Goal: Task Accomplishment & Management: Manage account settings

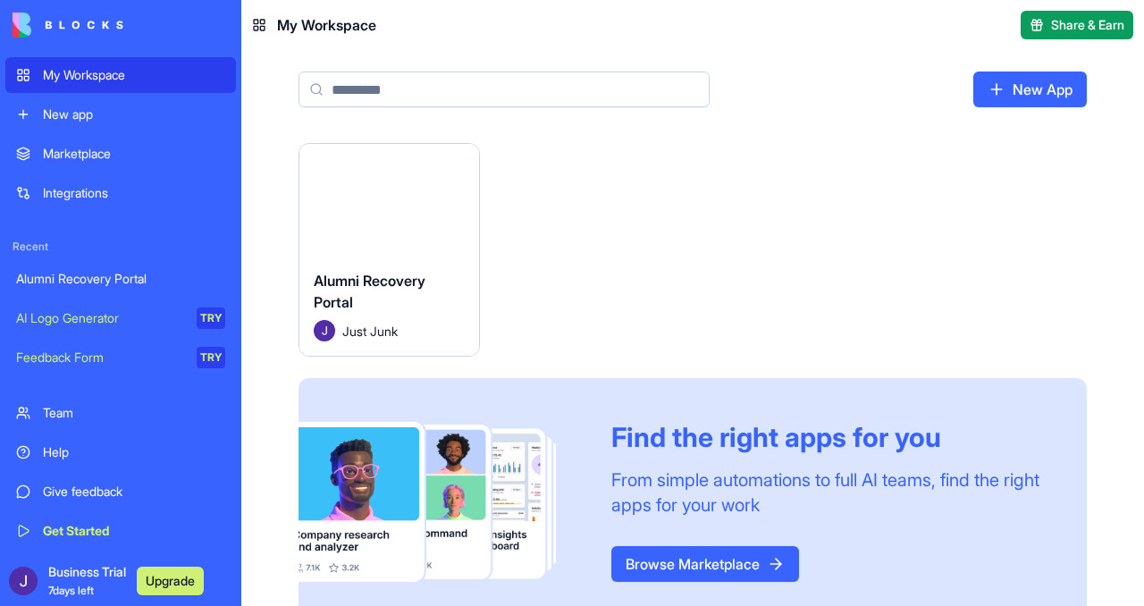
click at [401, 206] on button "Launch" at bounding box center [389, 200] width 134 height 36
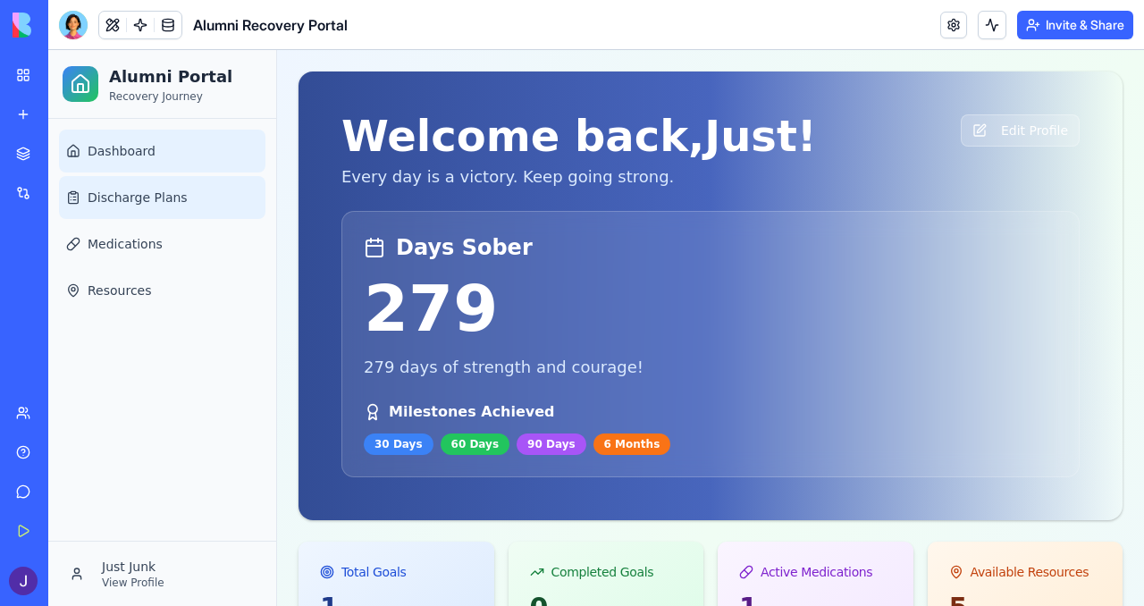
click at [148, 193] on span "Discharge Plans" at bounding box center [138, 198] width 100 height 18
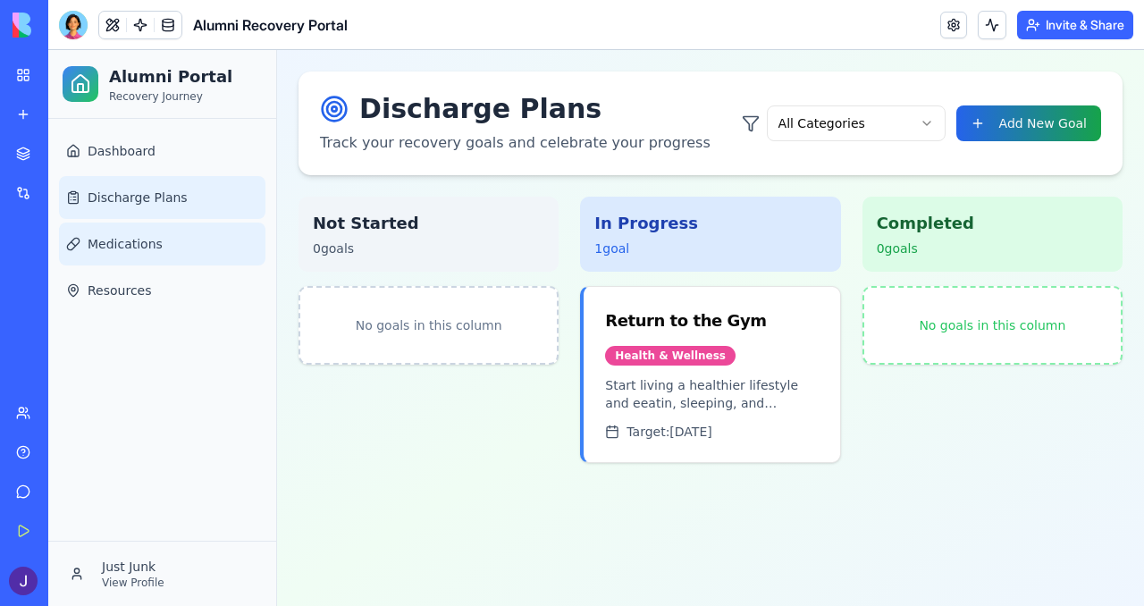
click at [114, 240] on span "Medications" at bounding box center [125, 244] width 75 height 18
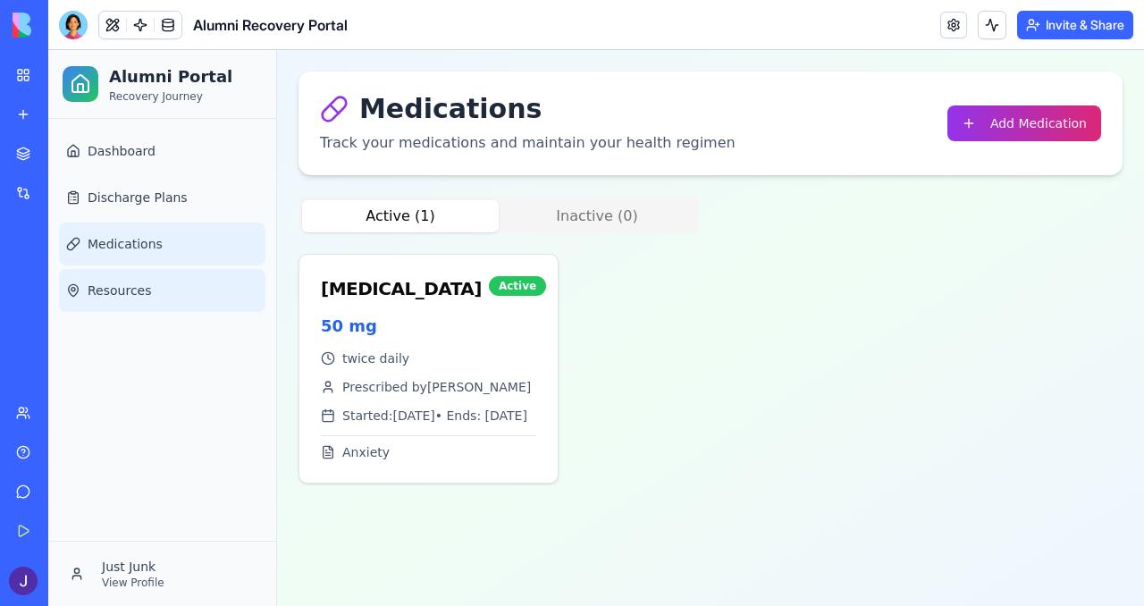
click at [117, 283] on span "Resources" at bounding box center [120, 291] width 64 height 18
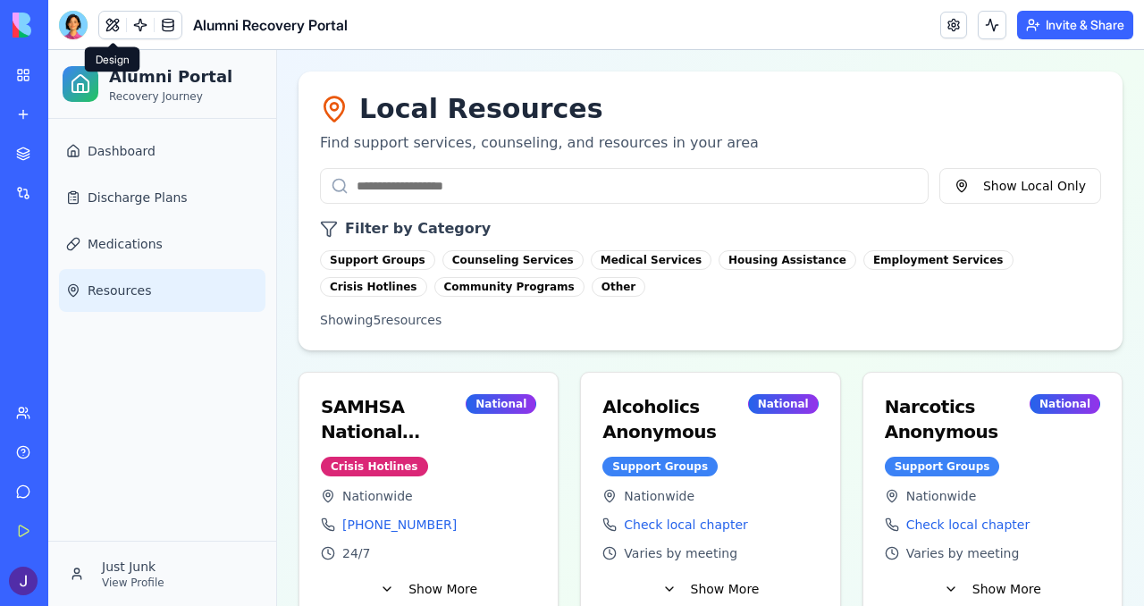
click at [111, 24] on button at bounding box center [112, 25] width 27 height 27
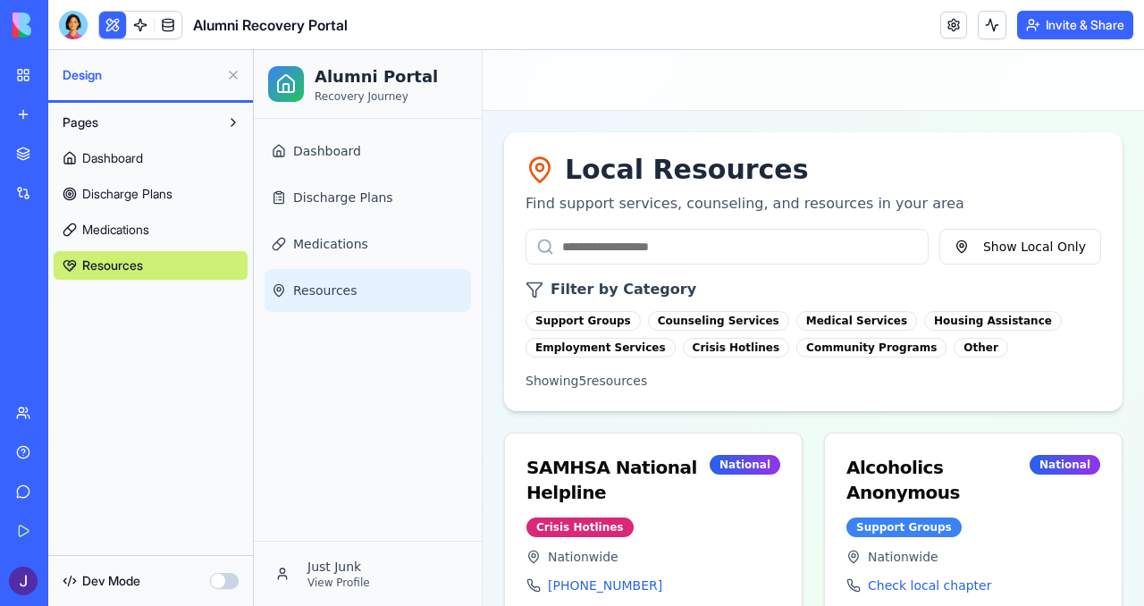
click at [143, 232] on span "Medications" at bounding box center [115, 230] width 67 height 18
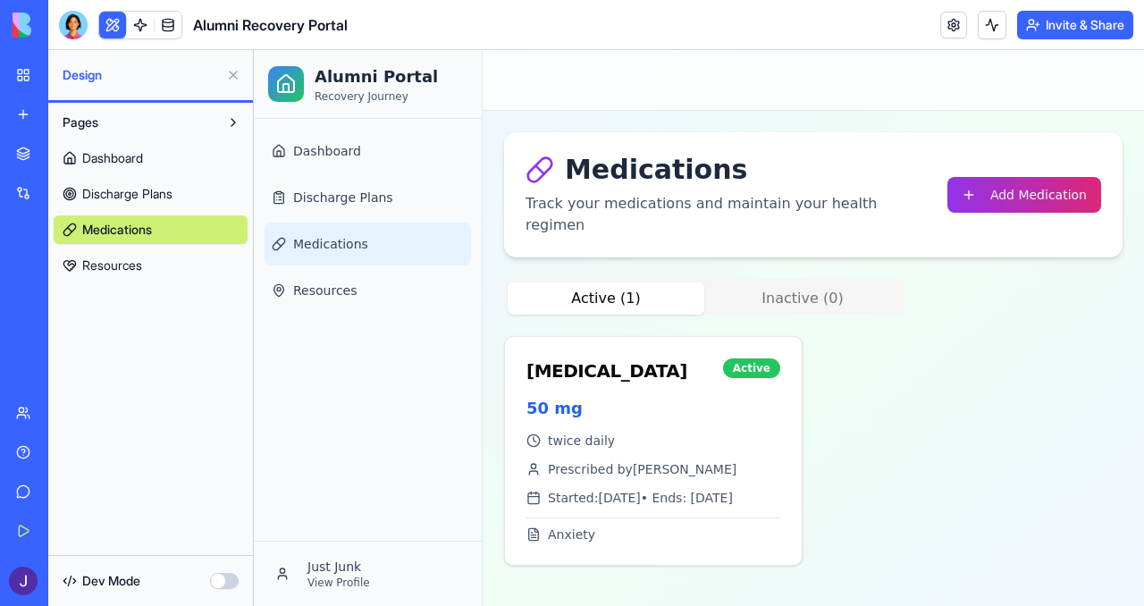
click at [156, 194] on span "Discharge Plans" at bounding box center [127, 194] width 90 height 18
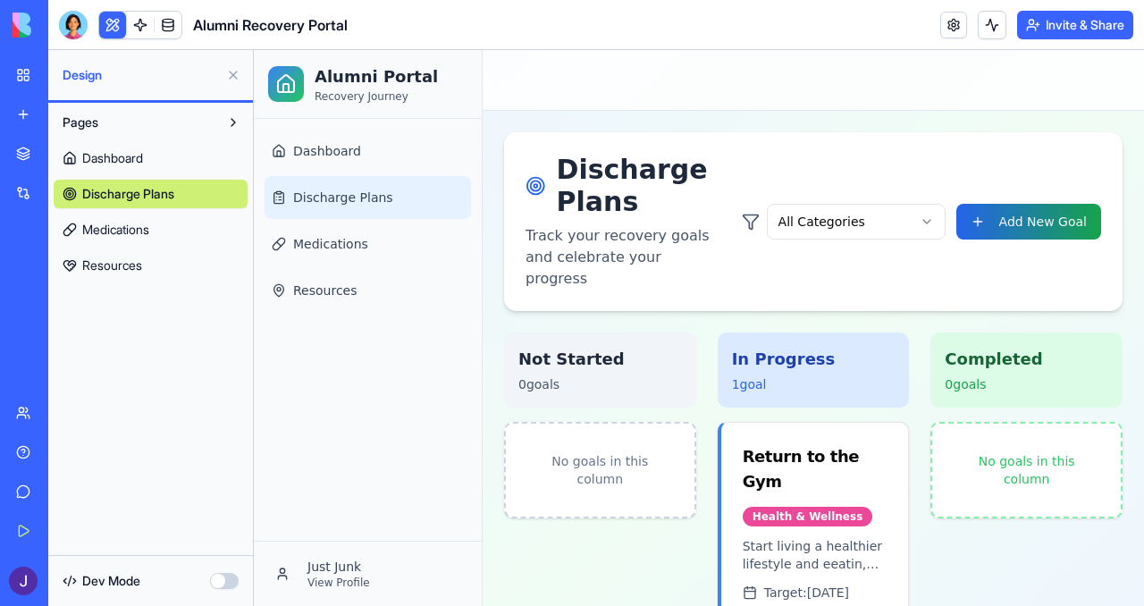
click at [163, 158] on link "Dashboard" at bounding box center [151, 158] width 194 height 29
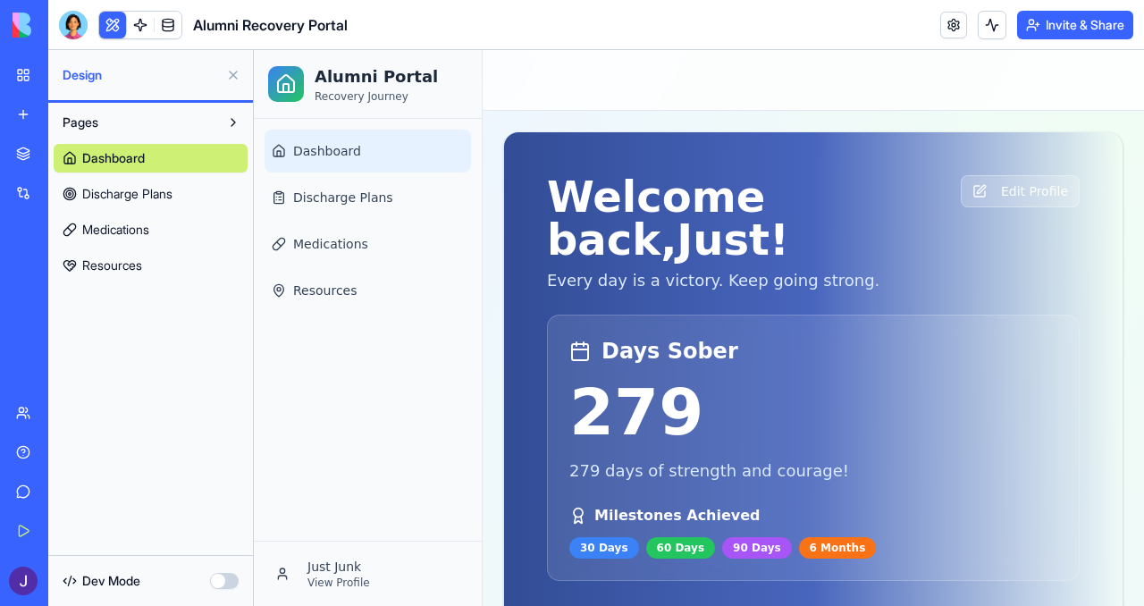
click at [66, 194] on div "Integrations" at bounding box center [54, 193] width 23 height 18
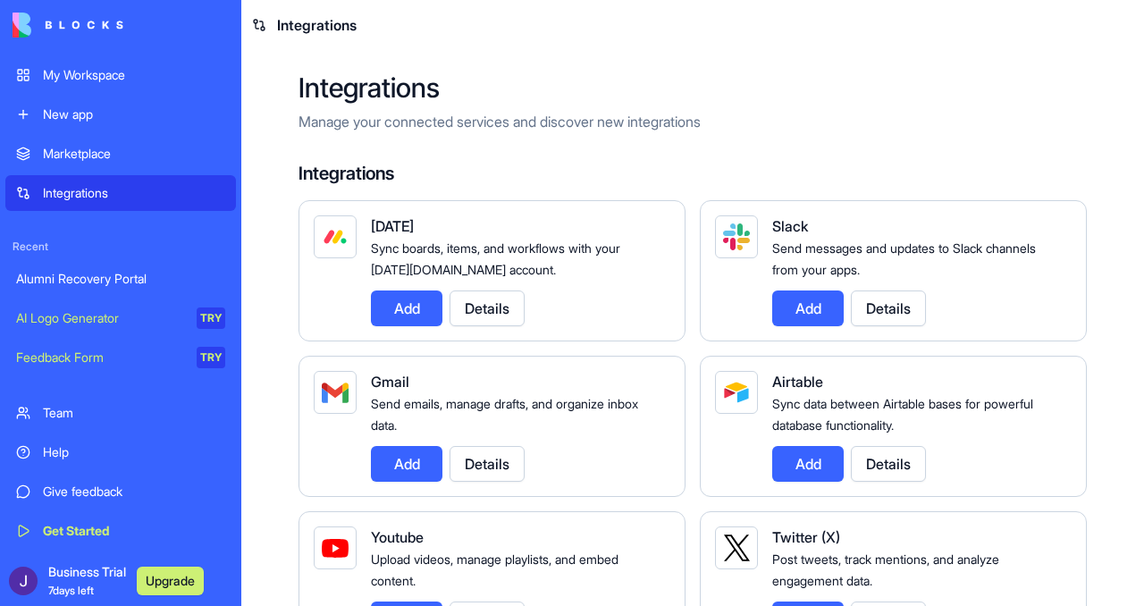
click at [120, 78] on div "My Workspace" at bounding box center [134, 75] width 182 height 18
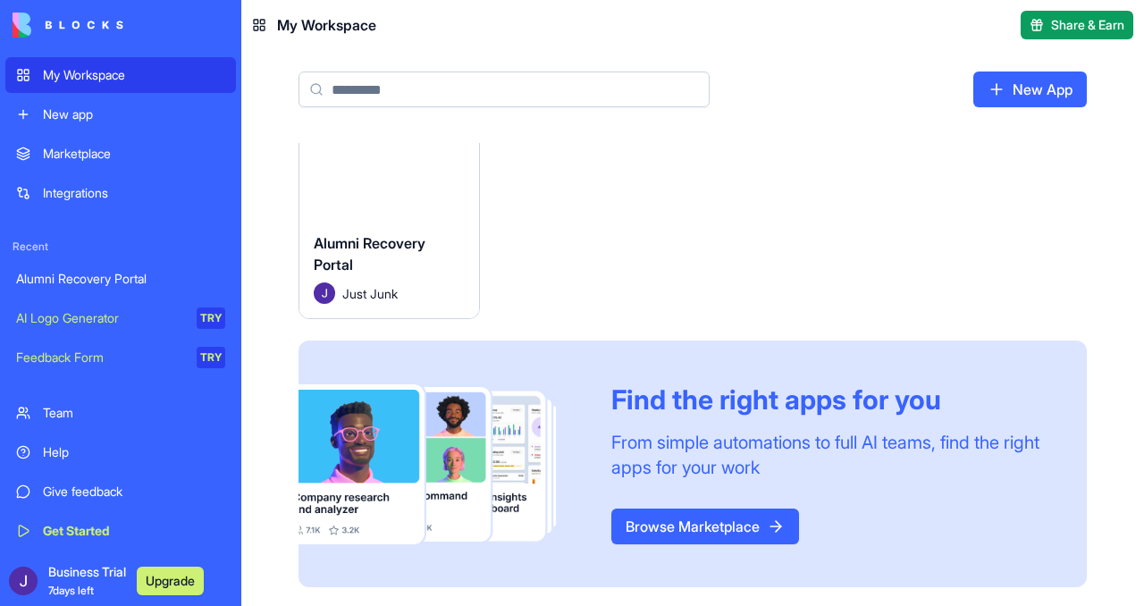
scroll to position [40, 0]
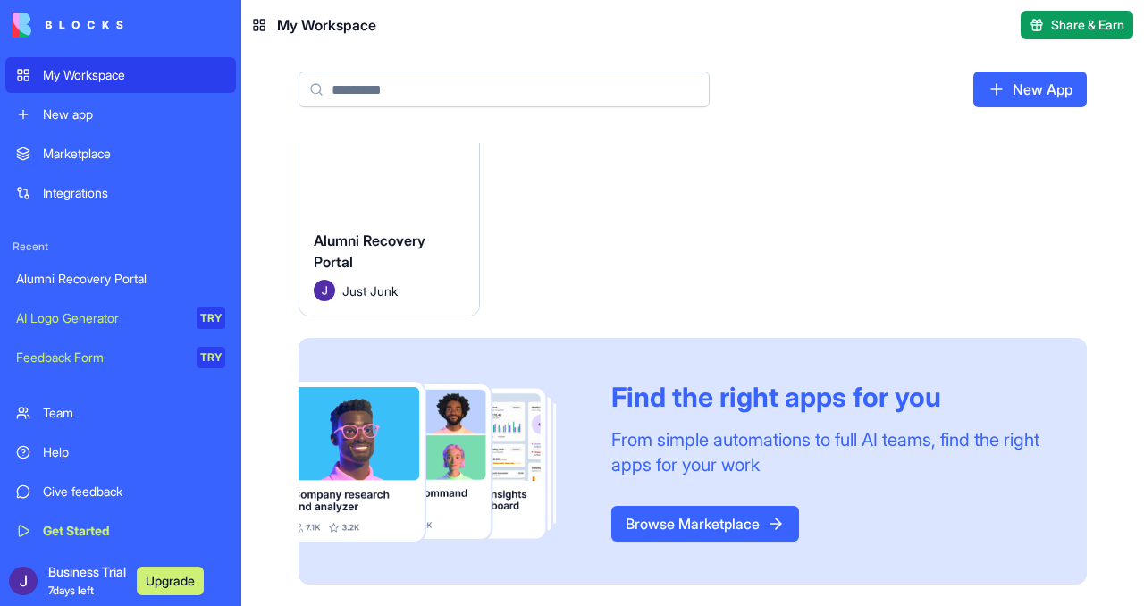
click at [637, 527] on link "Browse Marketplace" at bounding box center [706, 524] width 188 height 36
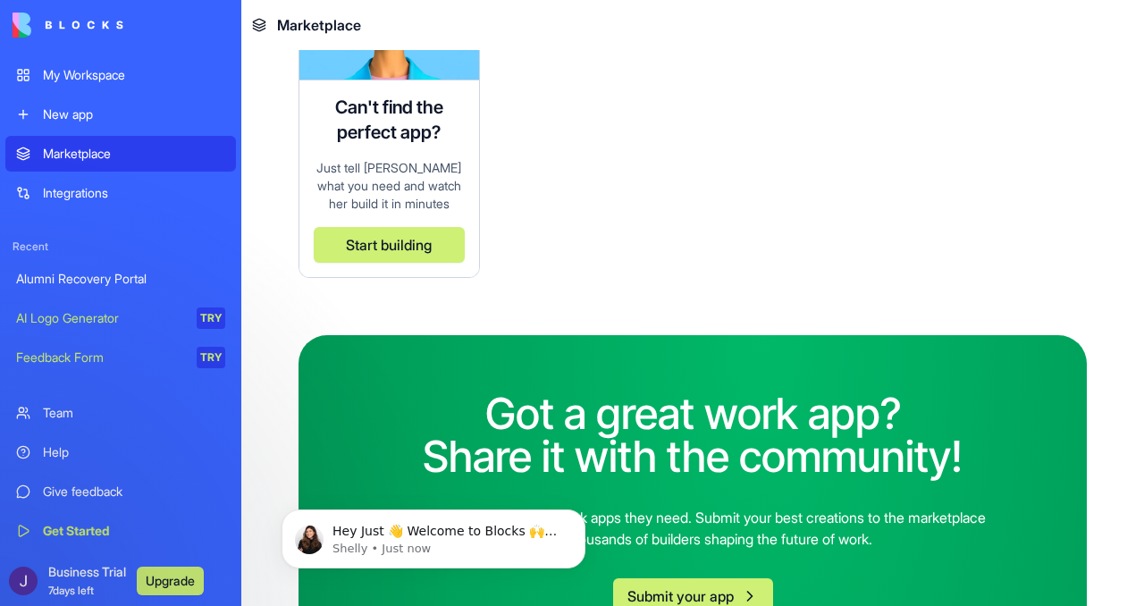
scroll to position [4728, 0]
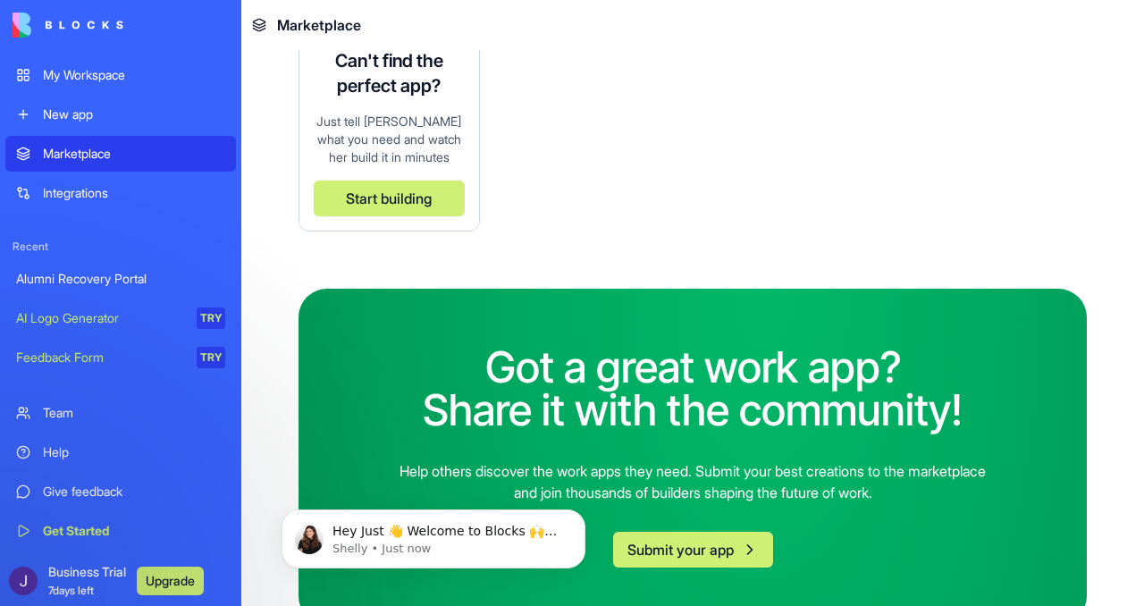
click at [96, 114] on div "New app" at bounding box center [134, 114] width 182 height 18
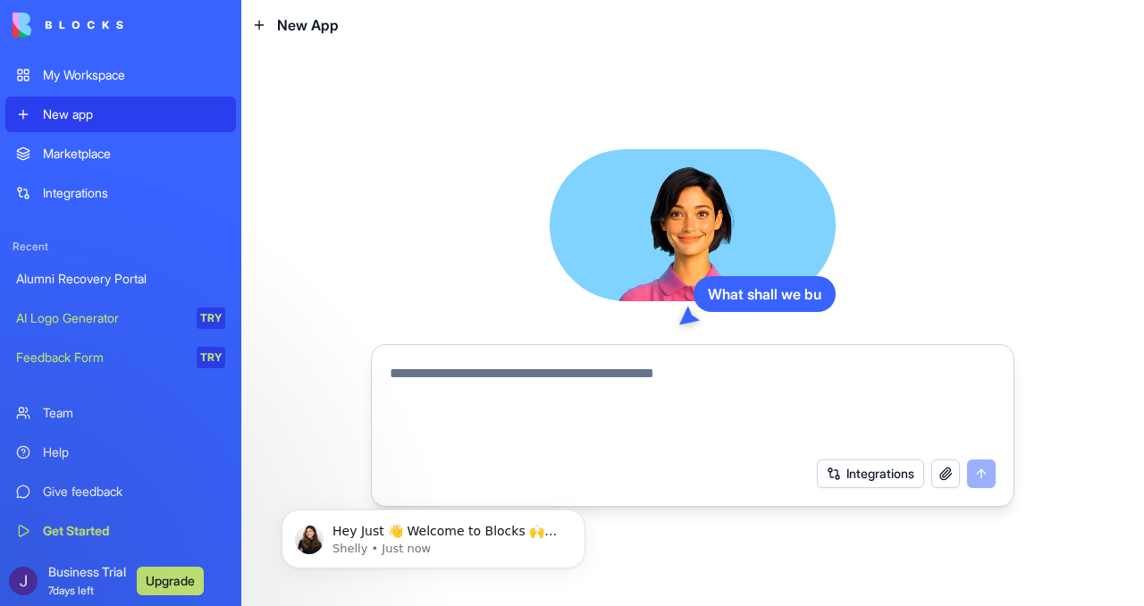
click at [100, 149] on div "Marketplace" at bounding box center [134, 154] width 182 height 18
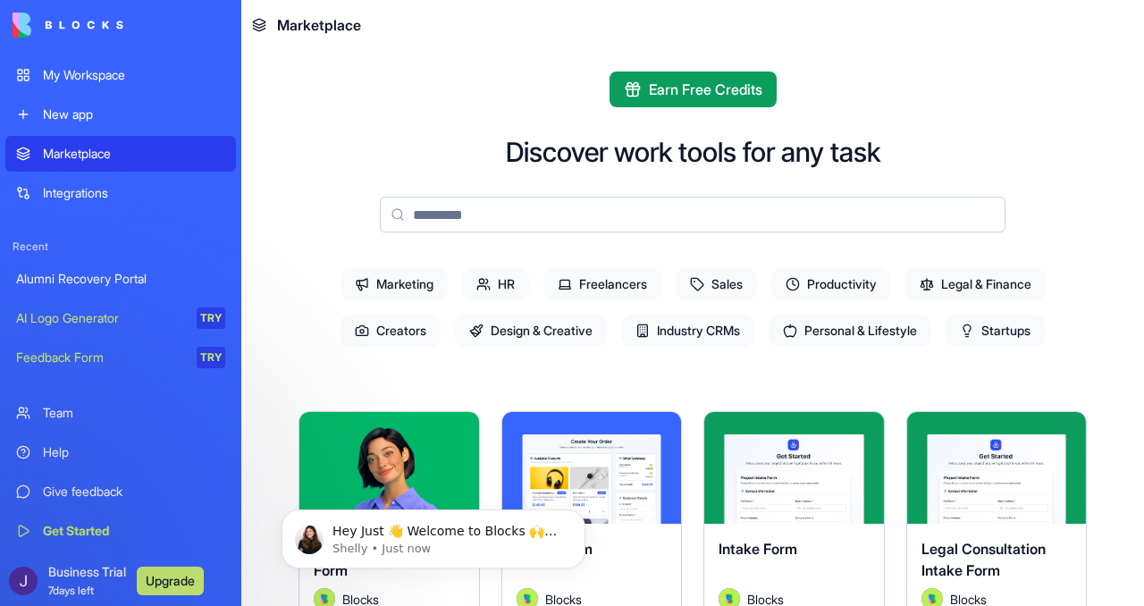
click at [126, 194] on div "Integrations" at bounding box center [134, 193] width 182 height 18
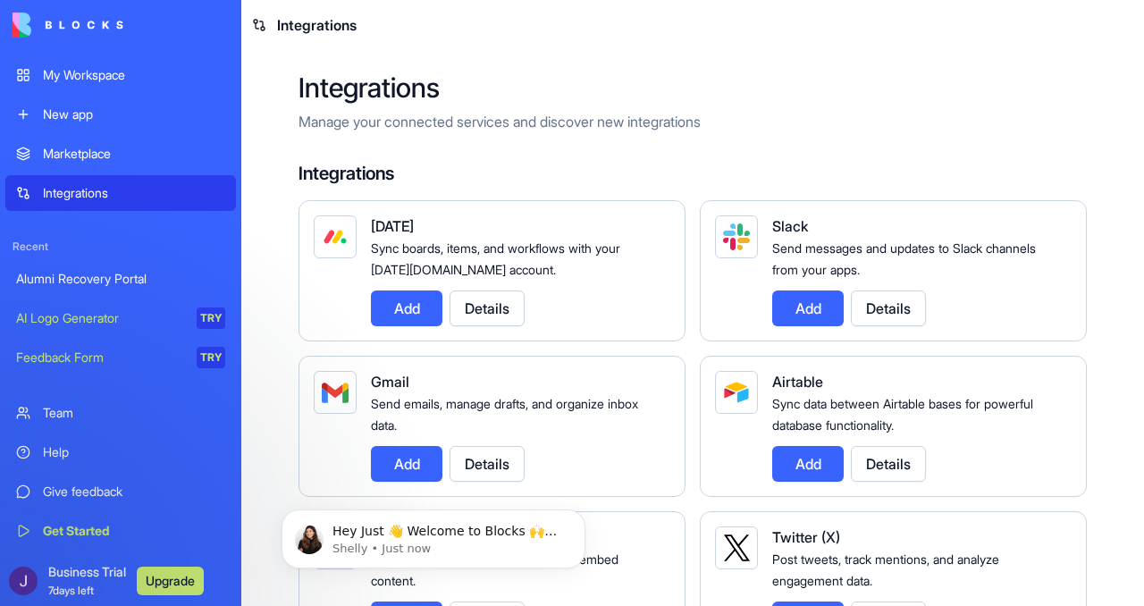
click at [115, 72] on div "My Workspace" at bounding box center [134, 75] width 182 height 18
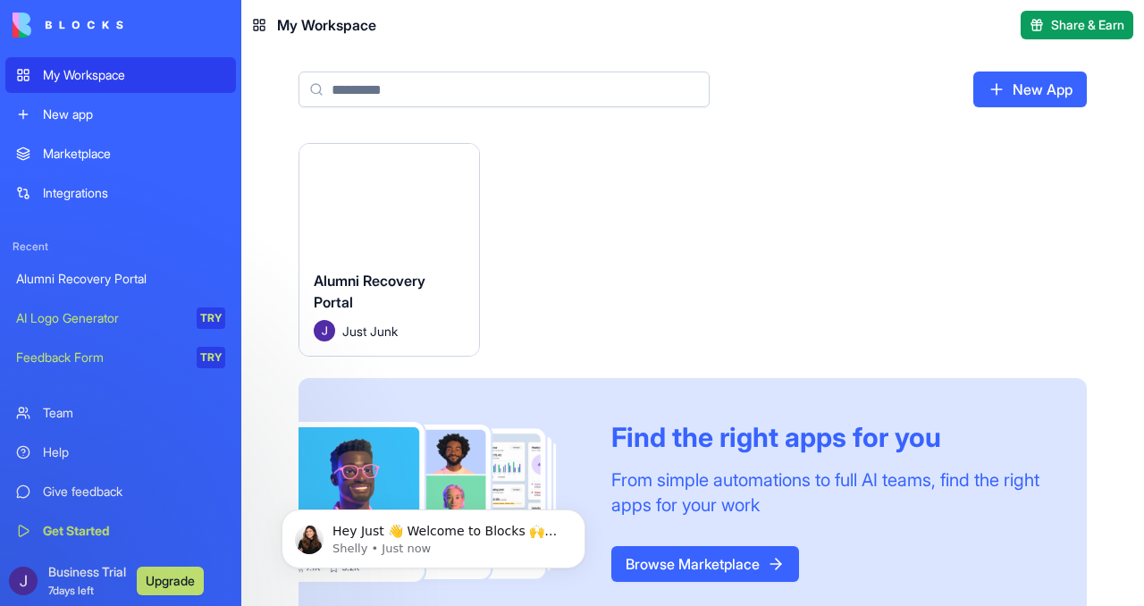
click at [342, 189] on button "Launch" at bounding box center [389, 200] width 134 height 36
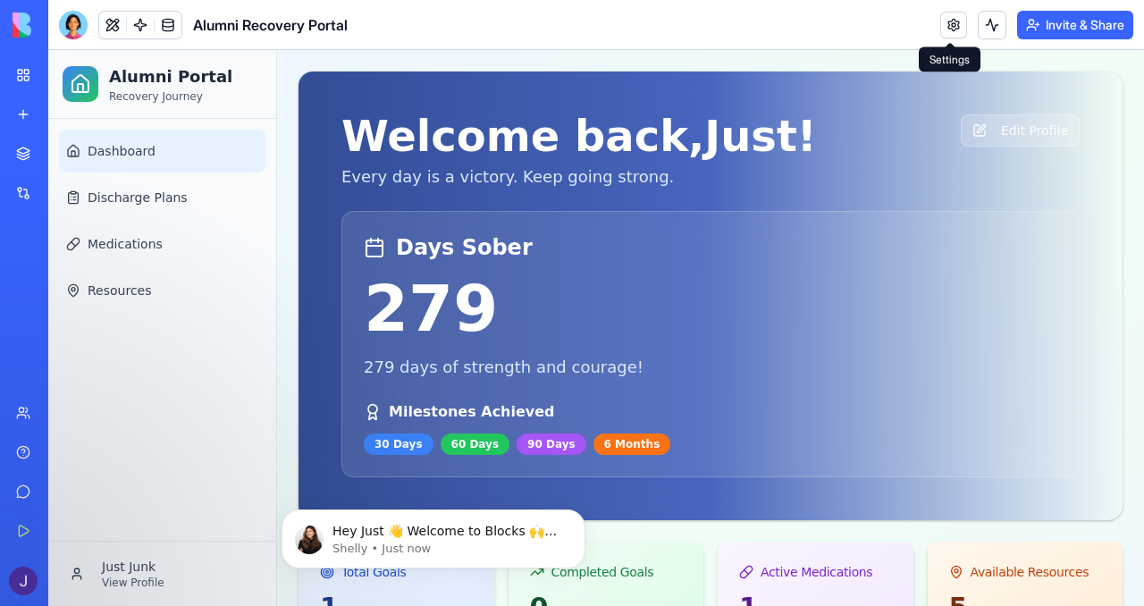
click at [949, 27] on link at bounding box center [954, 25] width 27 height 27
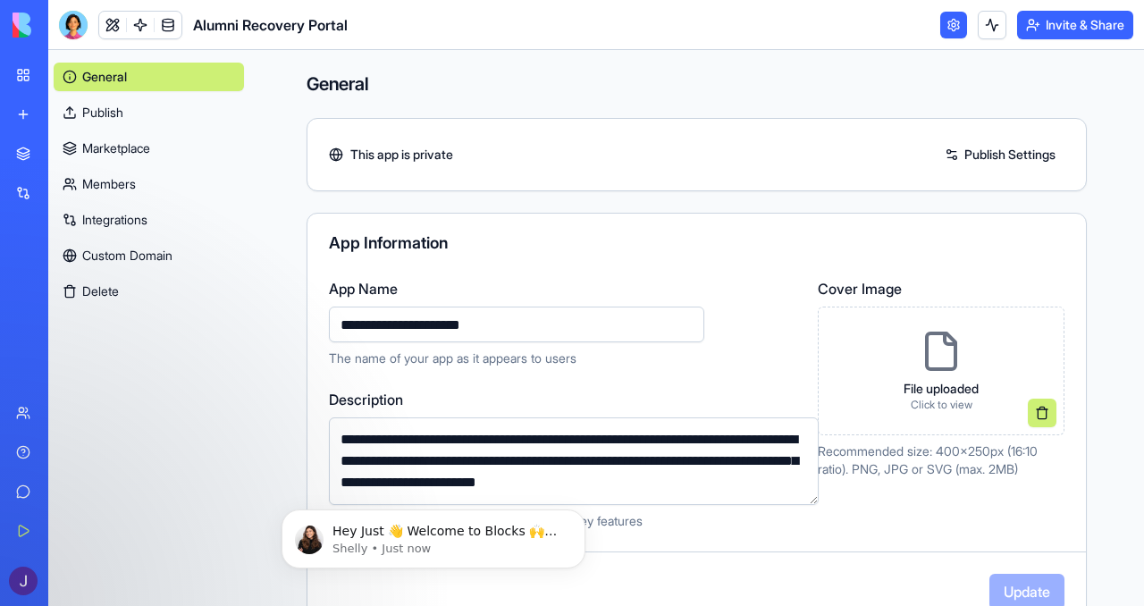
click at [933, 404] on p "Click to view" at bounding box center [941, 405] width 75 height 14
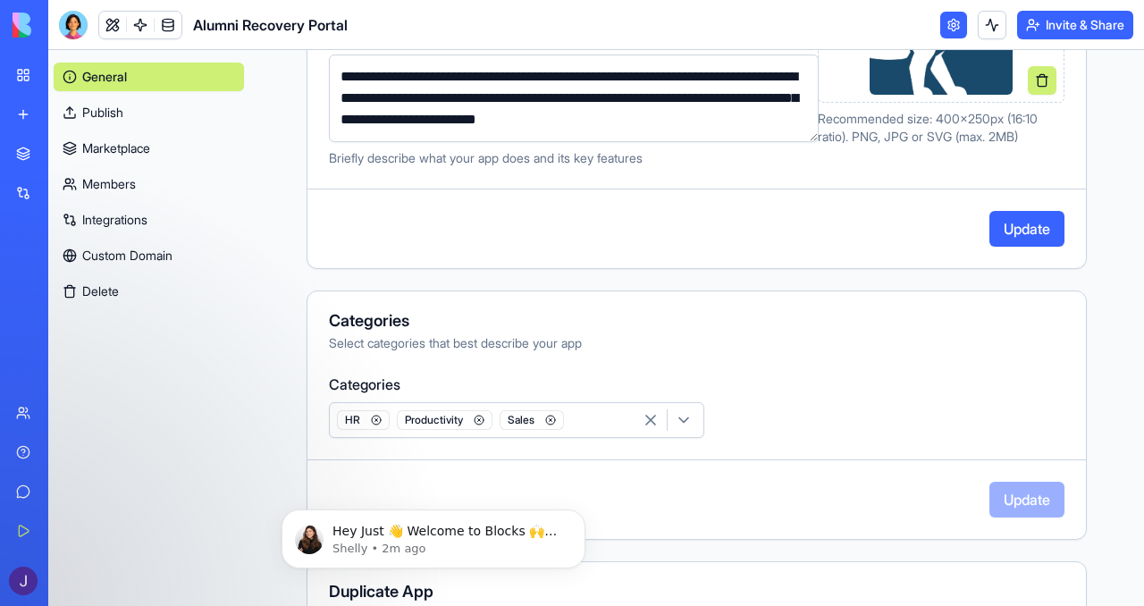
scroll to position [464, 0]
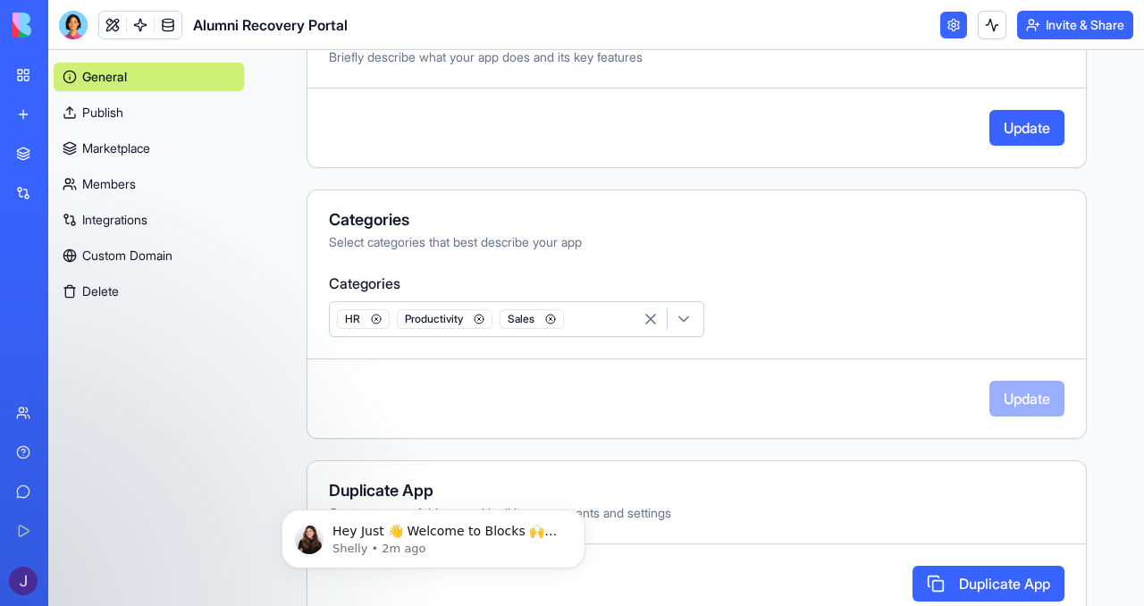
click at [549, 318] on icon "button" at bounding box center [550, 319] width 3 height 3
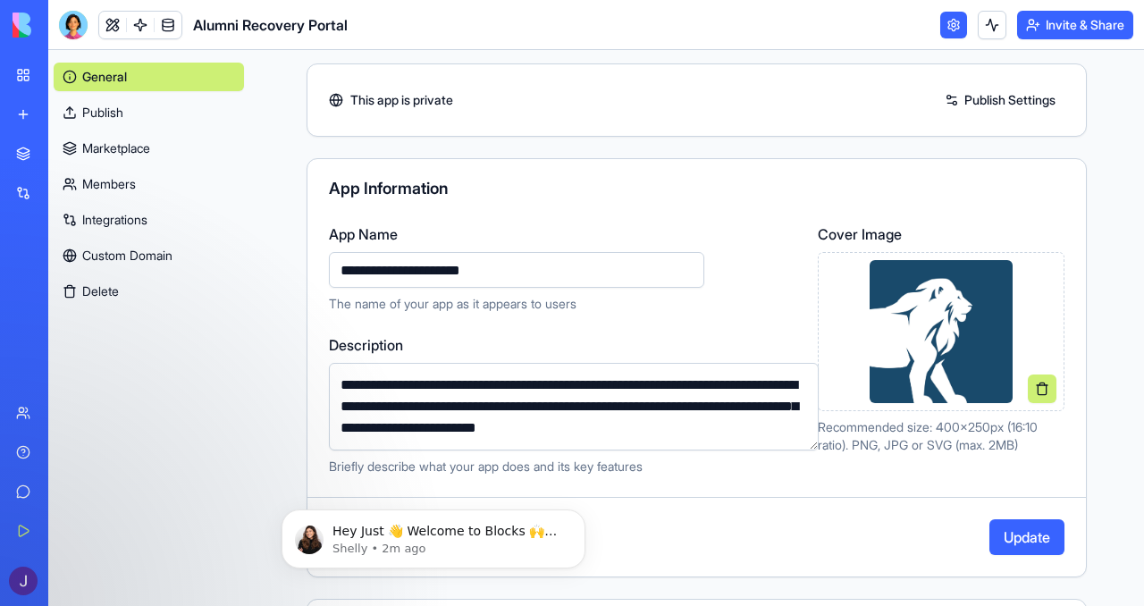
scroll to position [0, 0]
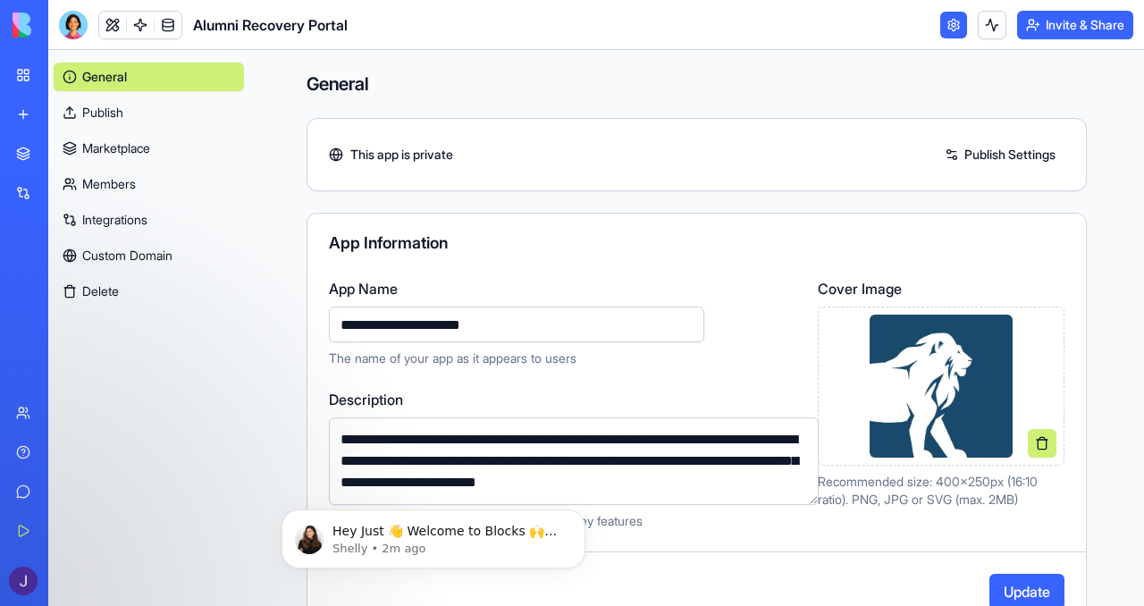
drag, startPoint x: 469, startPoint y: 322, endPoint x: 288, endPoint y: 322, distance: 181.5
click at [308, 322] on div "**********" at bounding box center [698, 404] width 780 height 252
type input "**********"
click at [613, 264] on div "**********" at bounding box center [697, 422] width 781 height 419
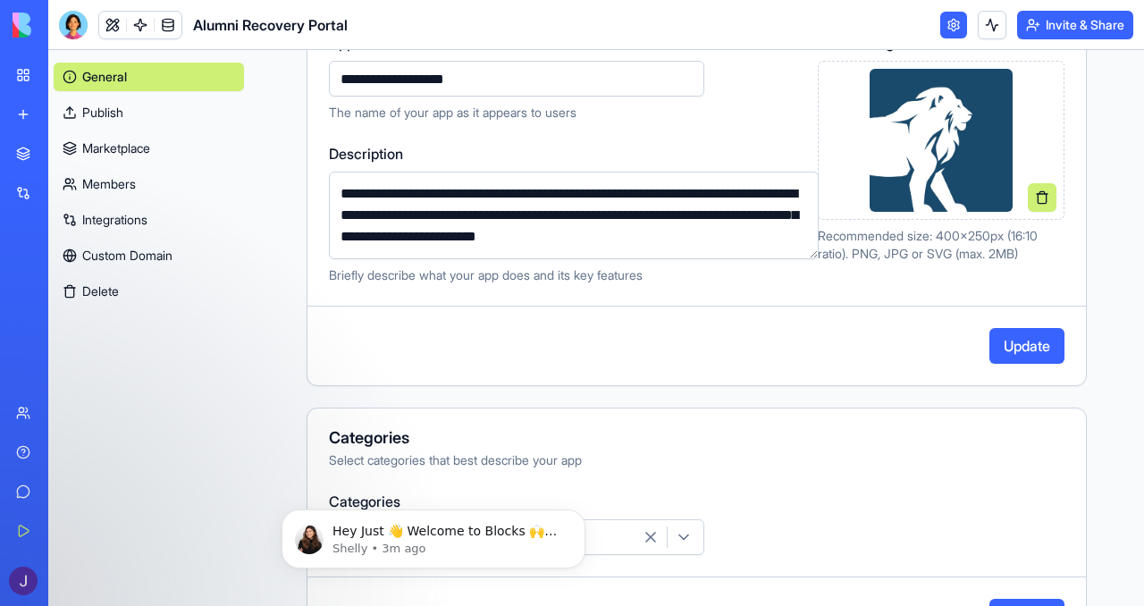
scroll to position [214, 0]
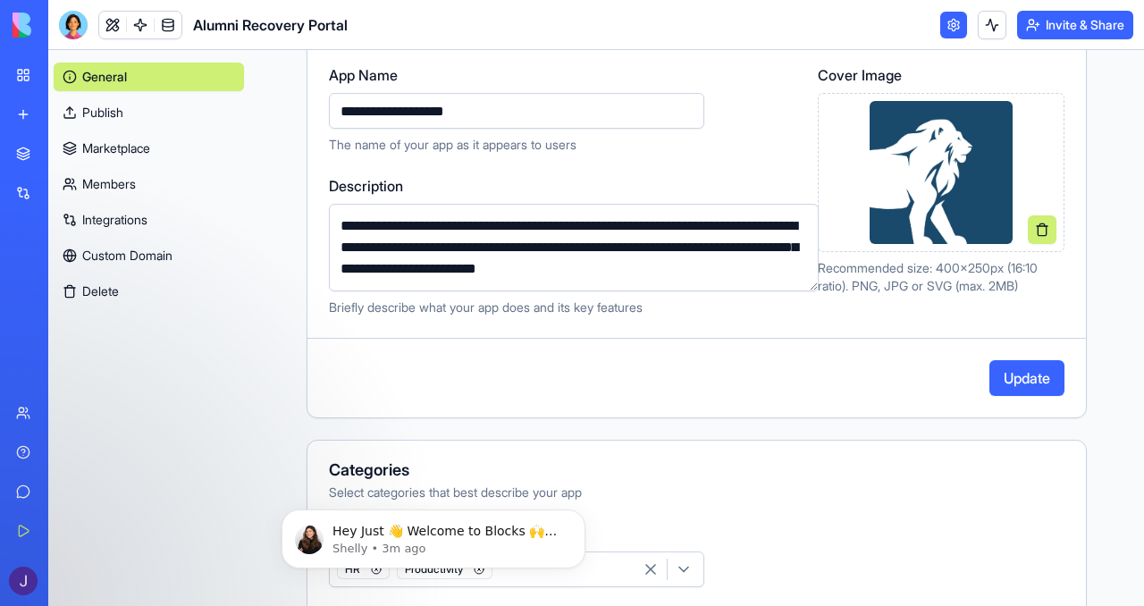
click at [1002, 367] on button "Update" at bounding box center [1027, 378] width 75 height 36
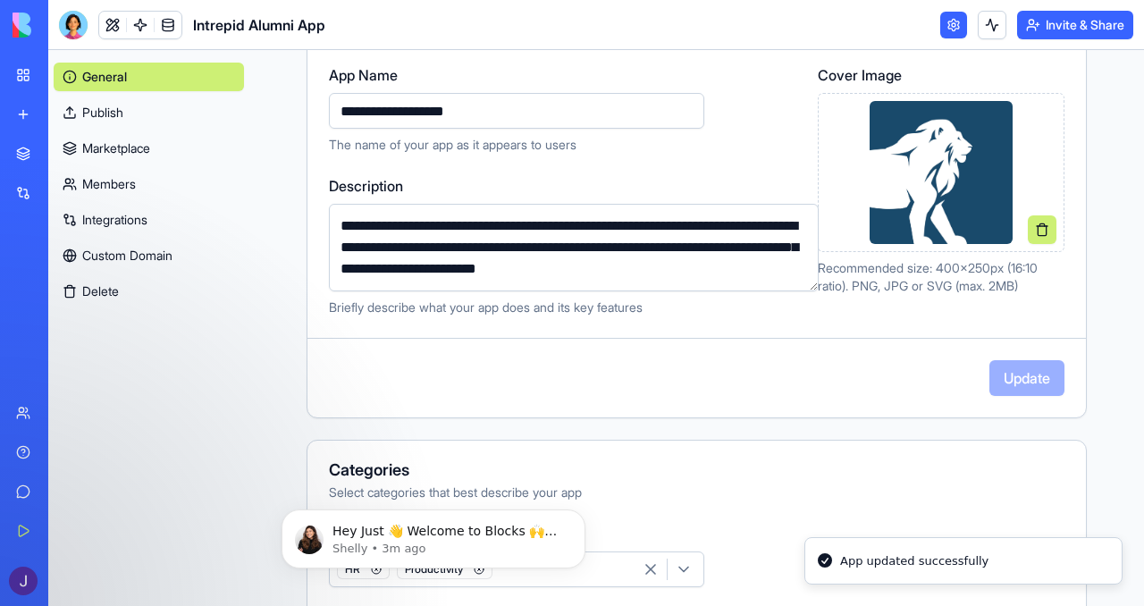
scroll to position [503, 0]
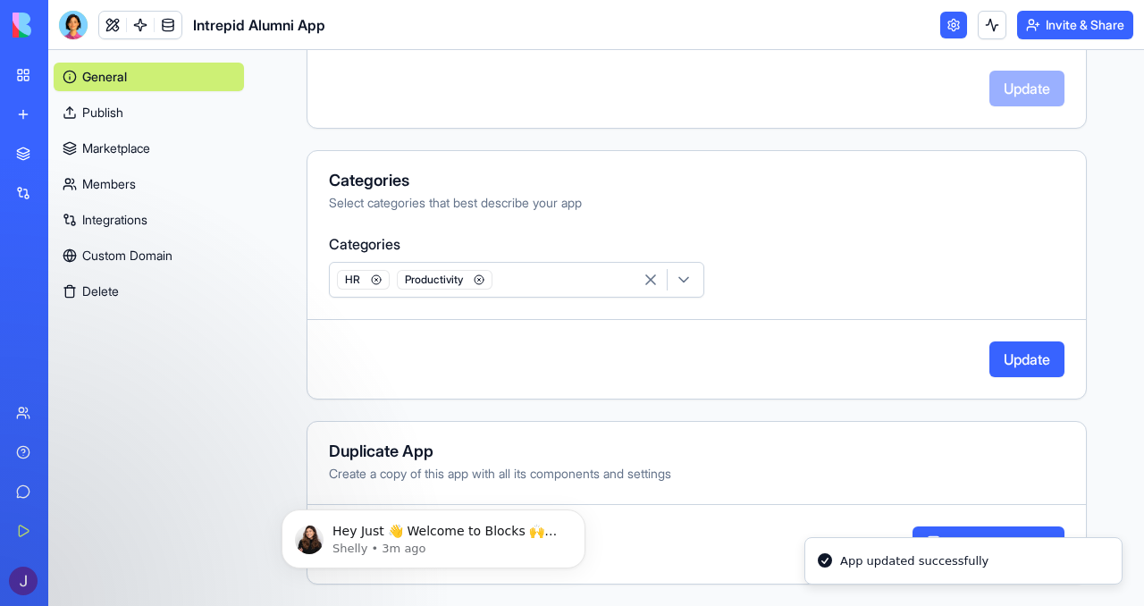
click at [1010, 356] on button "Update" at bounding box center [1027, 360] width 75 height 36
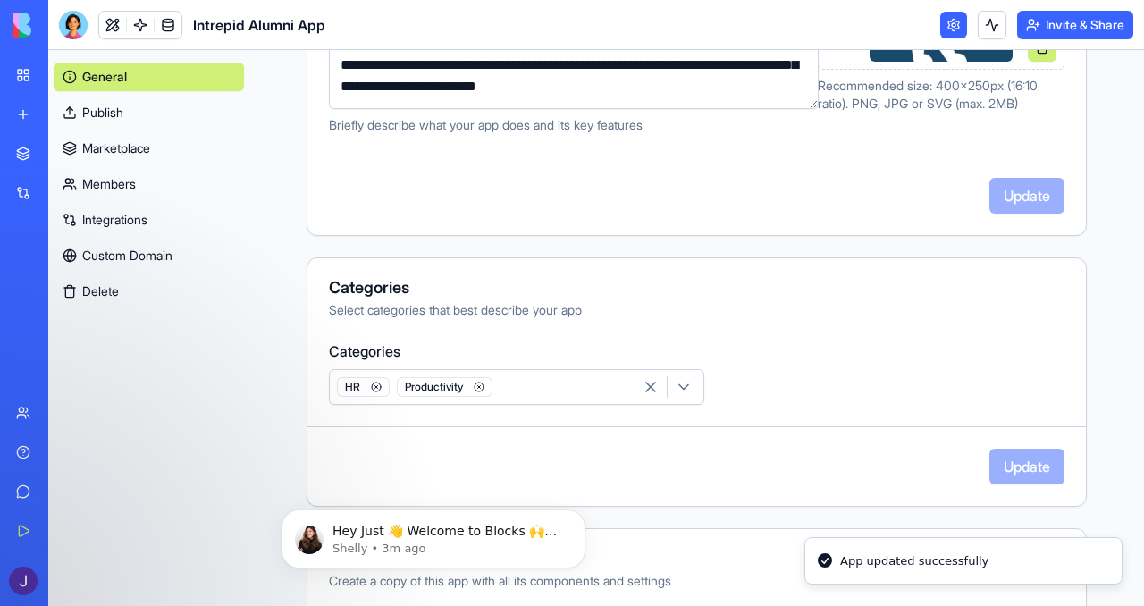
scroll to position [0, 0]
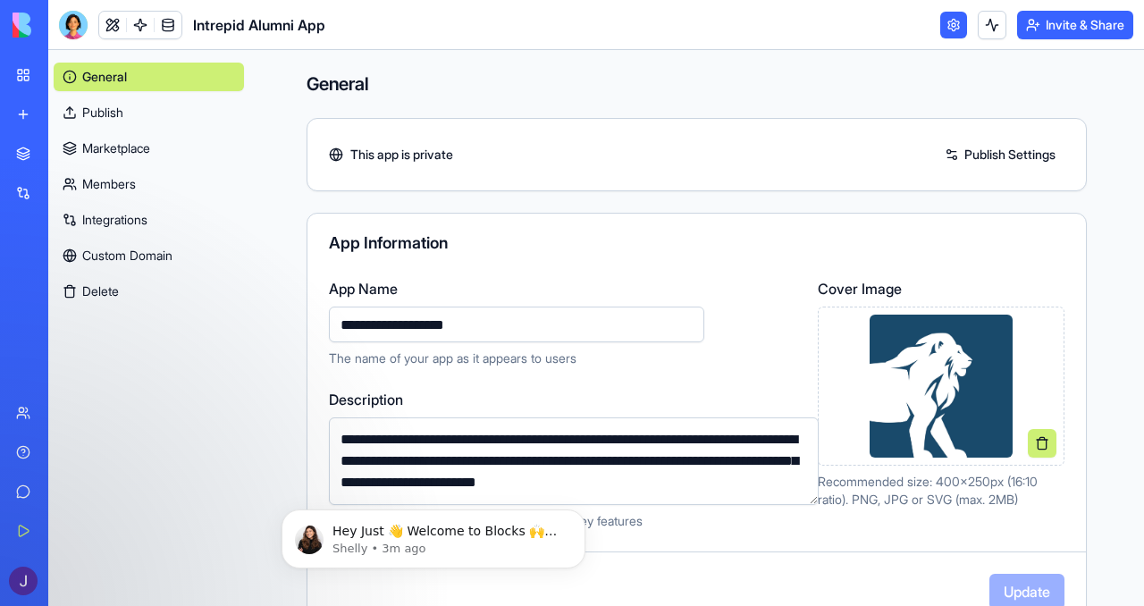
click at [144, 185] on link "Members" at bounding box center [149, 184] width 190 height 29
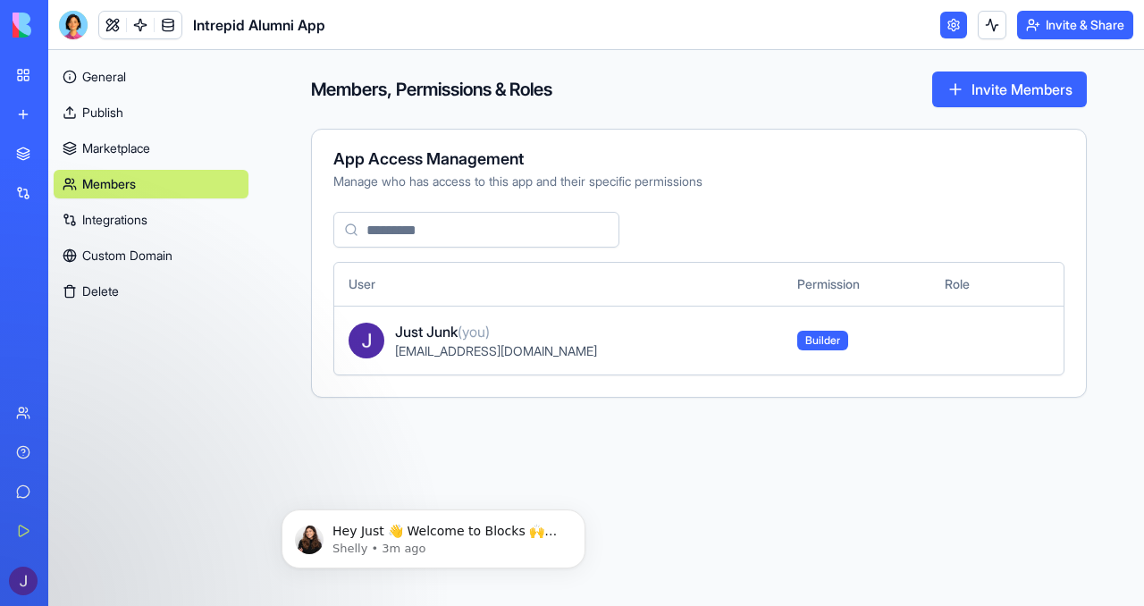
click at [123, 198] on div "General Publish Marketplace Members Integrations Custom Domain Delete" at bounding box center [151, 180] width 195 height 250
click at [124, 155] on link "Marketplace" at bounding box center [151, 148] width 195 height 29
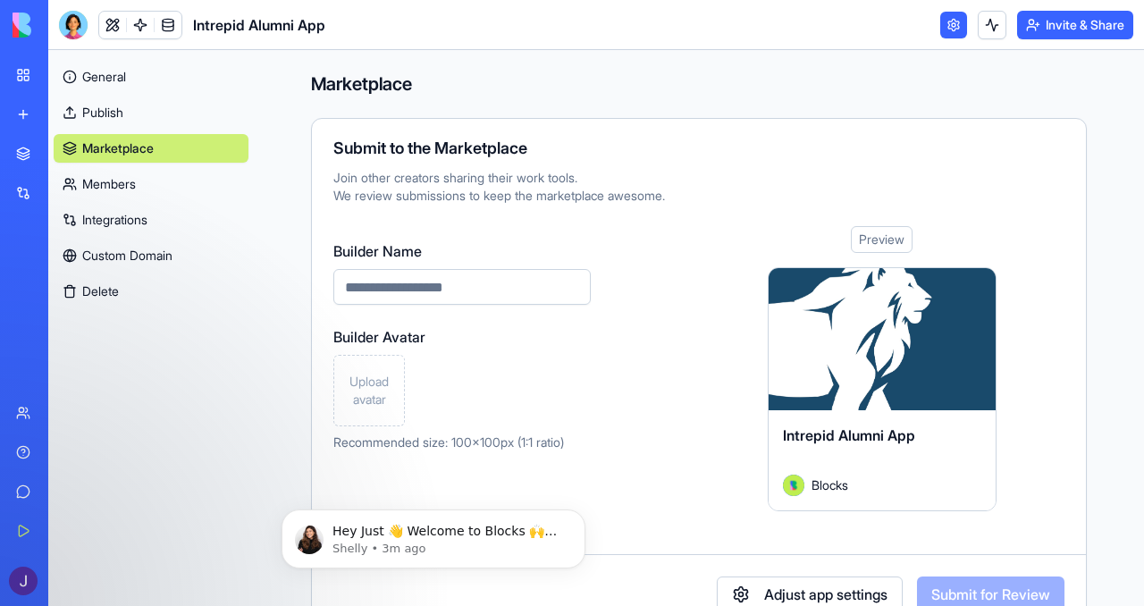
click at [124, 102] on link "Publish" at bounding box center [151, 112] width 195 height 29
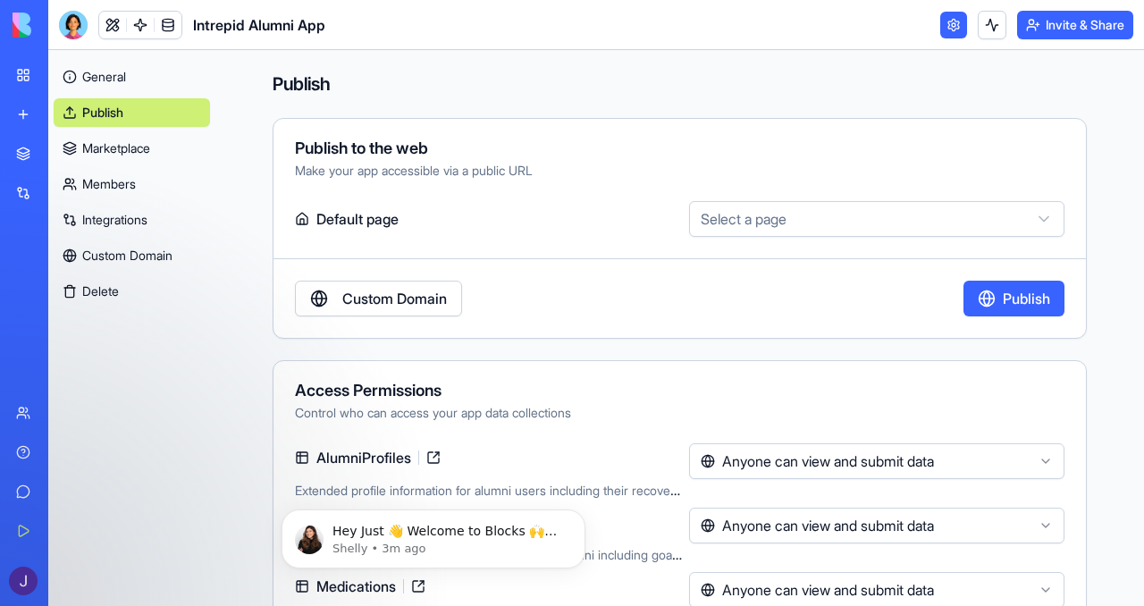
scroll to position [131, 0]
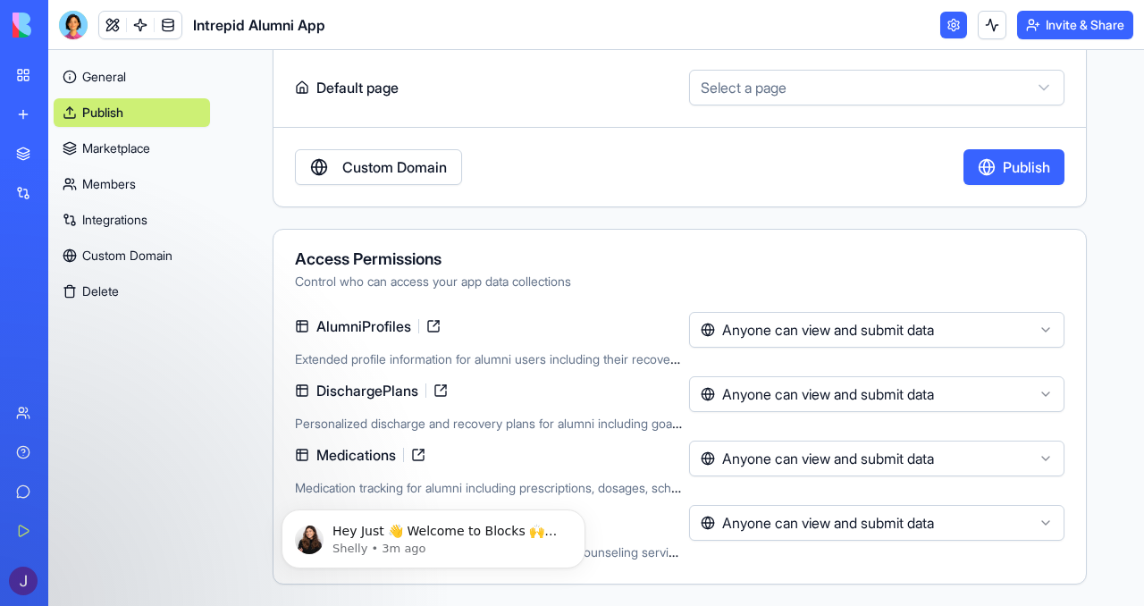
click at [853, 318] on html "**********" at bounding box center [572, 303] width 1144 height 606
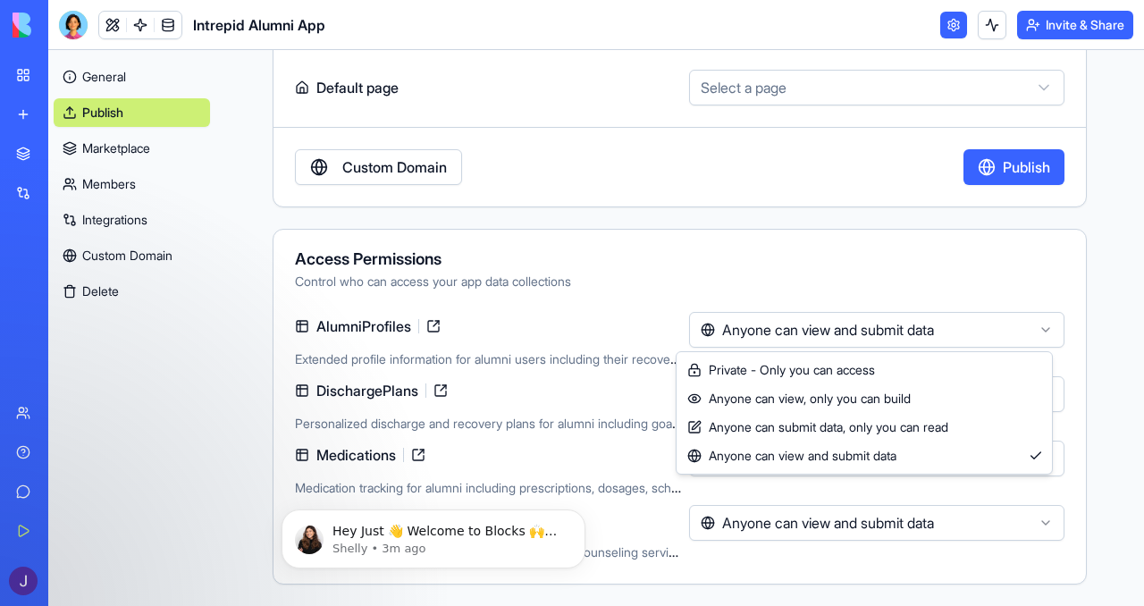
click at [607, 299] on html "**********" at bounding box center [572, 303] width 1144 height 606
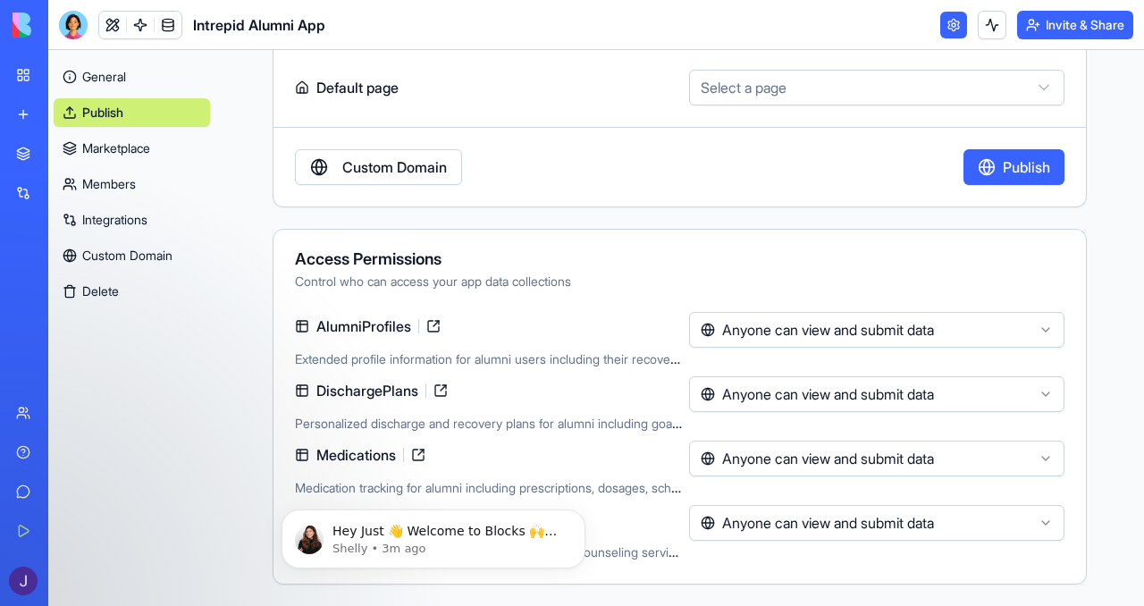
click at [748, 259] on div "Access Permissions" at bounding box center [680, 259] width 770 height 16
click at [572, 512] on button "Dismiss notification" at bounding box center [580, 514] width 23 height 23
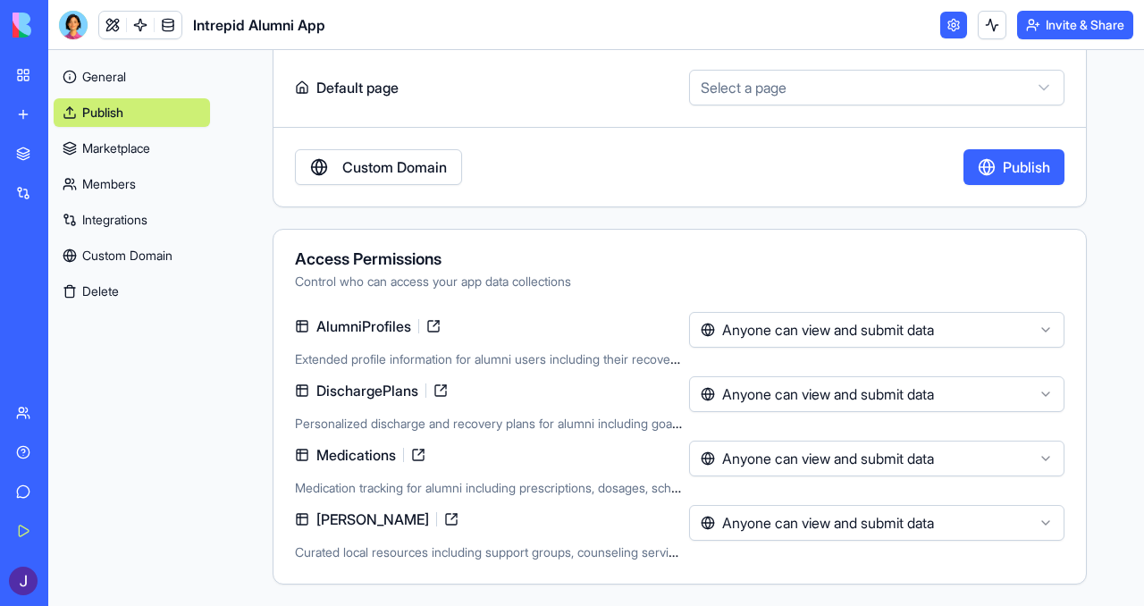
click at [872, 519] on html "**********" at bounding box center [572, 303] width 1144 height 606
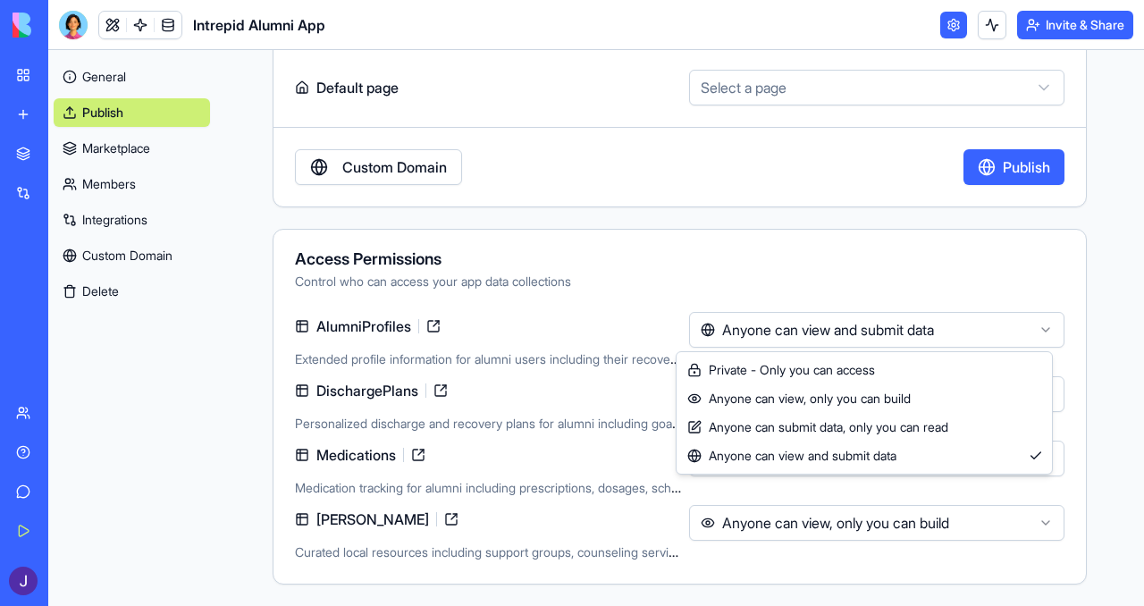
click at [831, 331] on html "**********" at bounding box center [572, 303] width 1144 height 606
click at [560, 364] on html "**********" at bounding box center [572, 303] width 1144 height 606
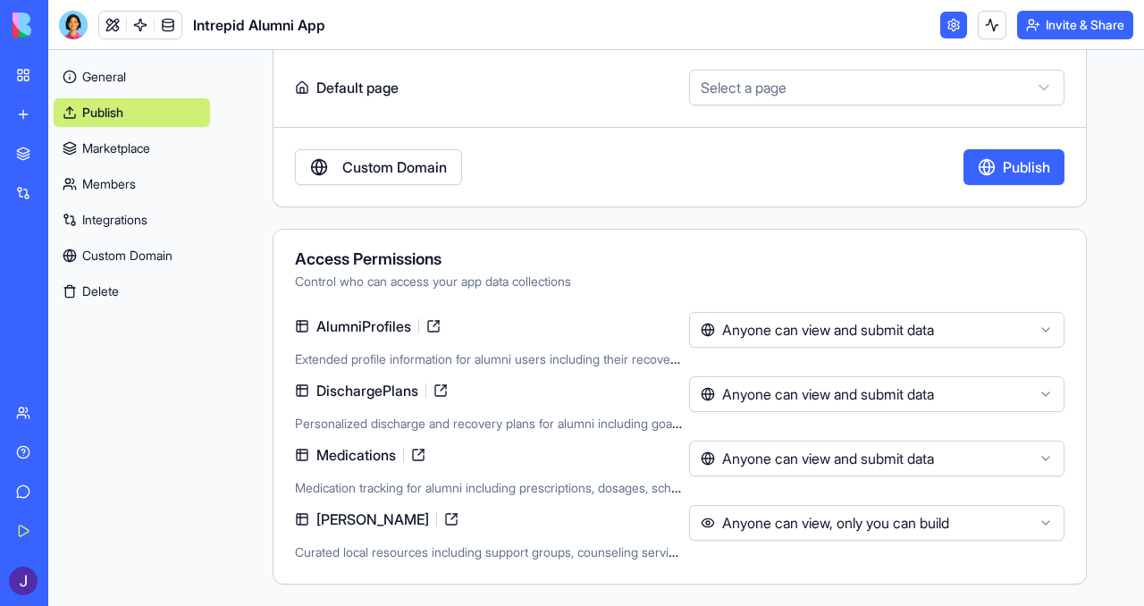
click at [812, 523] on html "**********" at bounding box center [572, 303] width 1144 height 606
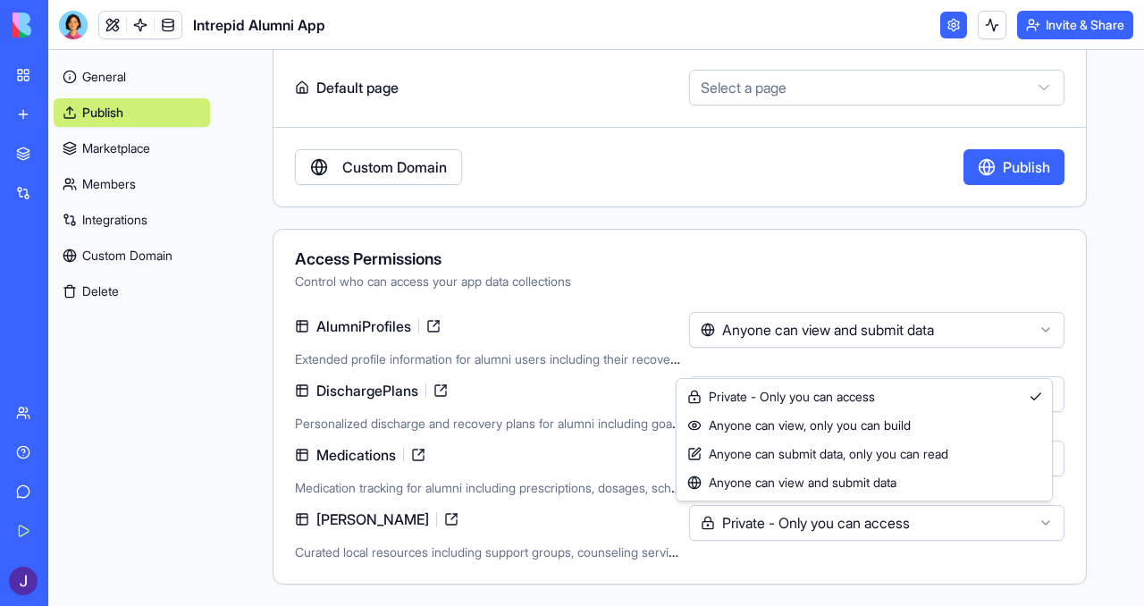
click at [836, 526] on html "**********" at bounding box center [572, 303] width 1144 height 606
click at [854, 529] on html "**********" at bounding box center [572, 303] width 1144 height 606
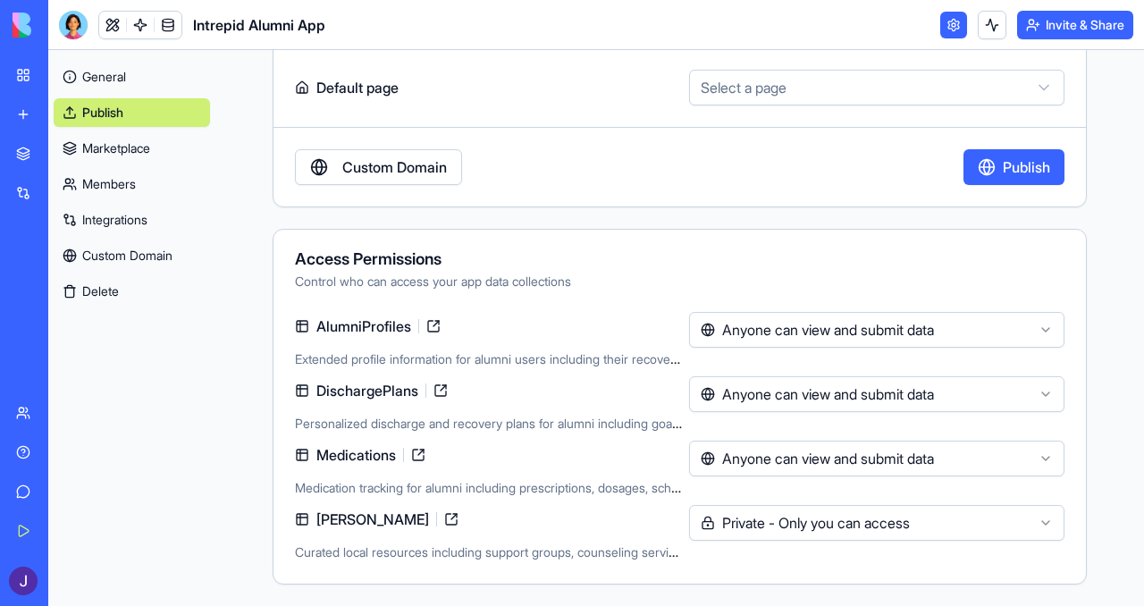
click at [765, 515] on html "**********" at bounding box center [572, 303] width 1144 height 606
click at [749, 316] on html "**********" at bounding box center [572, 303] width 1144 height 606
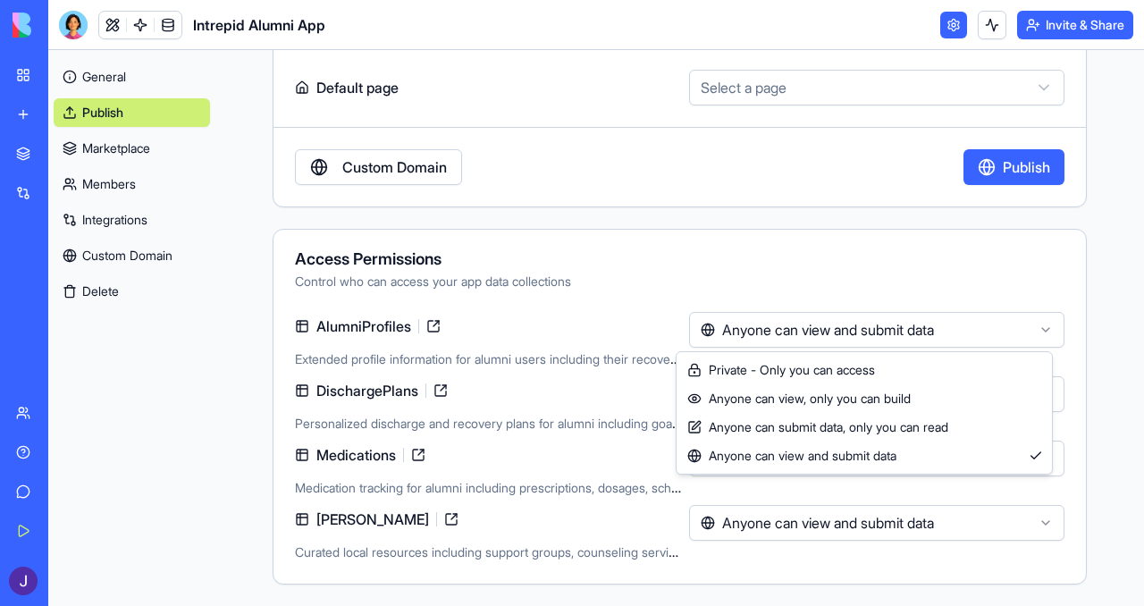
click at [412, 451] on html "**********" at bounding box center [572, 303] width 1144 height 606
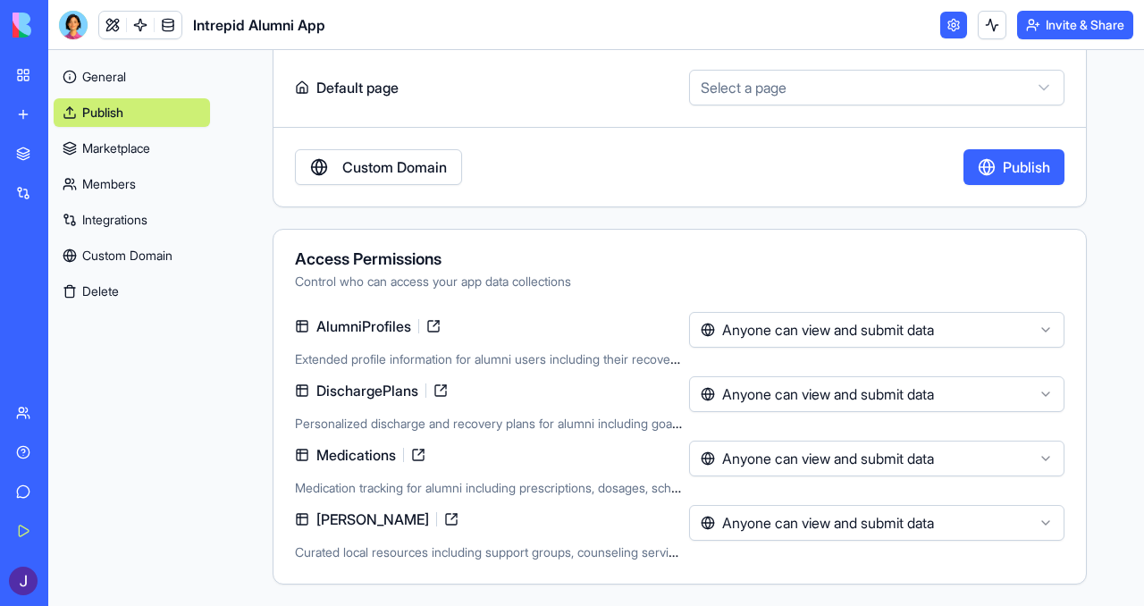
click at [502, 401] on div "DischargePlans" at bounding box center [488, 390] width 387 height 29
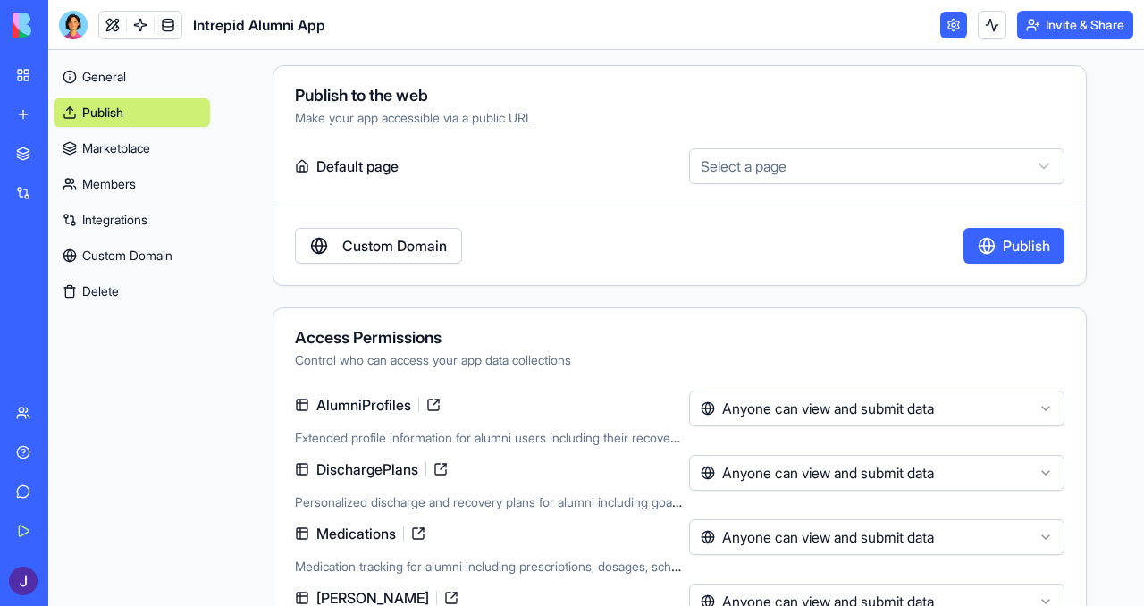
scroll to position [0, 0]
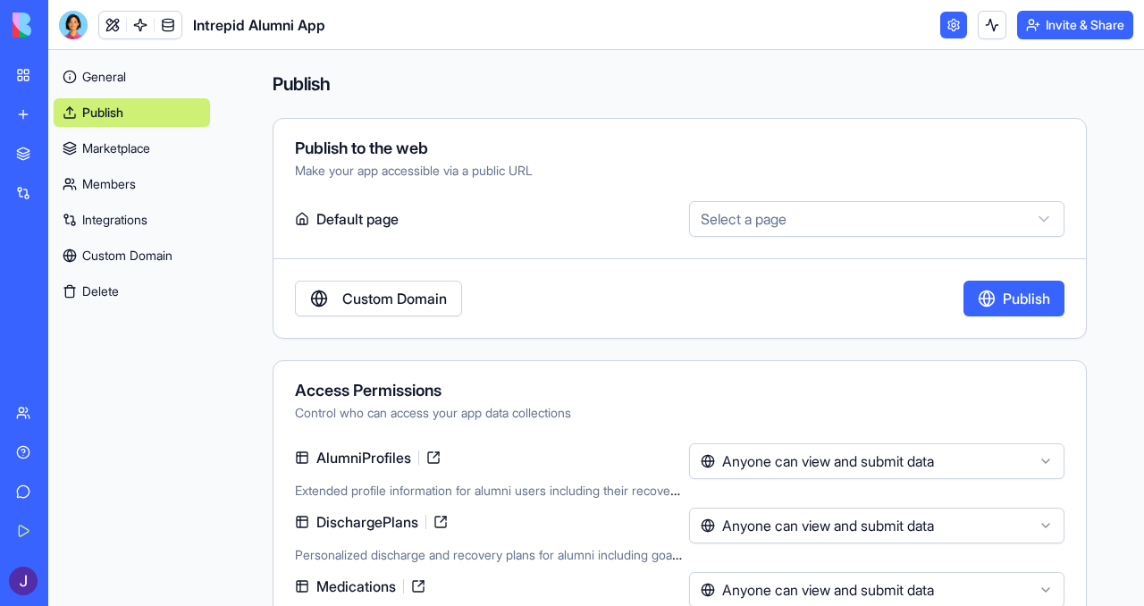
click at [765, 216] on html "**********" at bounding box center [572, 303] width 1144 height 606
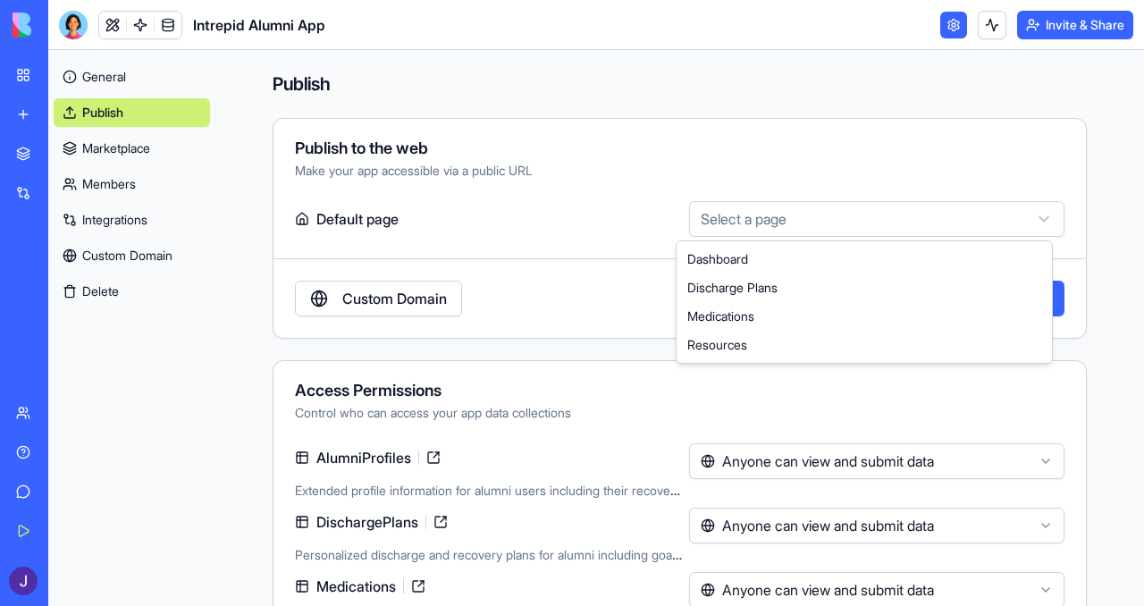
select select "**********"
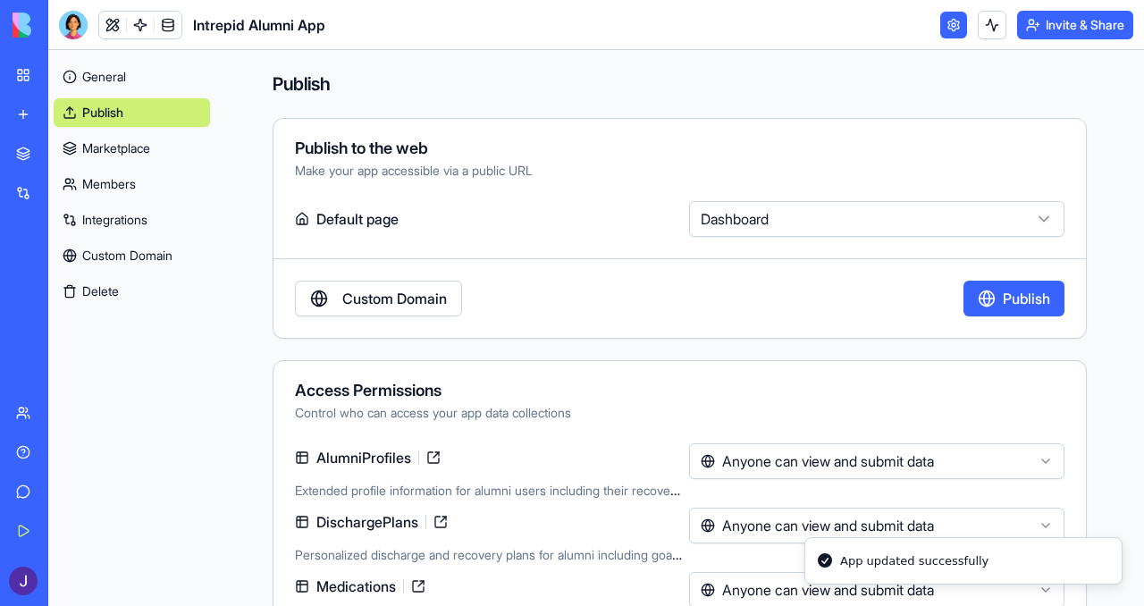
click at [909, 202] on html "**********" at bounding box center [572, 303] width 1144 height 606
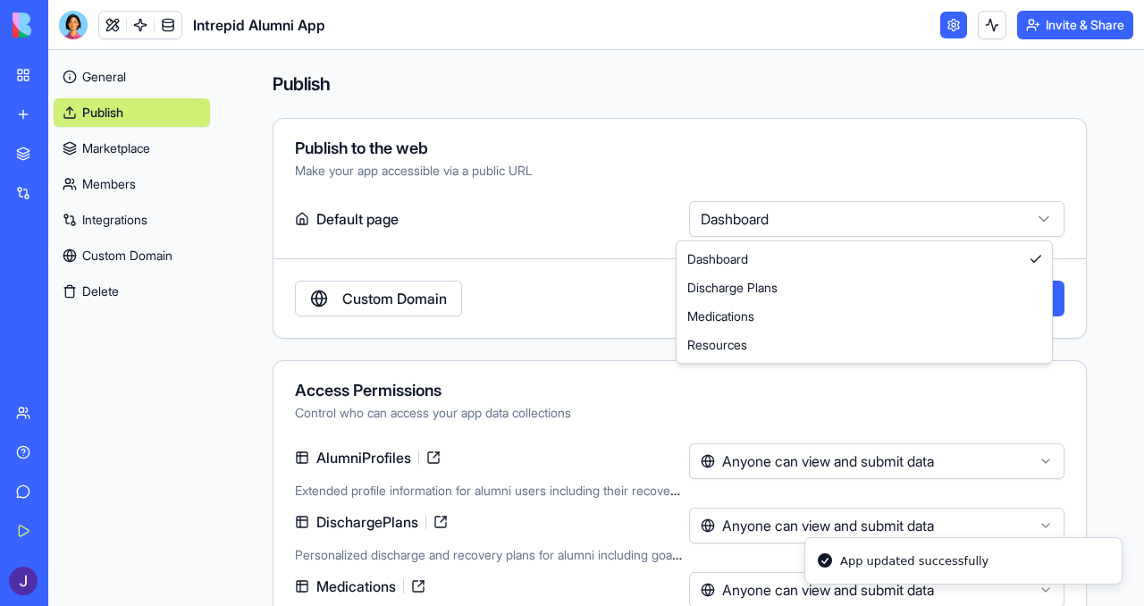
click at [544, 208] on html "**********" at bounding box center [572, 303] width 1144 height 606
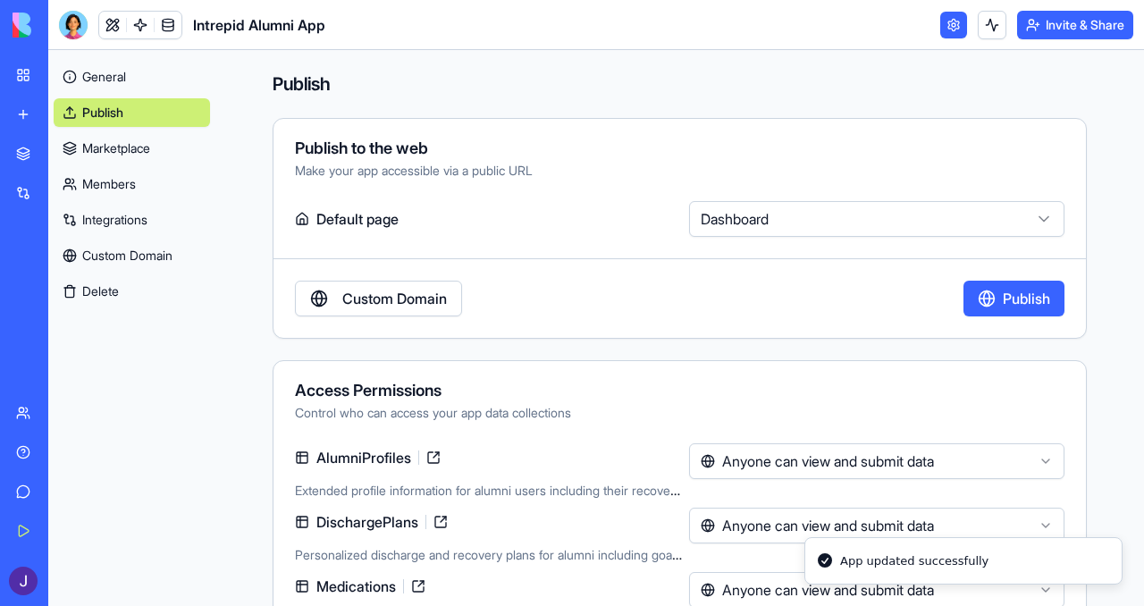
click at [109, 74] on link "General" at bounding box center [132, 77] width 156 height 29
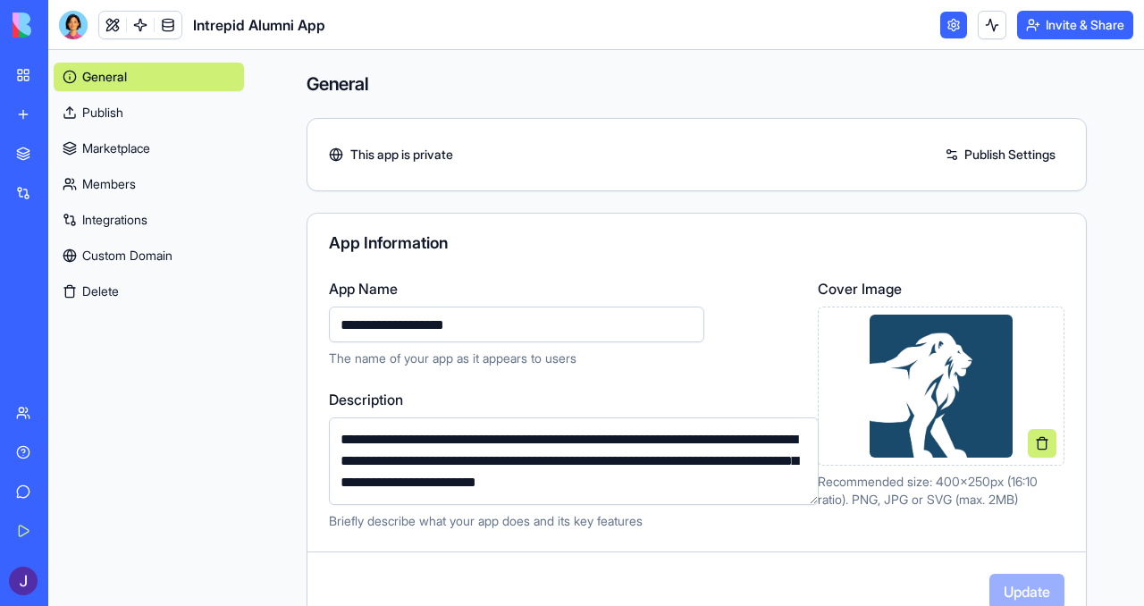
click at [952, 29] on link at bounding box center [954, 25] width 27 height 27
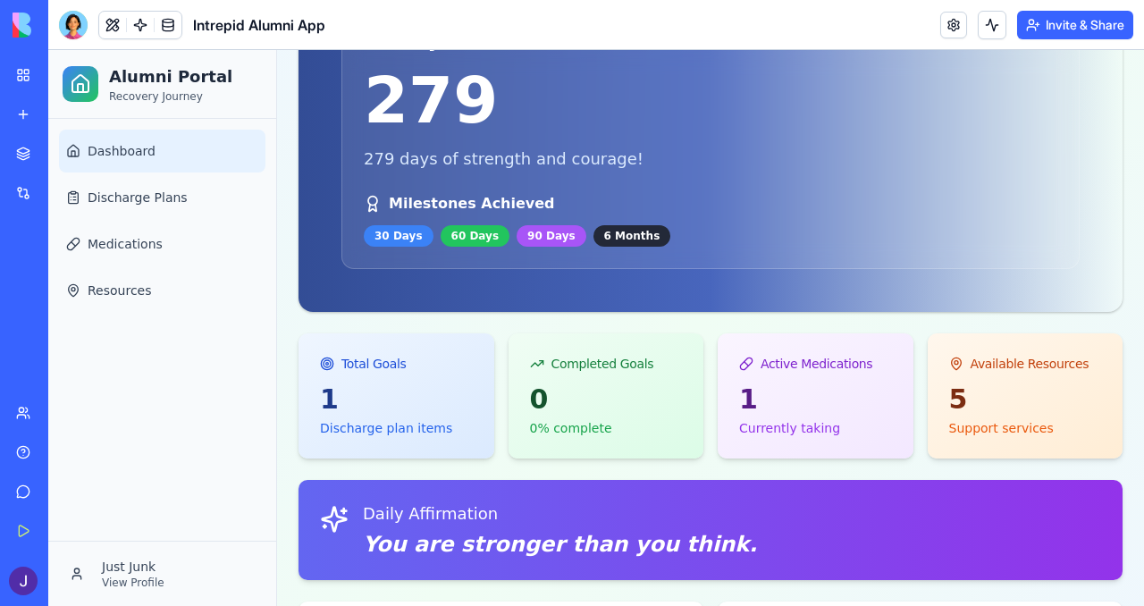
scroll to position [383, 0]
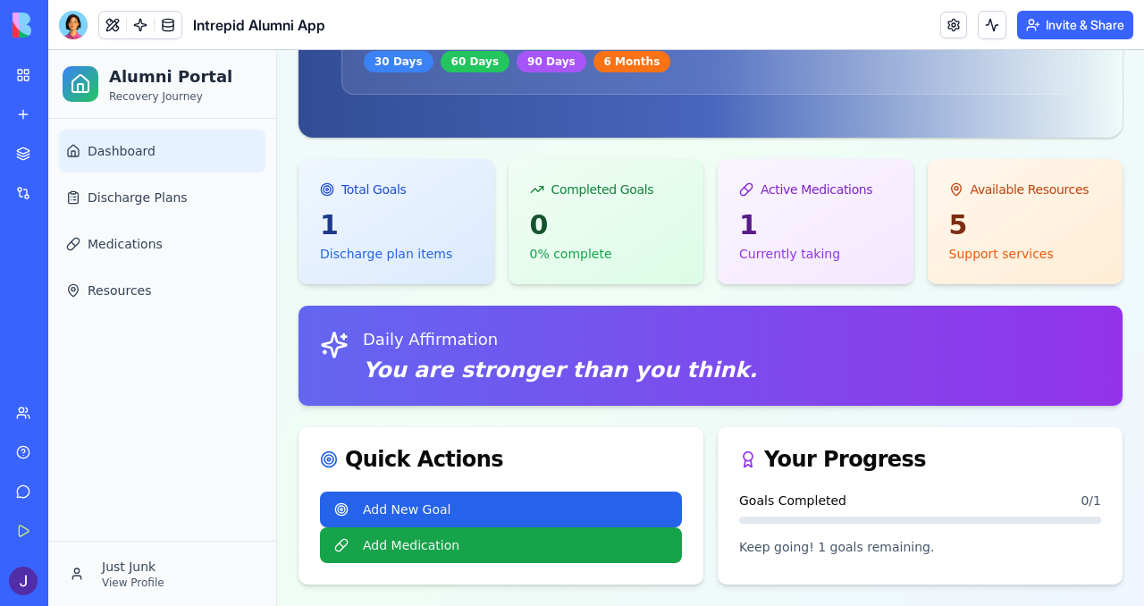
click at [644, 286] on div "Welcome back, Just ! Every day is a victory. Keep going strong. Edit Profile Da…" at bounding box center [710, 136] width 867 height 939
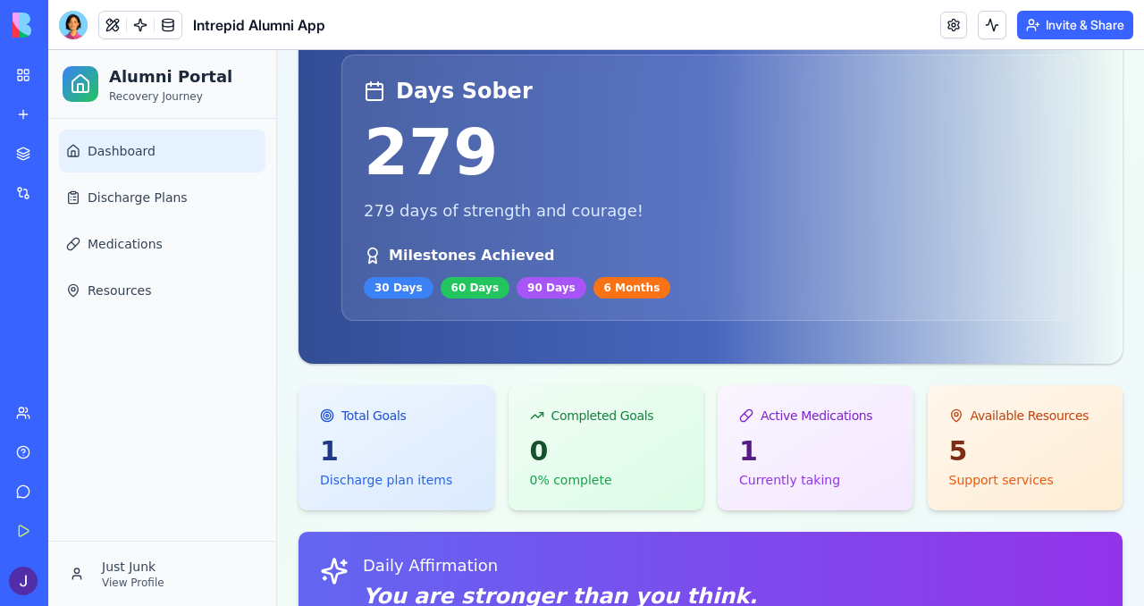
scroll to position [0, 0]
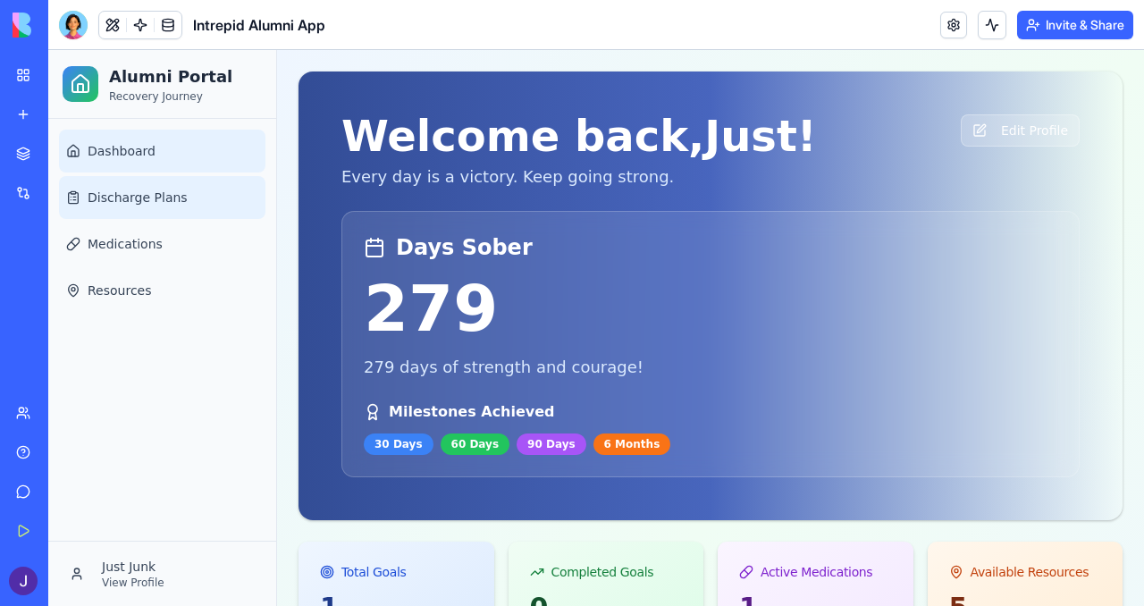
click at [146, 198] on span "Discharge Plans" at bounding box center [138, 198] width 100 height 18
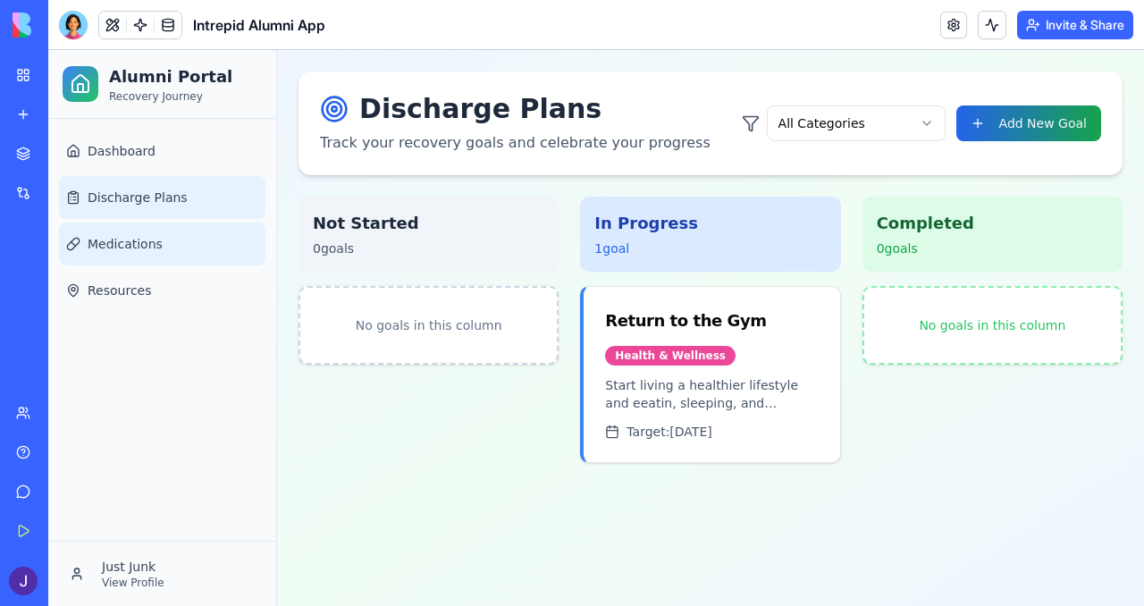
click at [158, 237] on span "Medications" at bounding box center [125, 244] width 75 height 18
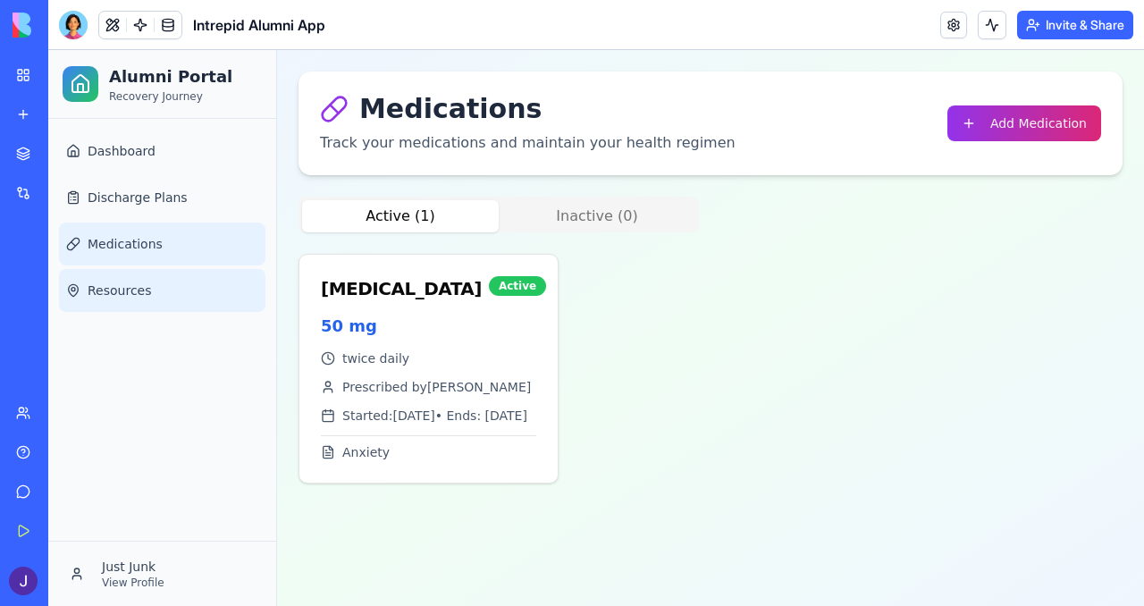
click at [125, 292] on span "Resources" at bounding box center [120, 291] width 64 height 18
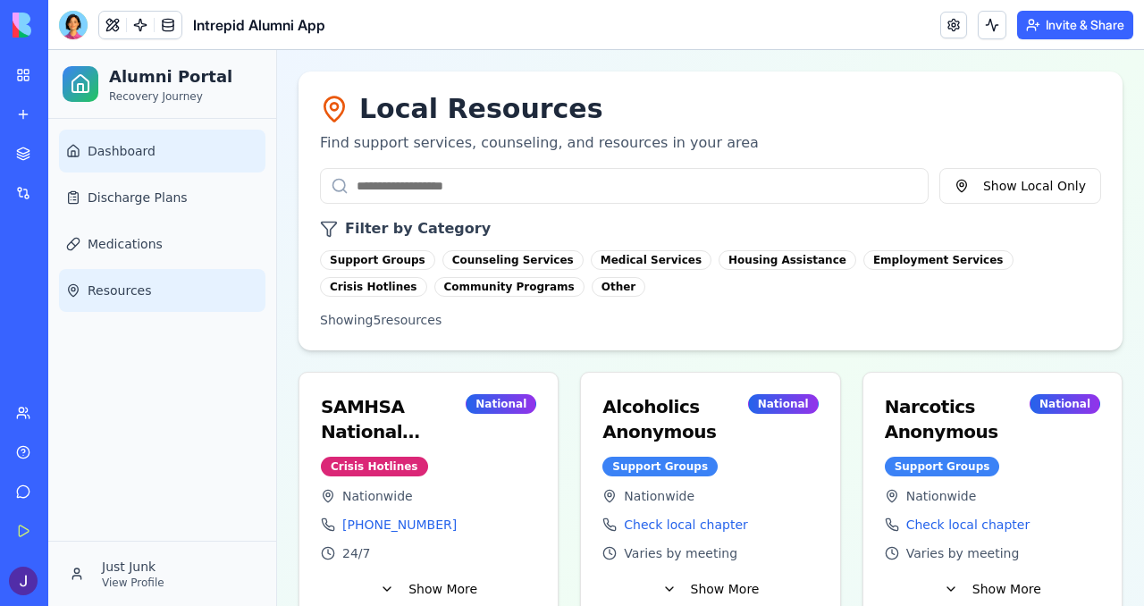
click at [148, 138] on link "Dashboard" at bounding box center [162, 151] width 207 height 43
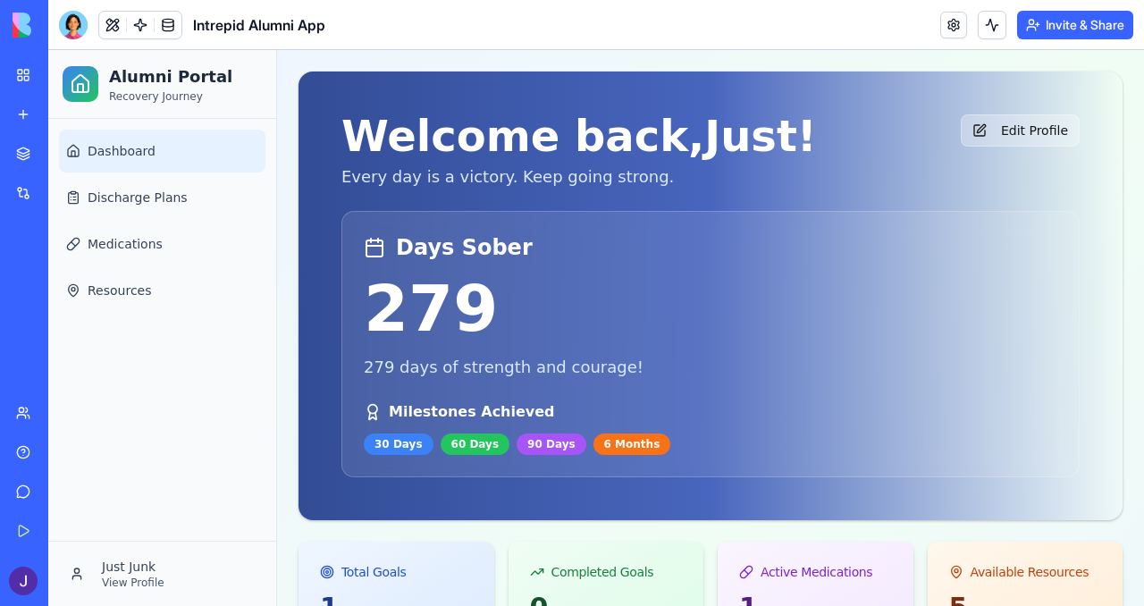
click at [996, 131] on button "Edit Profile" at bounding box center [1020, 130] width 119 height 32
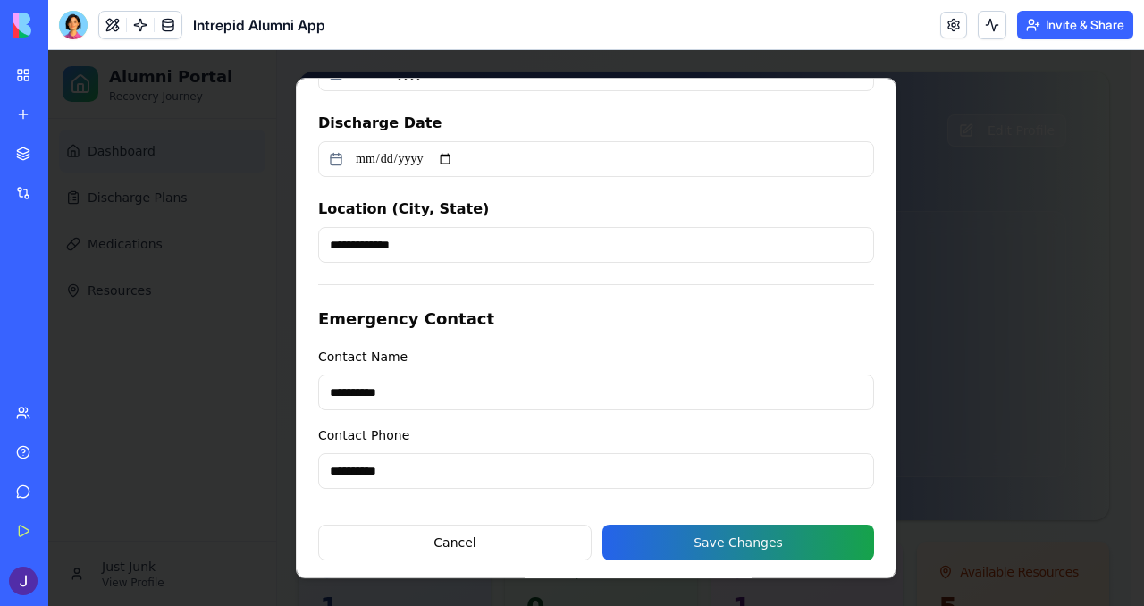
scroll to position [158, 0]
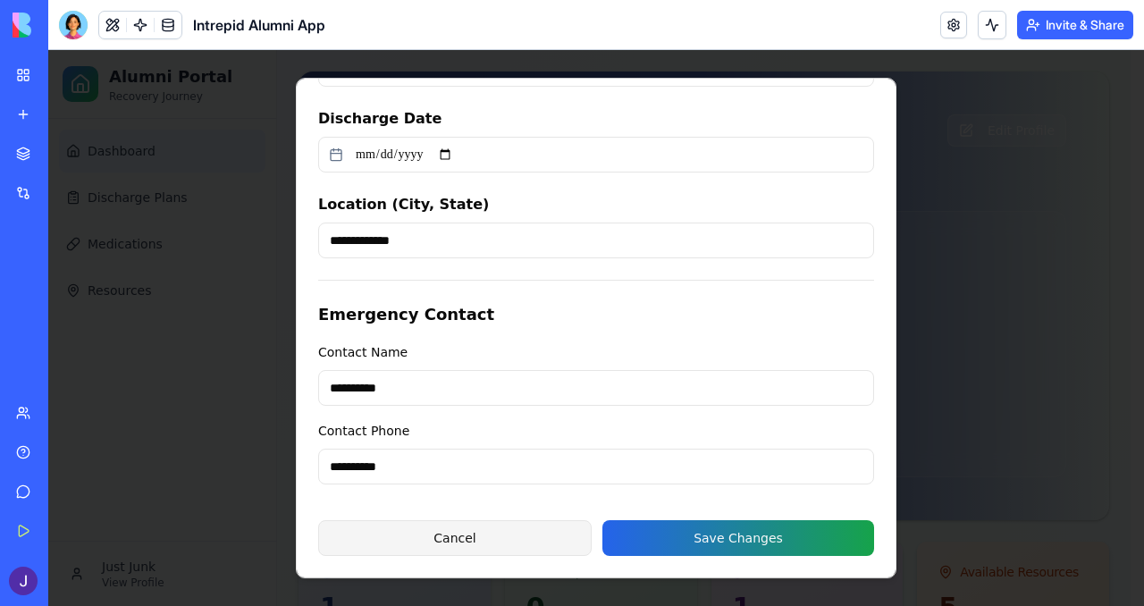
click at [484, 536] on button "Cancel" at bounding box center [455, 538] width 274 height 36
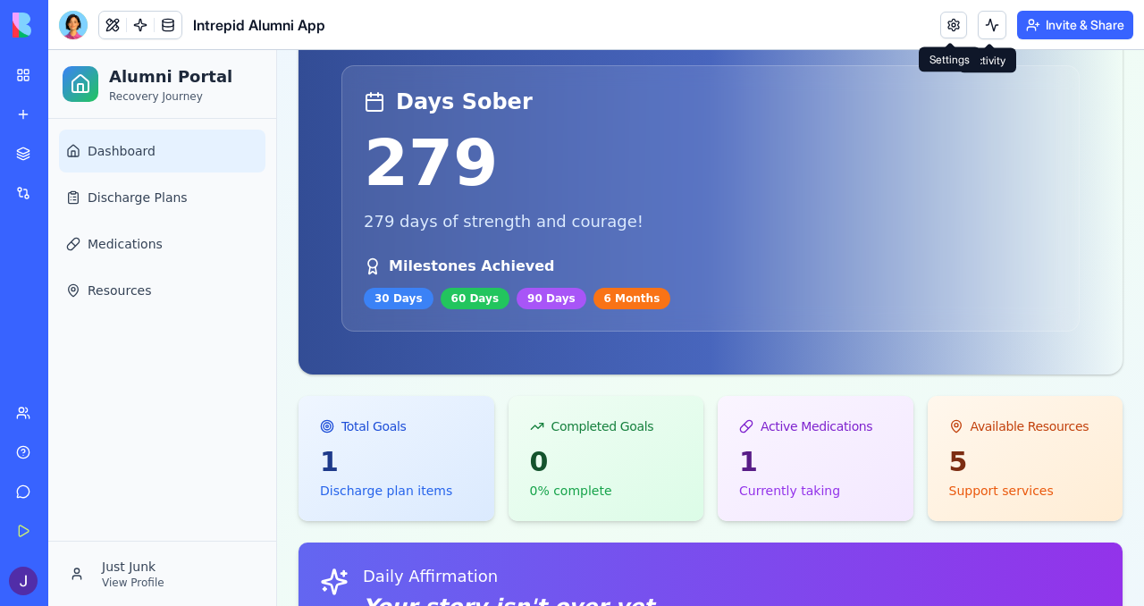
scroll to position [0, 0]
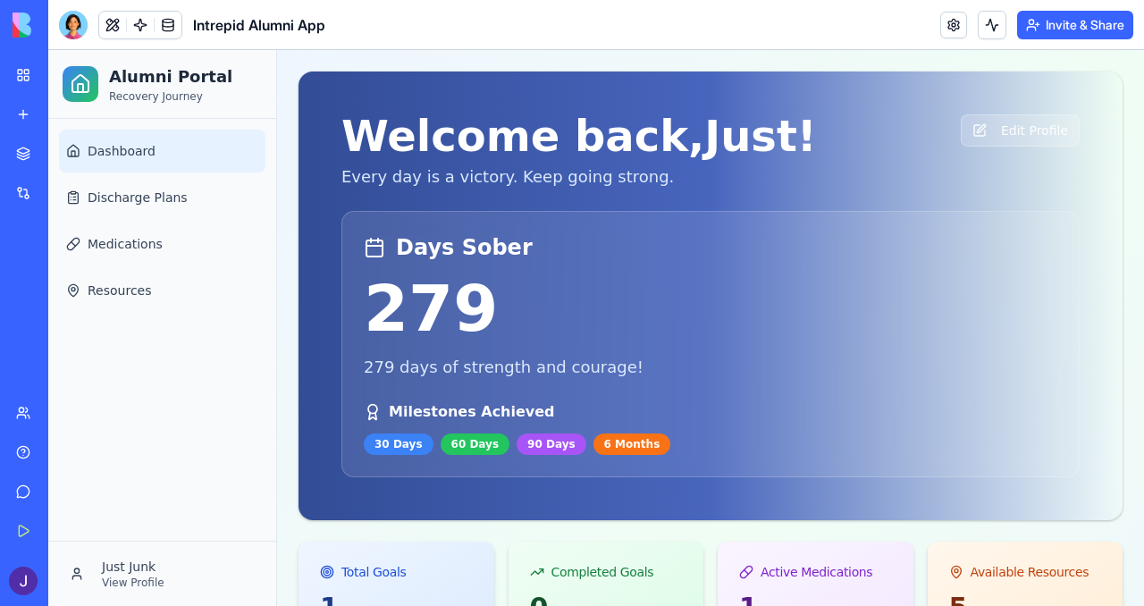
click at [325, 369] on div "Welcome back, Just ! Every day is a victory. Keep going strong. Edit Profile Da…" at bounding box center [711, 296] width 824 height 449
click at [118, 21] on button at bounding box center [112, 25] width 27 height 27
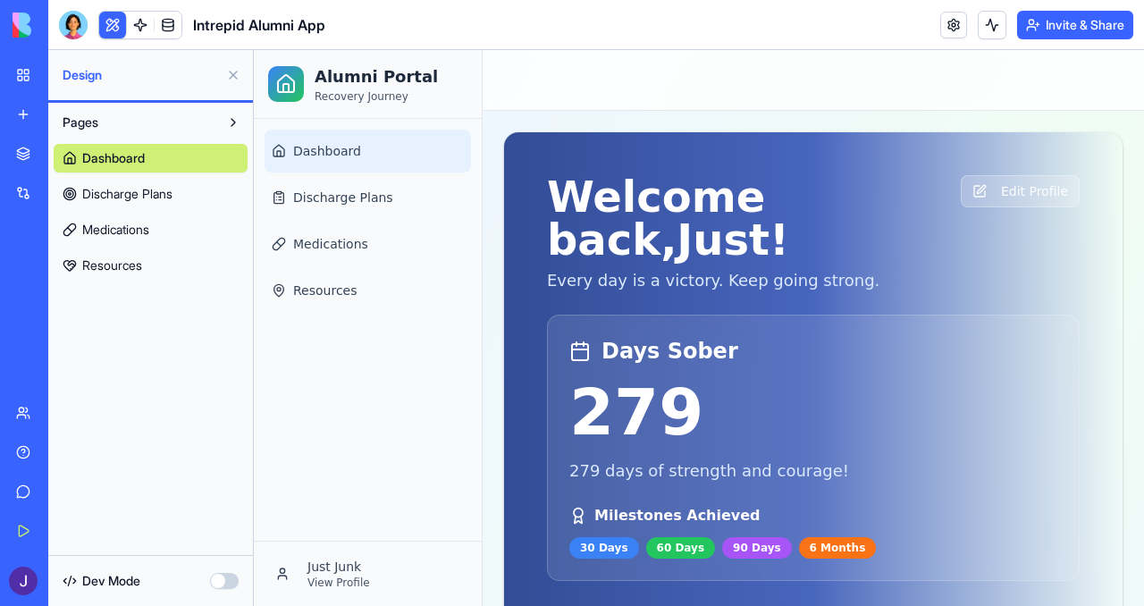
click at [228, 583] on button "button" at bounding box center [224, 581] width 29 height 16
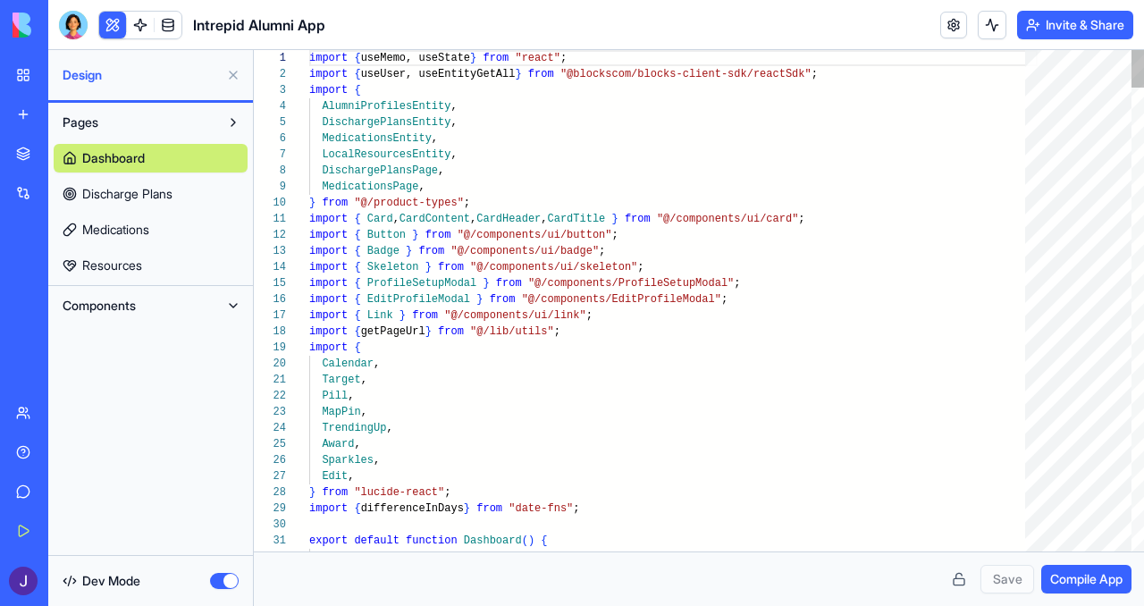
scroll to position [161, 0]
click at [228, 583] on button "button" at bounding box center [224, 581] width 29 height 16
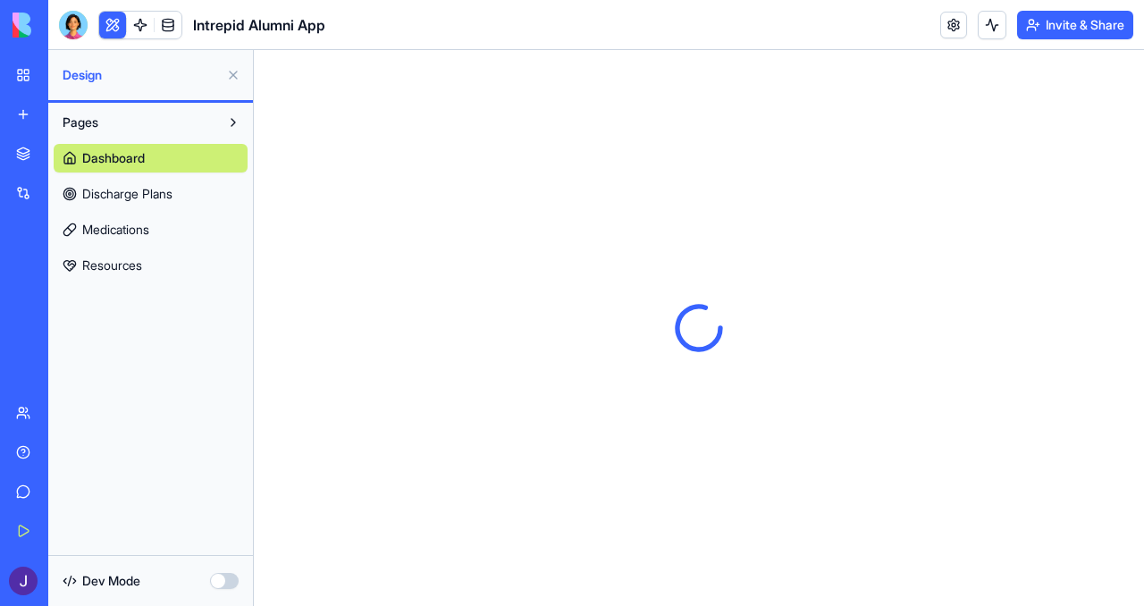
scroll to position [0, 0]
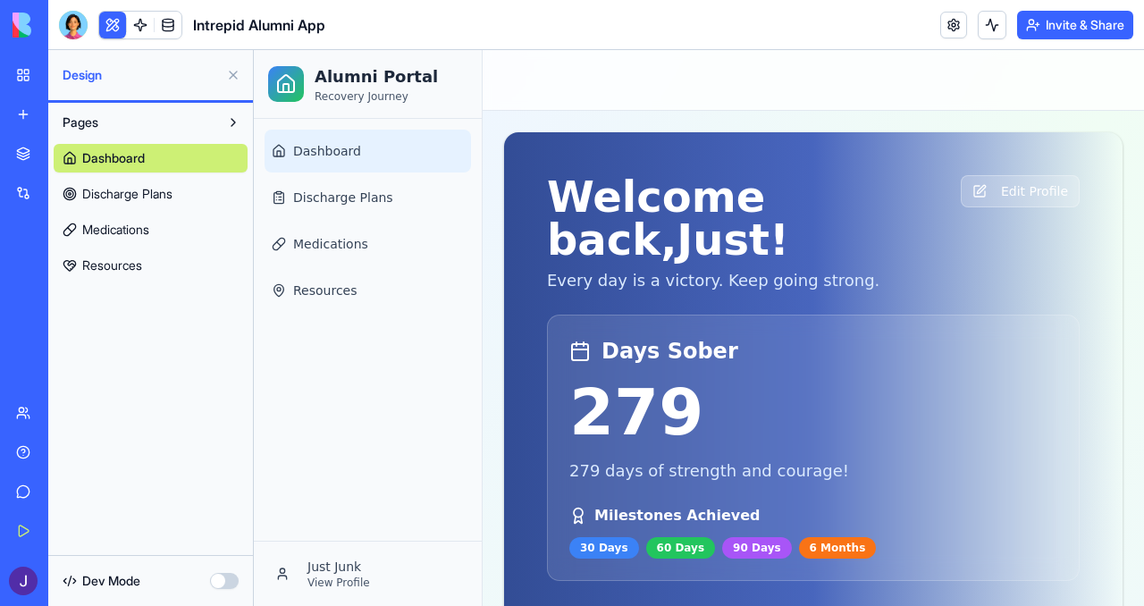
click at [156, 195] on span "Discharge Plans" at bounding box center [127, 194] width 90 height 18
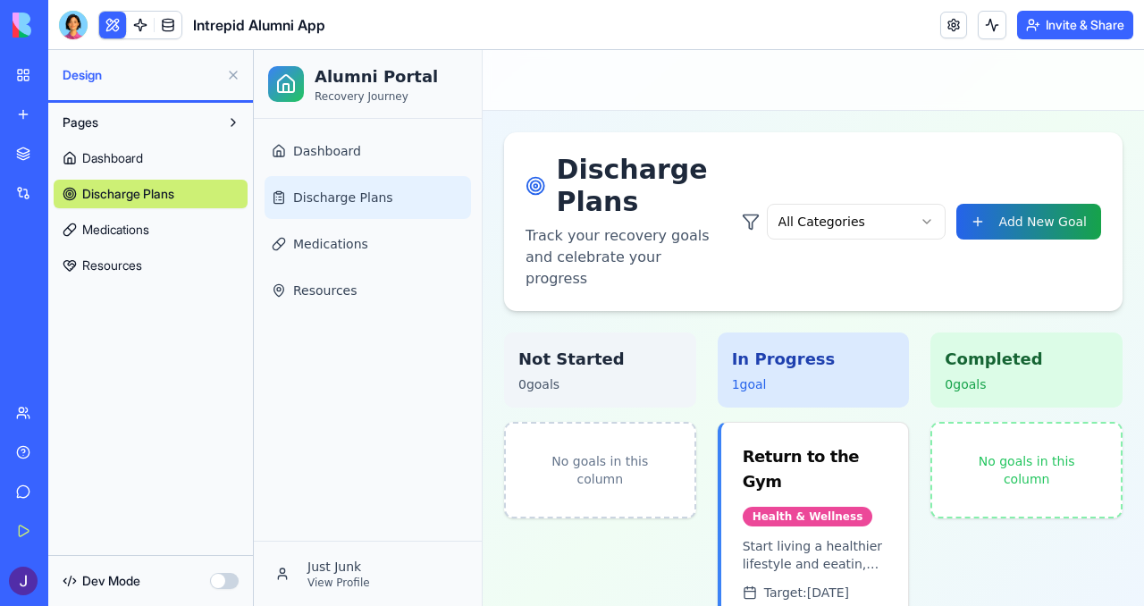
click at [100, 156] on span "Dashboard" at bounding box center [112, 158] width 61 height 18
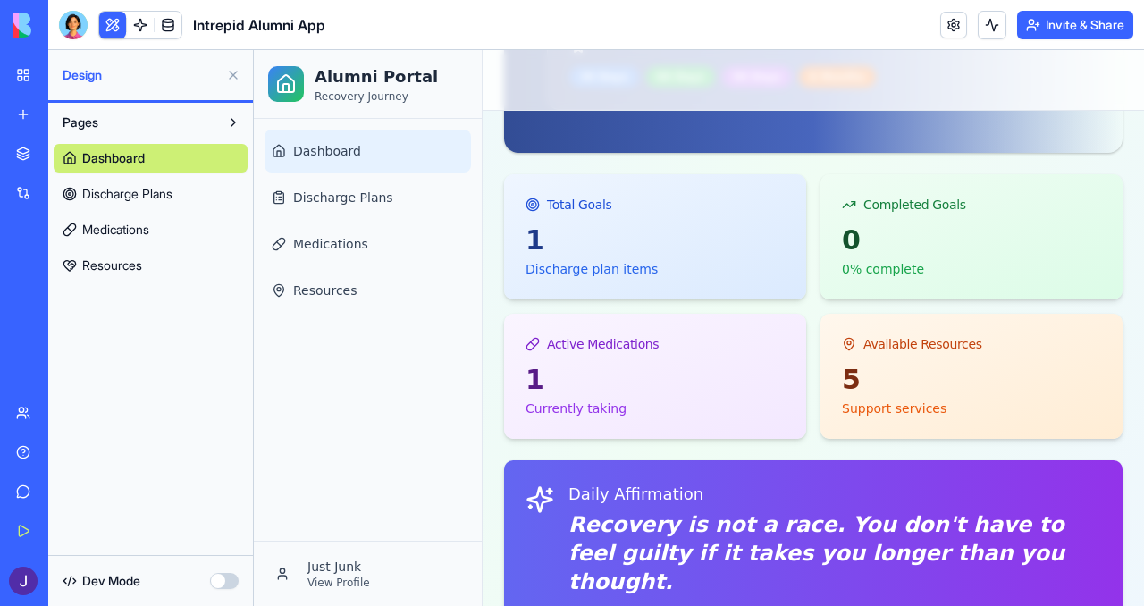
scroll to position [654, 0]
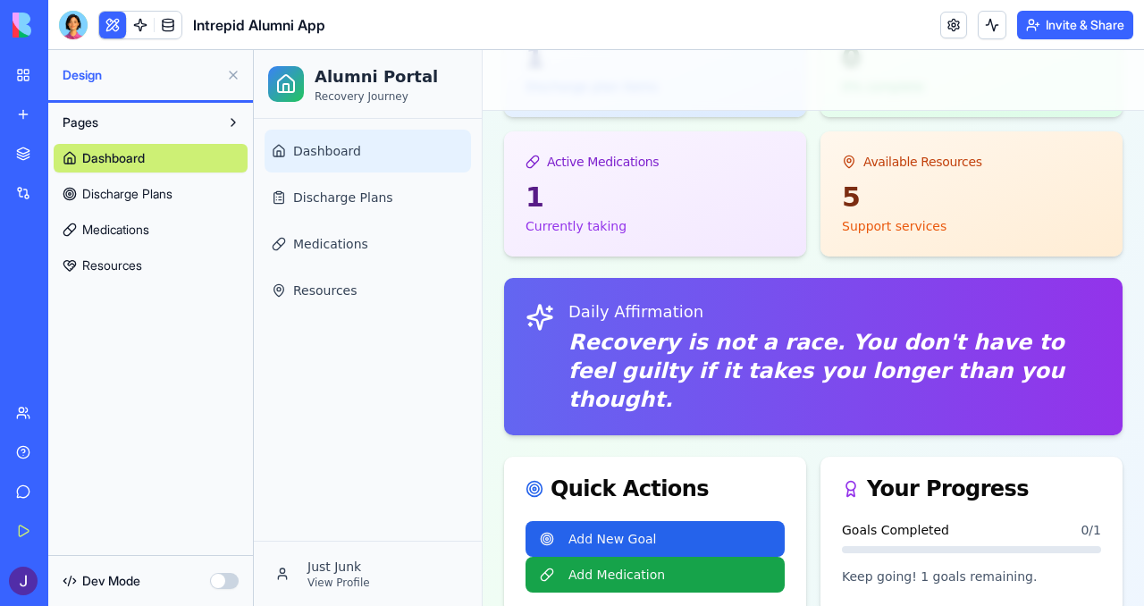
click at [66, 155] on div "Marketplace" at bounding box center [54, 154] width 23 height 18
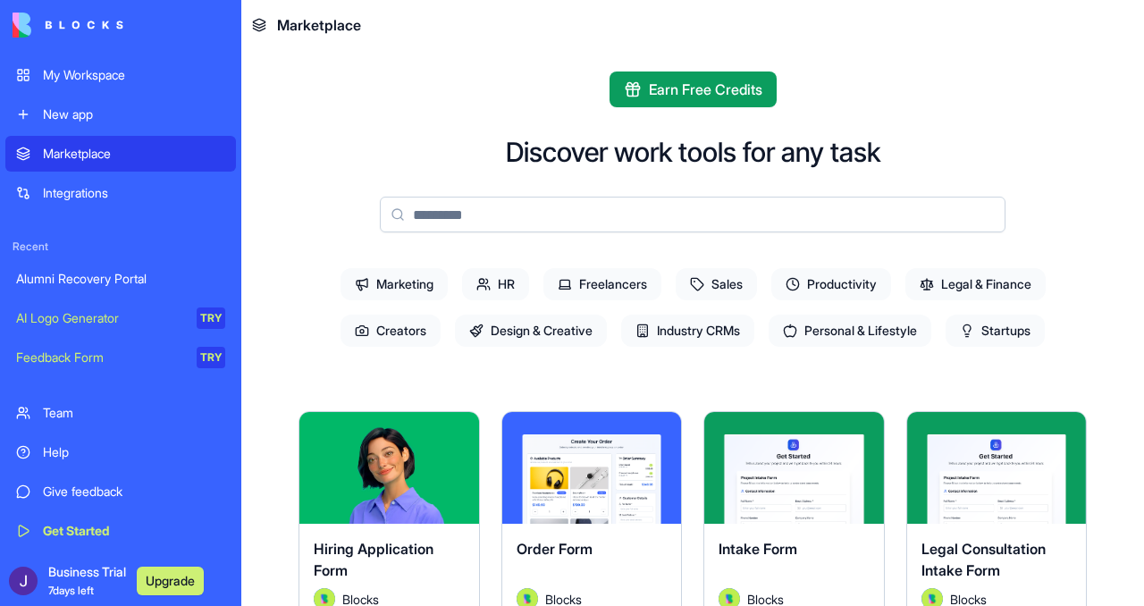
click at [799, 325] on span "Personal & Lifestyle" at bounding box center [850, 331] width 163 height 32
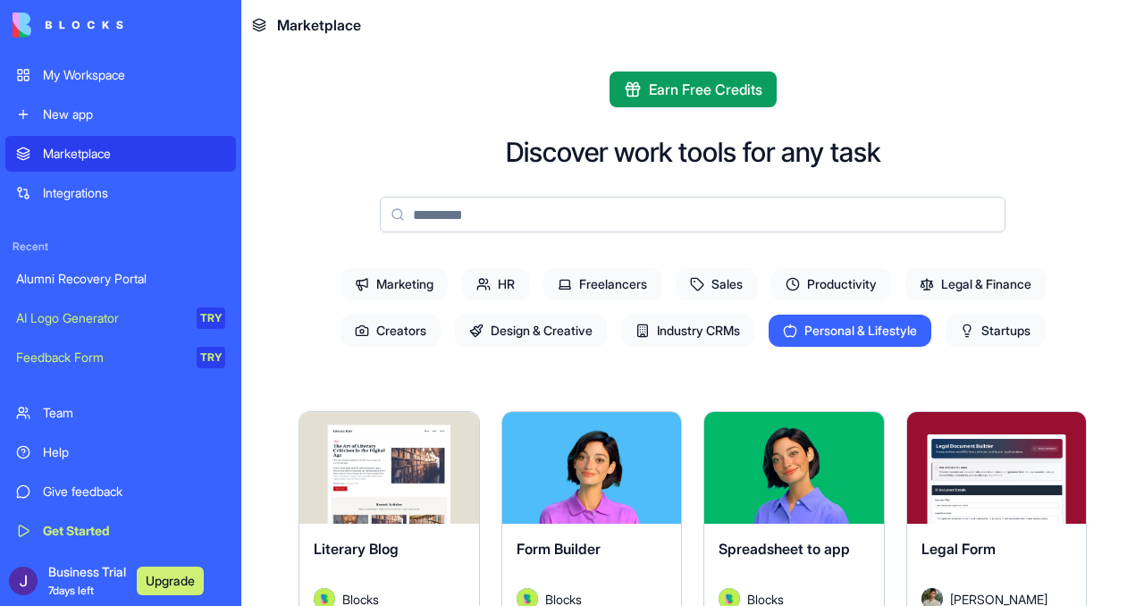
click at [664, 333] on span "Industry CRMs" at bounding box center [687, 331] width 133 height 32
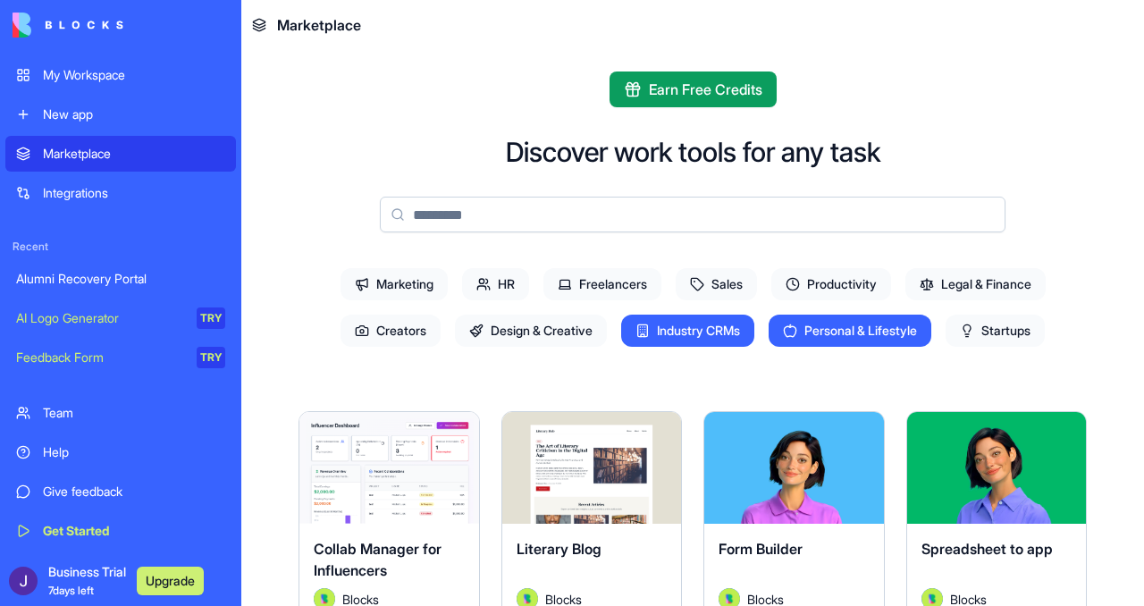
click at [108, 79] on div "My Workspace" at bounding box center [134, 75] width 182 height 18
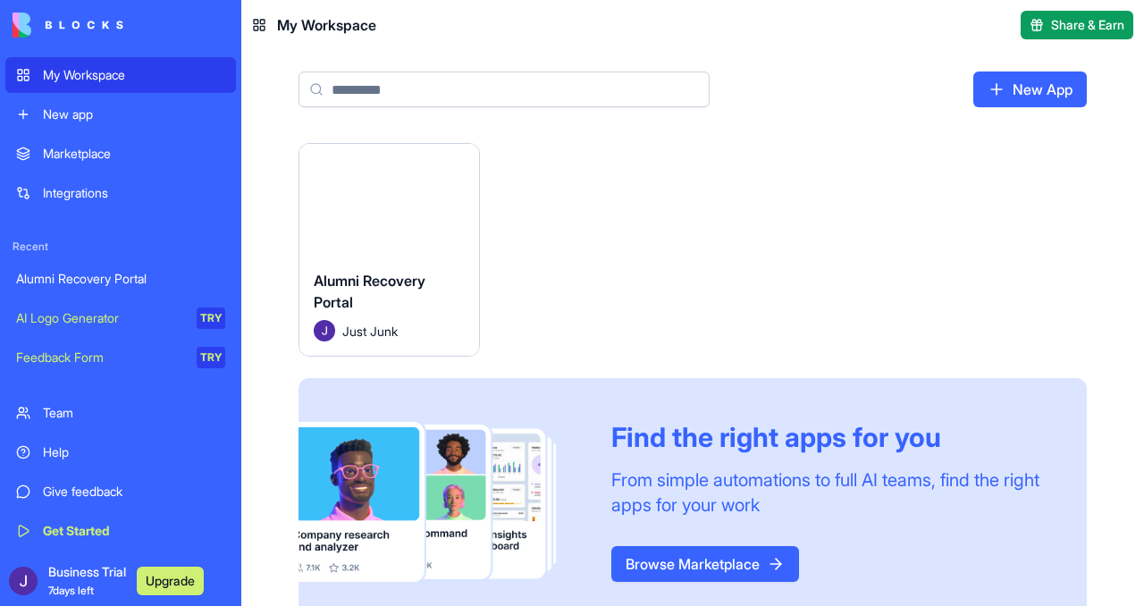
click at [435, 276] on div "Alumni Recovery Portal" at bounding box center [389, 295] width 151 height 50
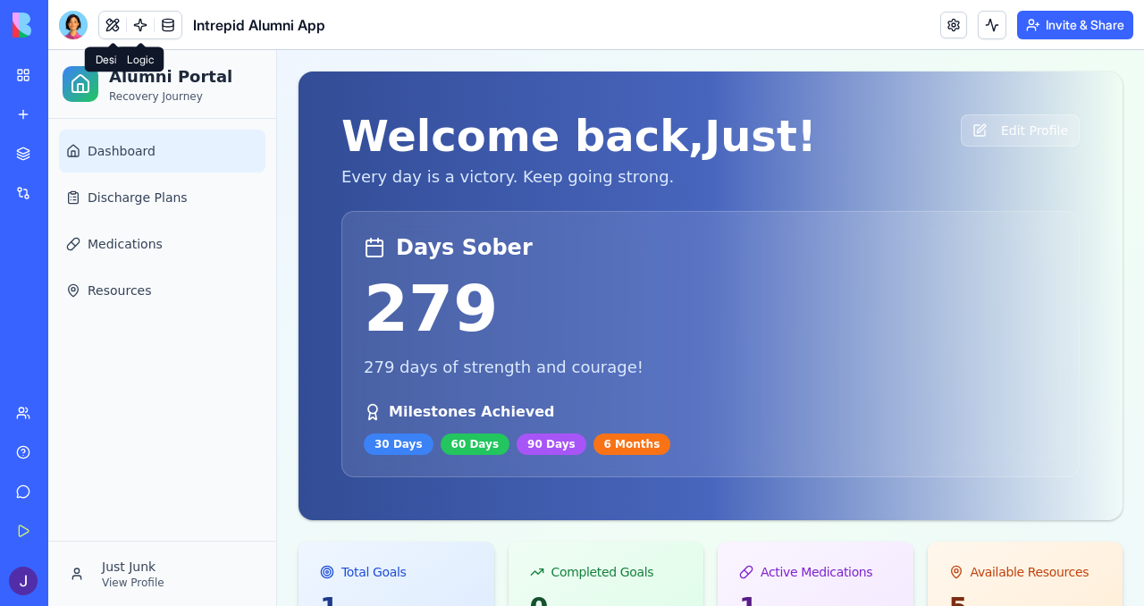
click at [132, 22] on link at bounding box center [140, 25] width 27 height 27
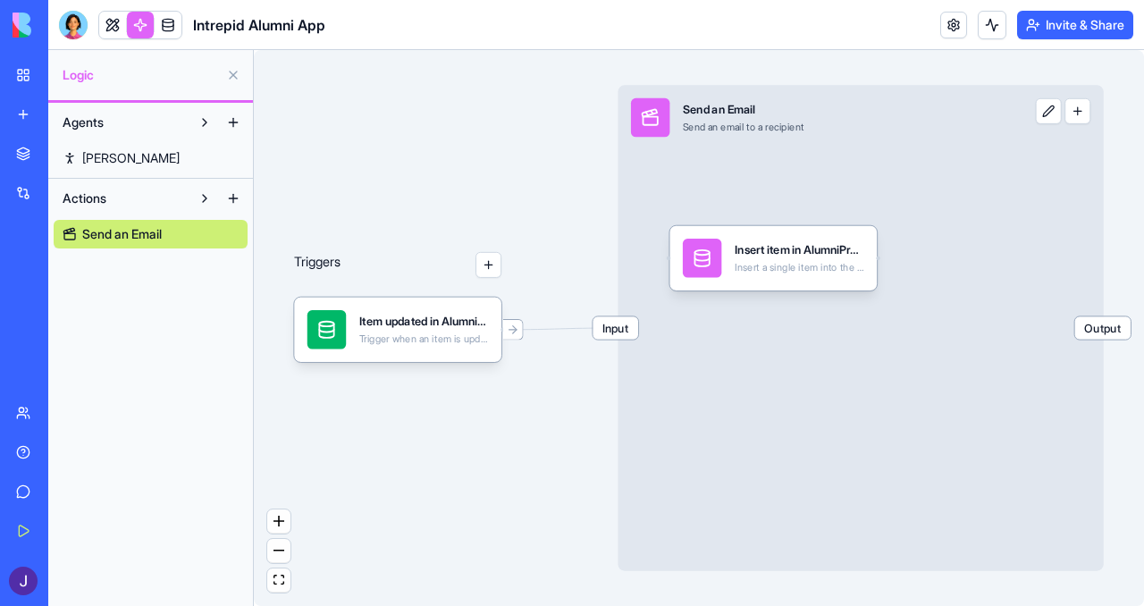
click at [146, 149] on link "Nina" at bounding box center [151, 158] width 194 height 29
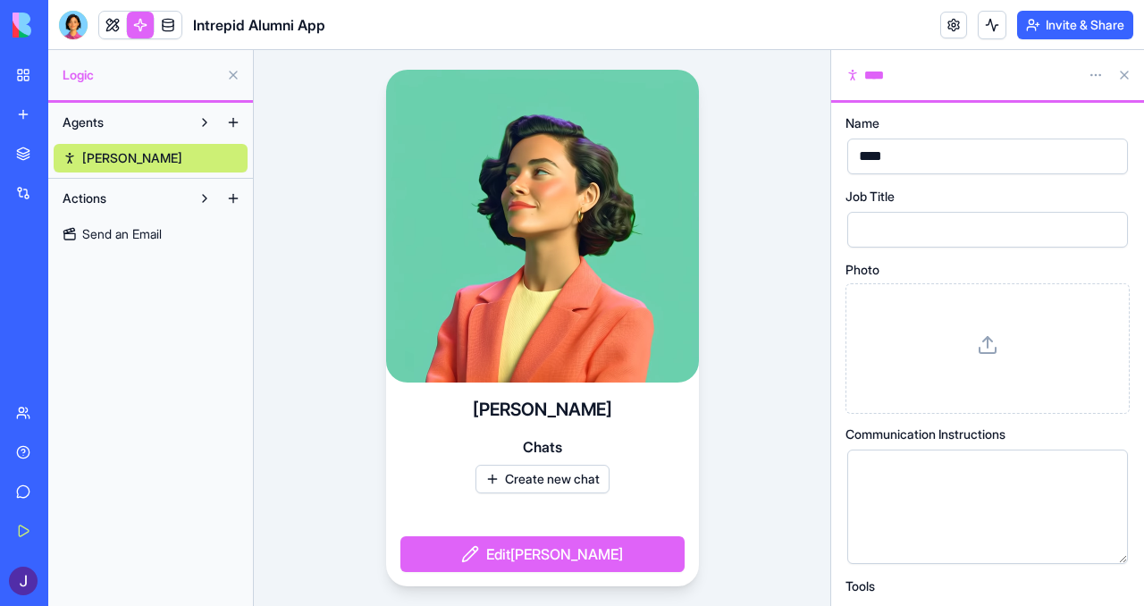
click at [915, 72] on div "****" at bounding box center [960, 75] width 229 height 18
click at [538, 548] on button "Edit Nina" at bounding box center [543, 554] width 284 height 36
click at [566, 564] on button "Edit Nina" at bounding box center [543, 554] width 284 height 36
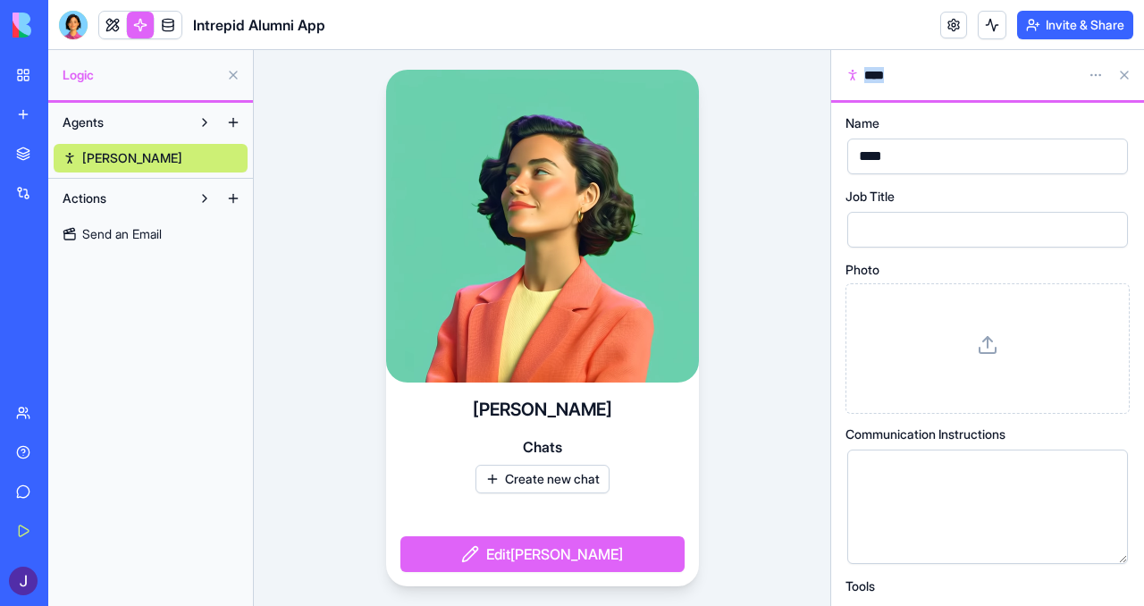
click at [907, 144] on div "****" at bounding box center [973, 156] width 238 height 27
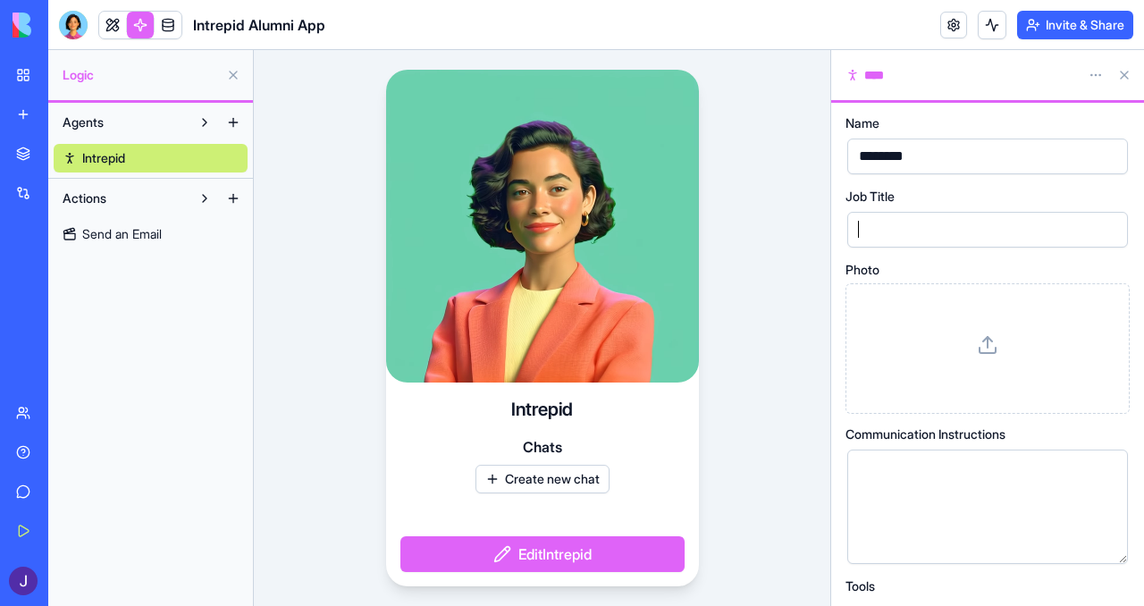
click at [907, 220] on div at bounding box center [973, 229] width 238 height 27
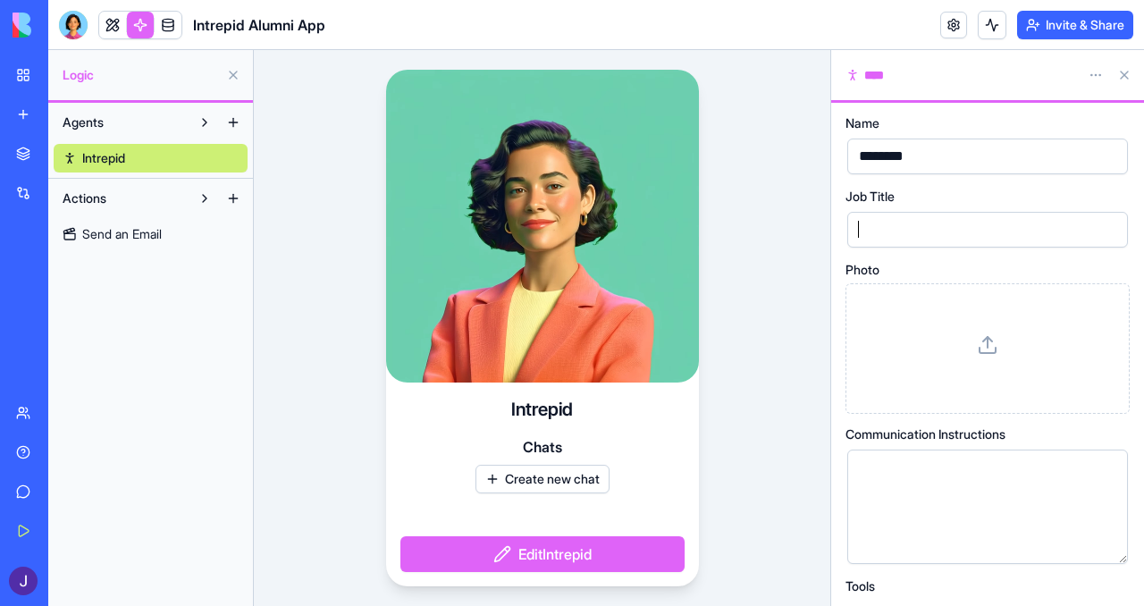
click at [995, 349] on icon at bounding box center [988, 350] width 16 height 5
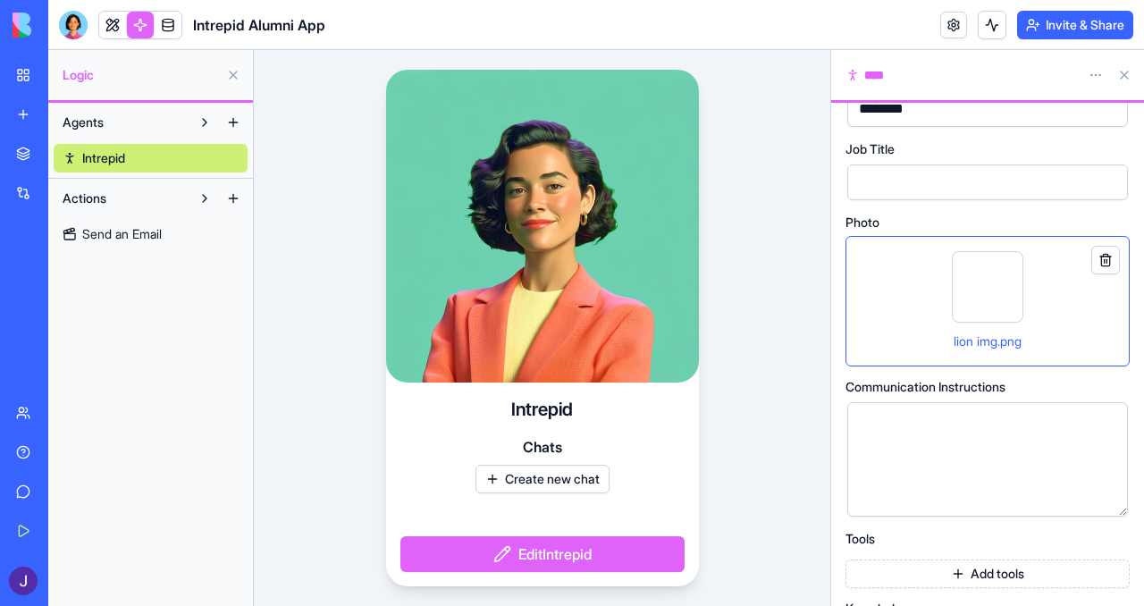
scroll to position [114, 0]
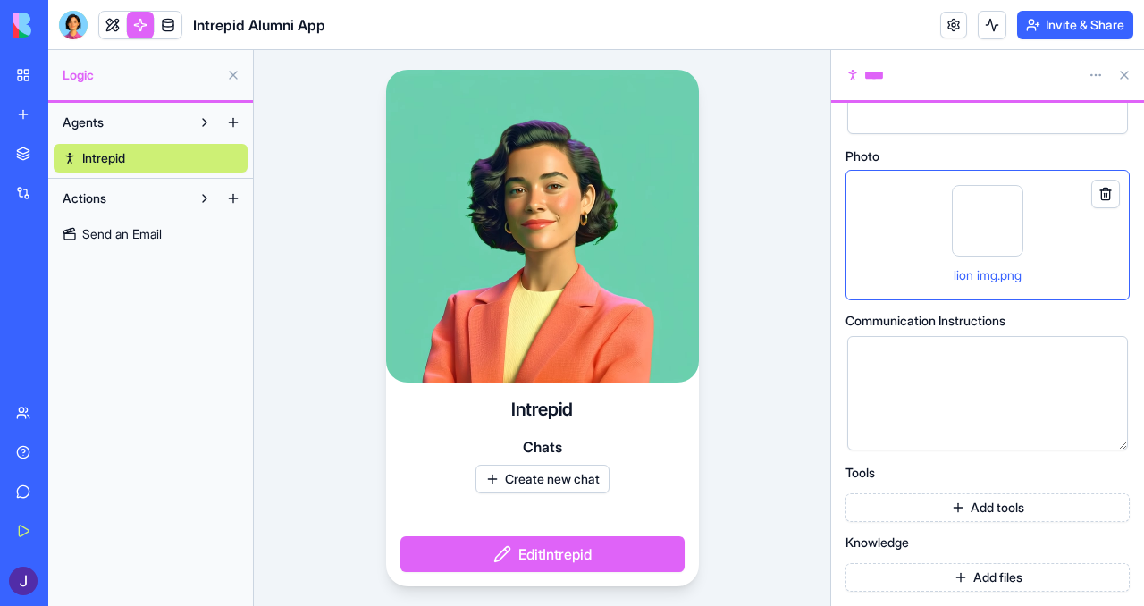
click at [920, 399] on div at bounding box center [973, 393] width 238 height 91
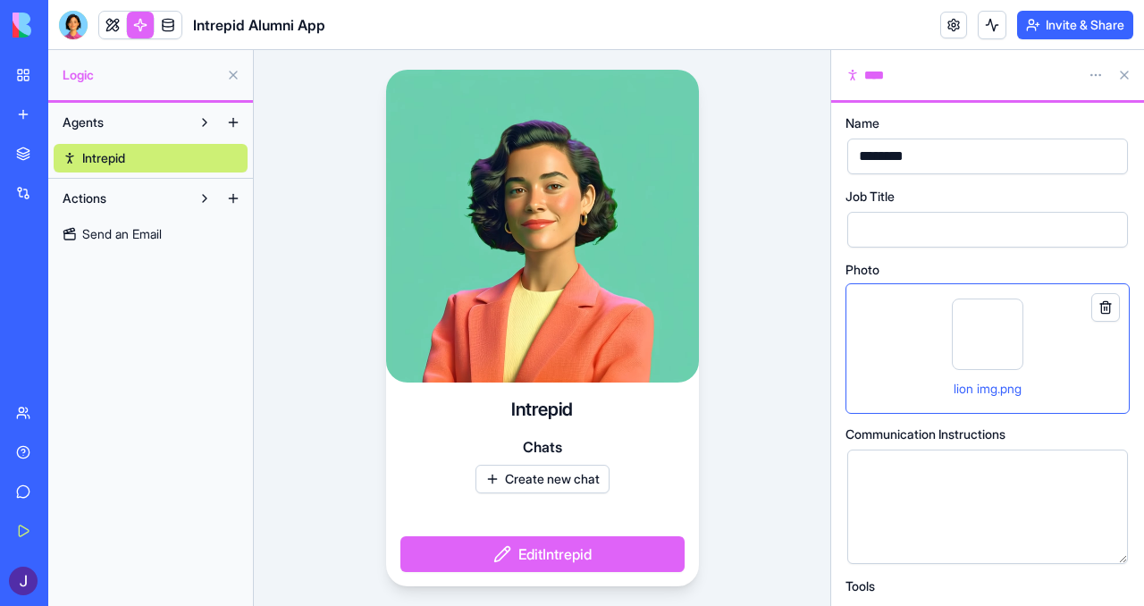
click at [990, 325] on div at bounding box center [988, 335] width 72 height 72
click at [1092, 76] on html "My Workspace New app Marketplace Integrations Recent Alumni Recovery Portal AI …" at bounding box center [572, 303] width 1144 height 606
click at [905, 86] on html "My Workspace New app Marketplace Integrations Recent Alumni Recovery Portal AI …" at bounding box center [572, 303] width 1144 height 606
click at [525, 552] on button "Edit Intrepid" at bounding box center [543, 554] width 284 height 36
click at [554, 284] on video at bounding box center [542, 226] width 313 height 313
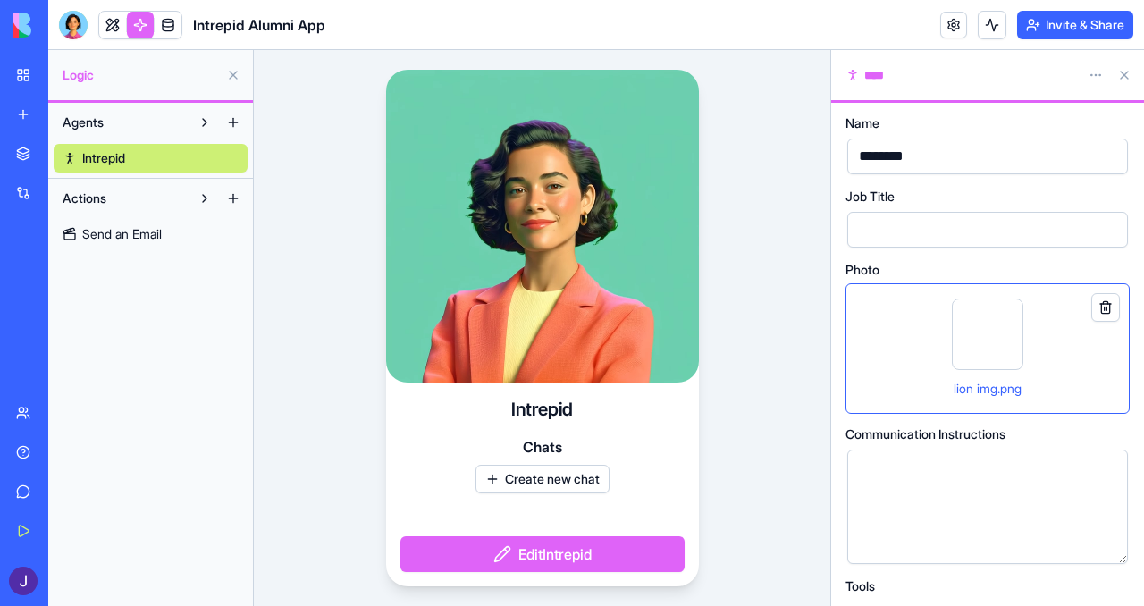
click at [527, 213] on video at bounding box center [542, 226] width 313 height 313
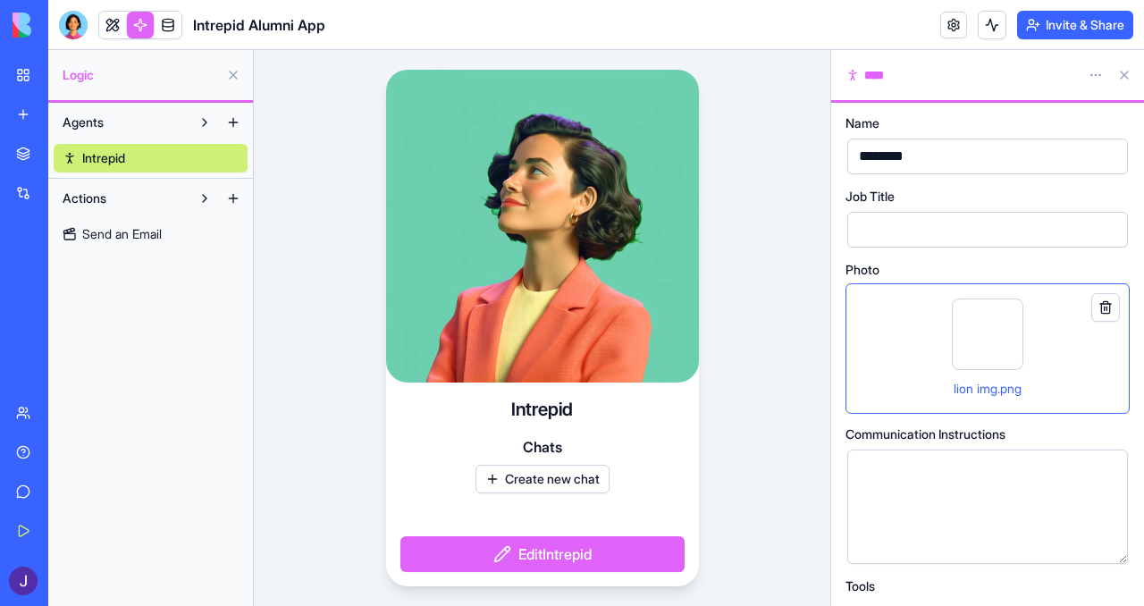
click at [141, 157] on link "Intrepid" at bounding box center [151, 158] width 194 height 29
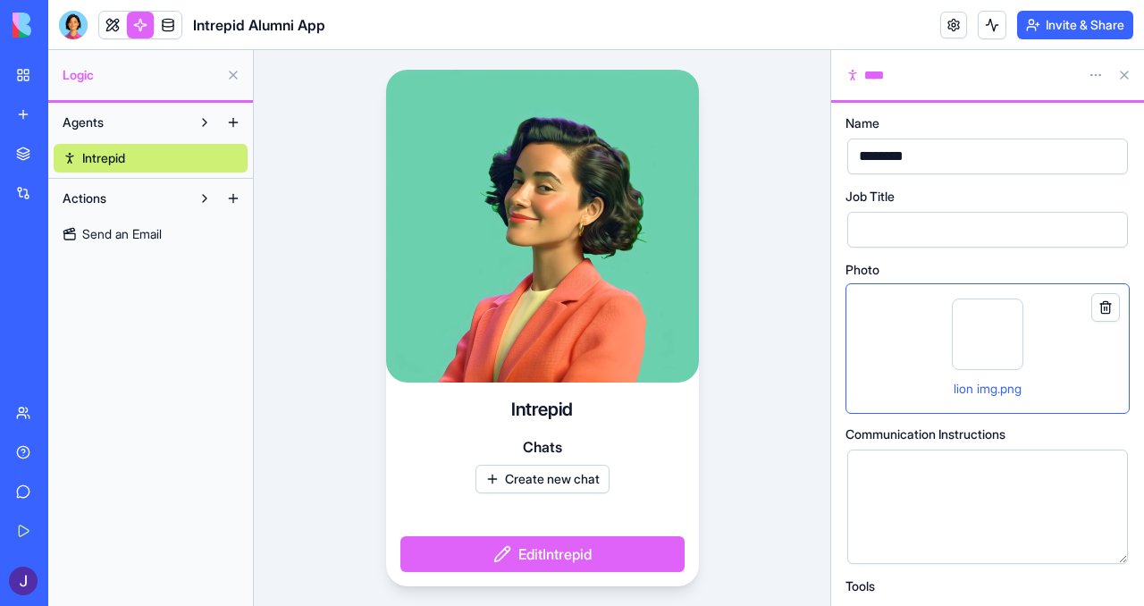
click at [66, 272] on div "Alumni Recovery Portal" at bounding box center [41, 279] width 50 height 18
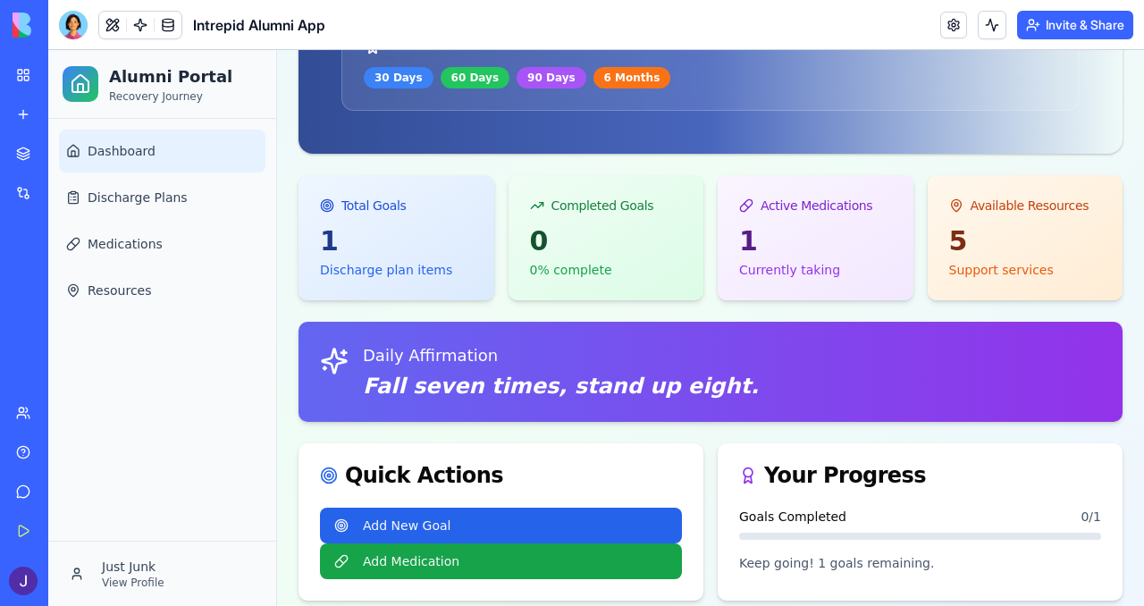
scroll to position [383, 0]
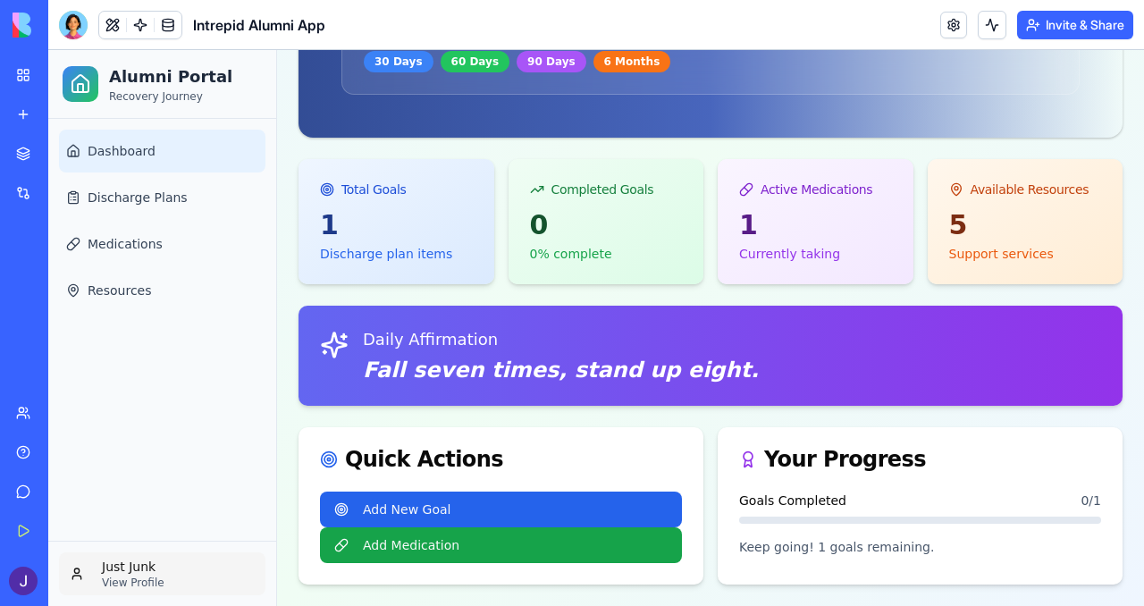
click at [171, 567] on html "Alumni Portal Recovery Journey Dashboard Discharge Plans Medications Resources …" at bounding box center [596, 136] width 1096 height 939
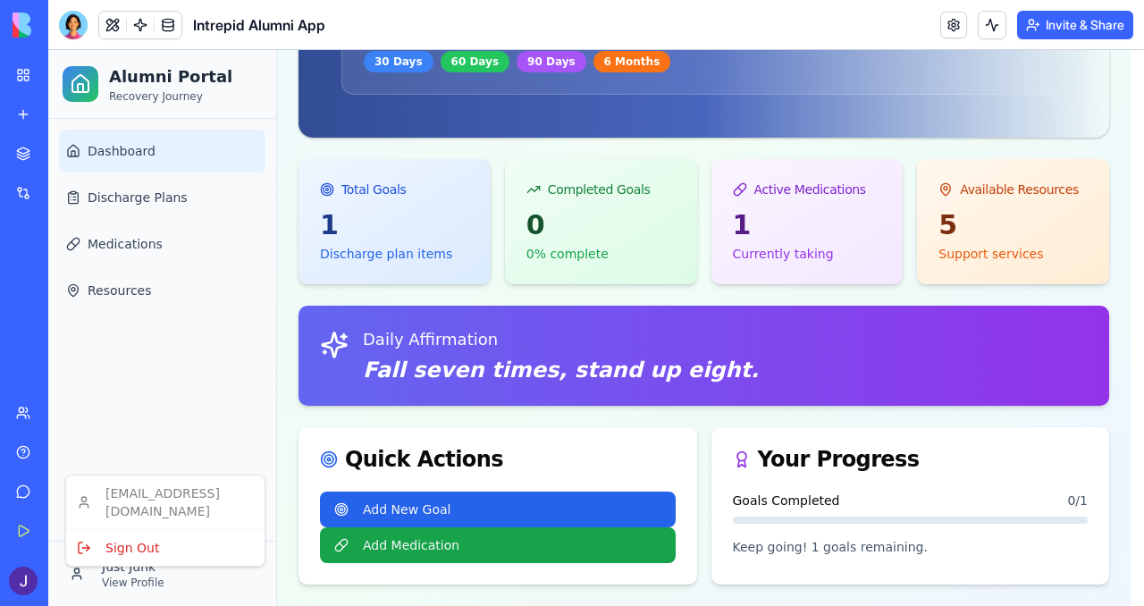
click at [212, 381] on html "Alumni Portal Recovery Journey Dashboard Discharge Plans Medications Resources …" at bounding box center [596, 136] width 1096 height 939
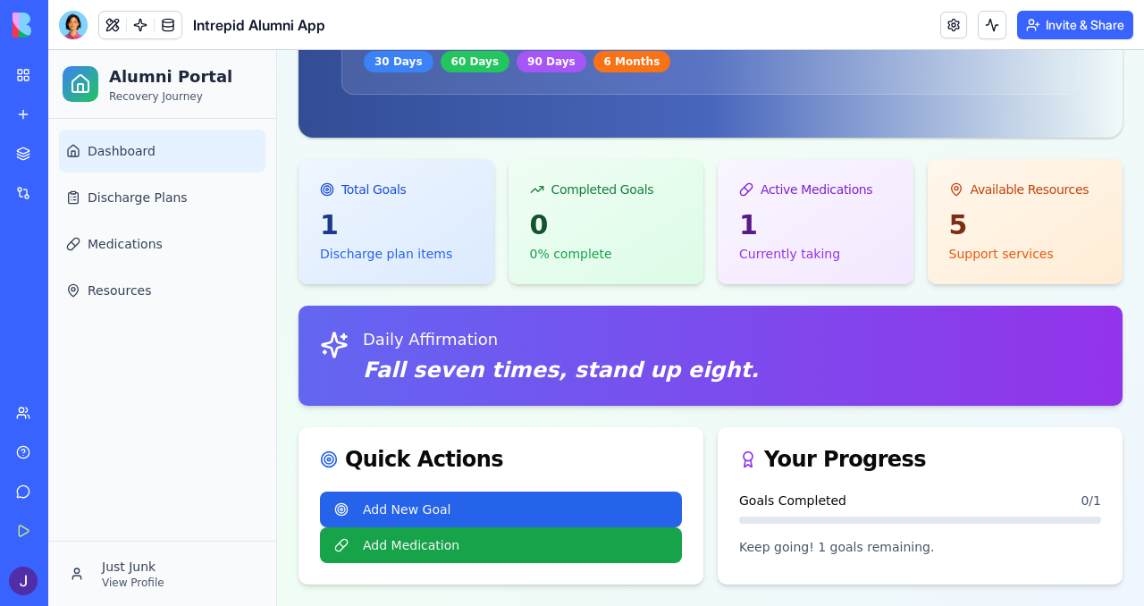
scroll to position [0, 0]
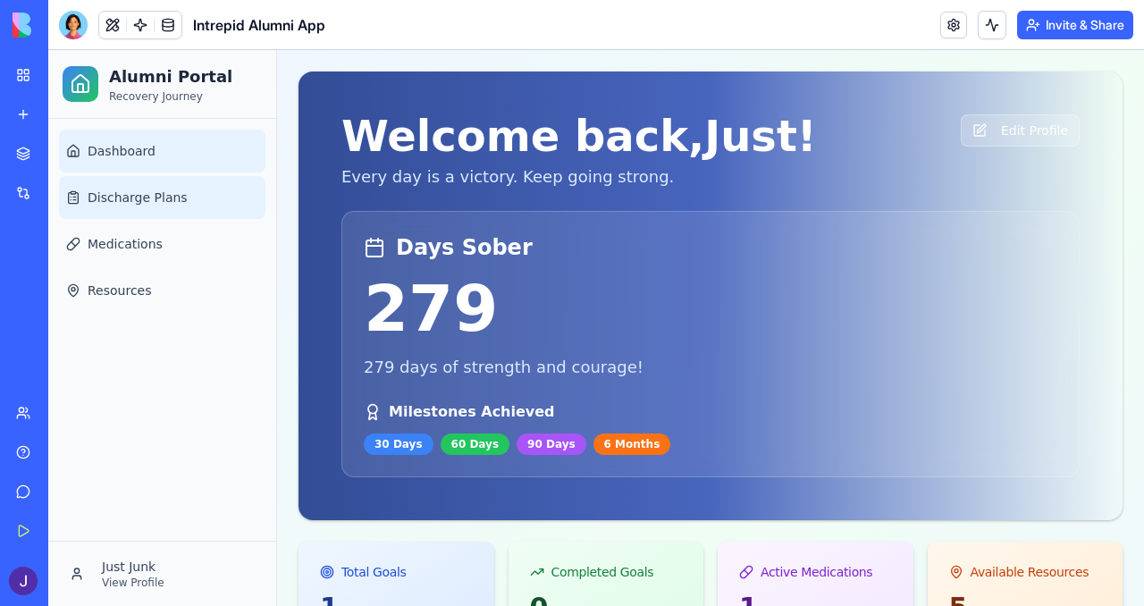
click at [121, 207] on link "Discharge Plans" at bounding box center [162, 197] width 207 height 43
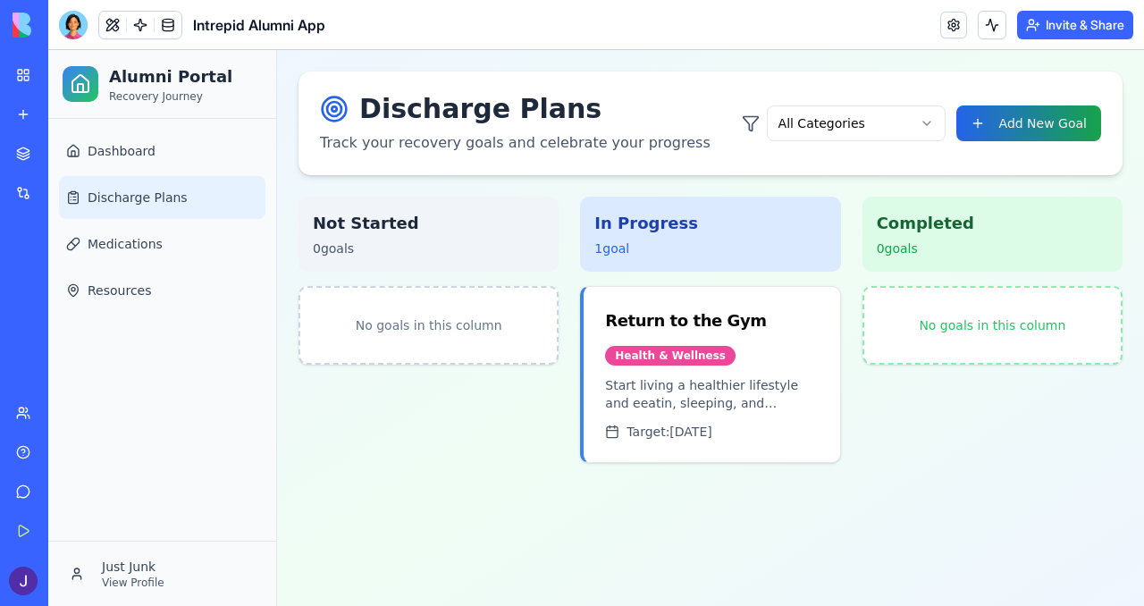
click at [955, 113] on div "All Categories Add New Goal" at bounding box center [921, 123] width 359 height 36
click at [924, 117] on html "Alumni Portal Recovery Journey Dashboard Discharge Plans Medications Resources …" at bounding box center [596, 328] width 1096 height 556
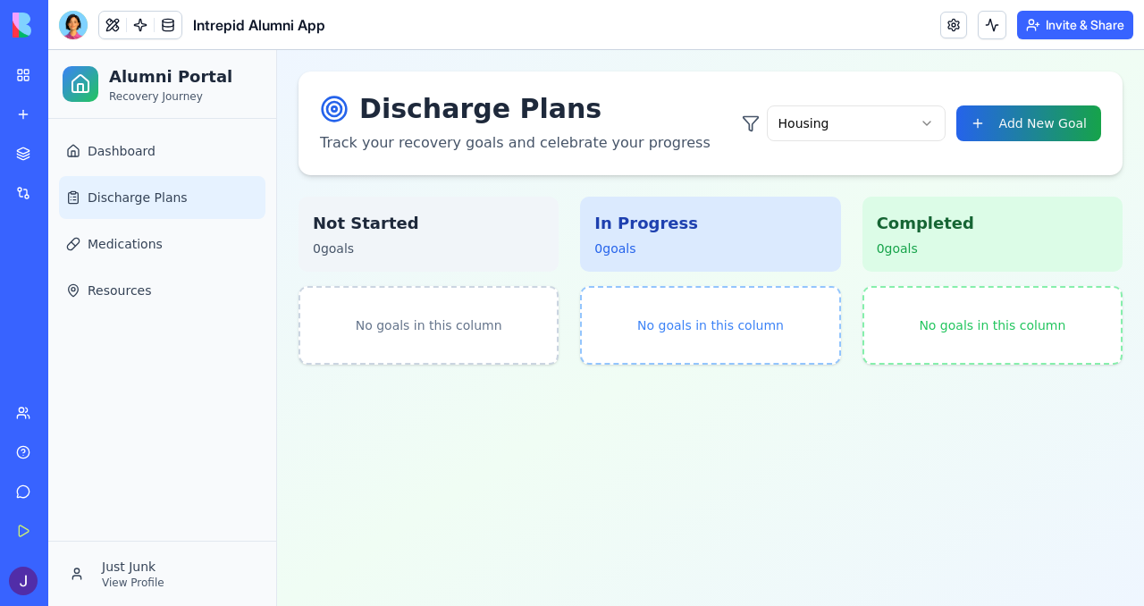
click at [852, 132] on html "Alumni Portal Recovery Journey Dashboard Discharge Plans Medications Resources …" at bounding box center [596, 328] width 1096 height 556
click at [700, 148] on div "Discharge Plans Track your recovery goals and celebrate your progress Support N…" at bounding box center [710, 123] width 781 height 61
click at [452, 112] on h1 "Discharge Plans" at bounding box center [515, 109] width 391 height 32
click at [99, 163] on link "Dashboard" at bounding box center [162, 151] width 207 height 43
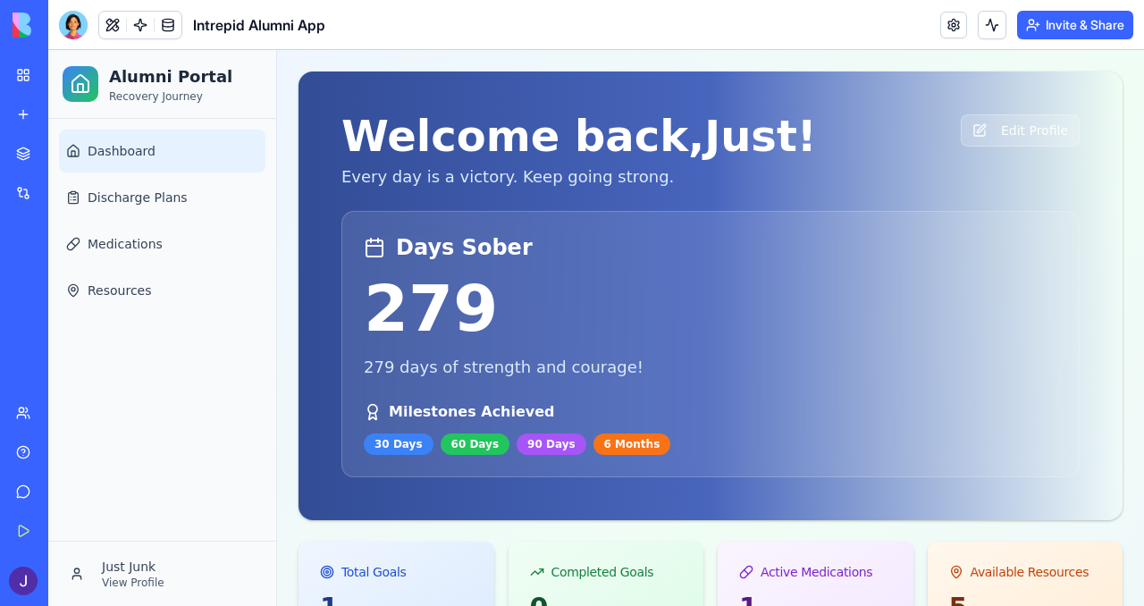
click at [1083, 25] on button "Invite & Share" at bounding box center [1075, 25] width 116 height 29
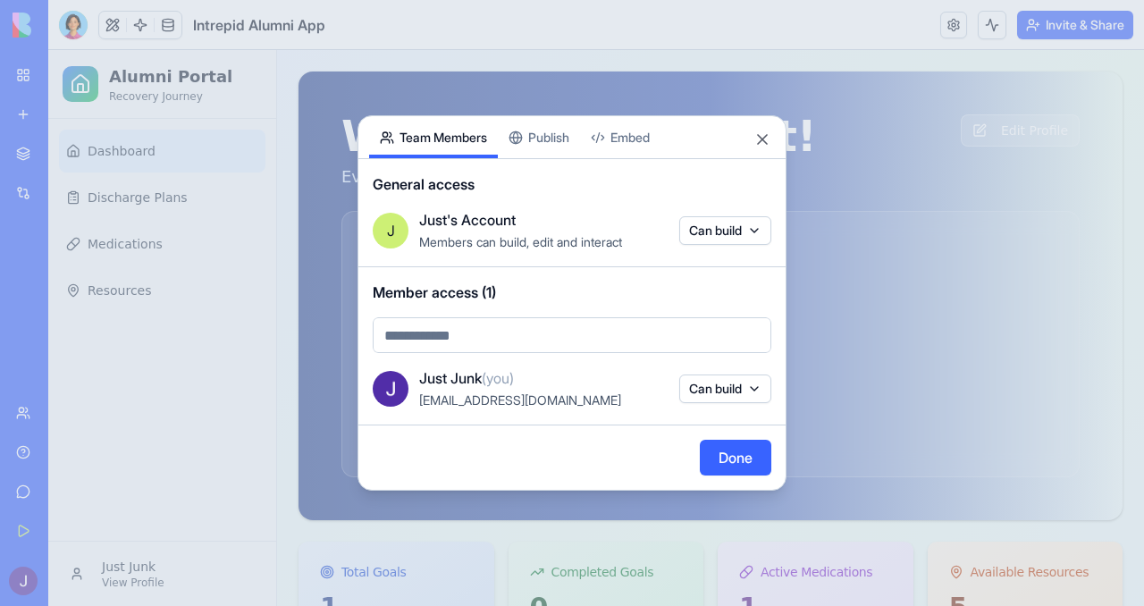
click at [550, 145] on div "Share App Team Members Publish Embed General access J Just's Account Members ca…" at bounding box center [572, 302] width 429 height 375
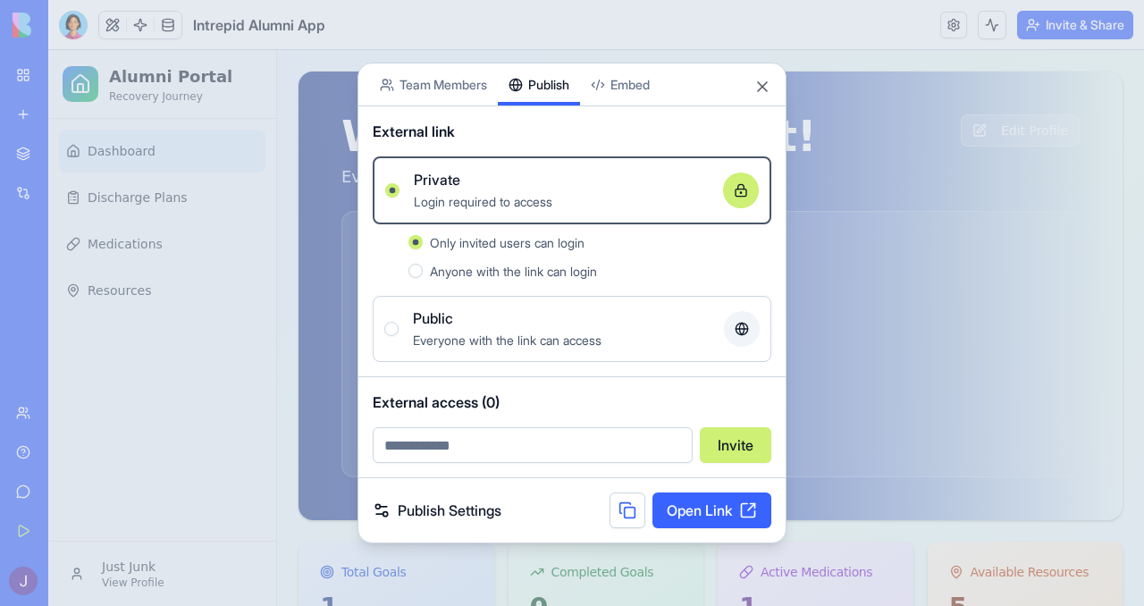
click at [417, 271] on button "Anyone with the link can login" at bounding box center [416, 271] width 14 height 14
click at [684, 509] on link "Open Link" at bounding box center [712, 511] width 119 height 36
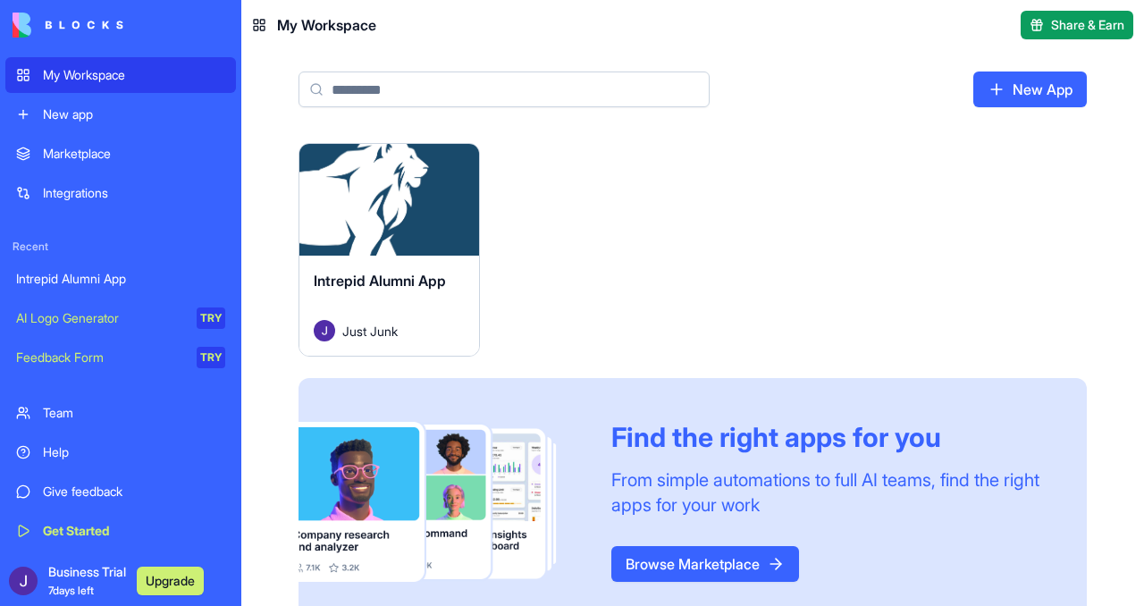
click at [460, 270] on div "Intrepid Alumni App" at bounding box center [389, 295] width 151 height 50
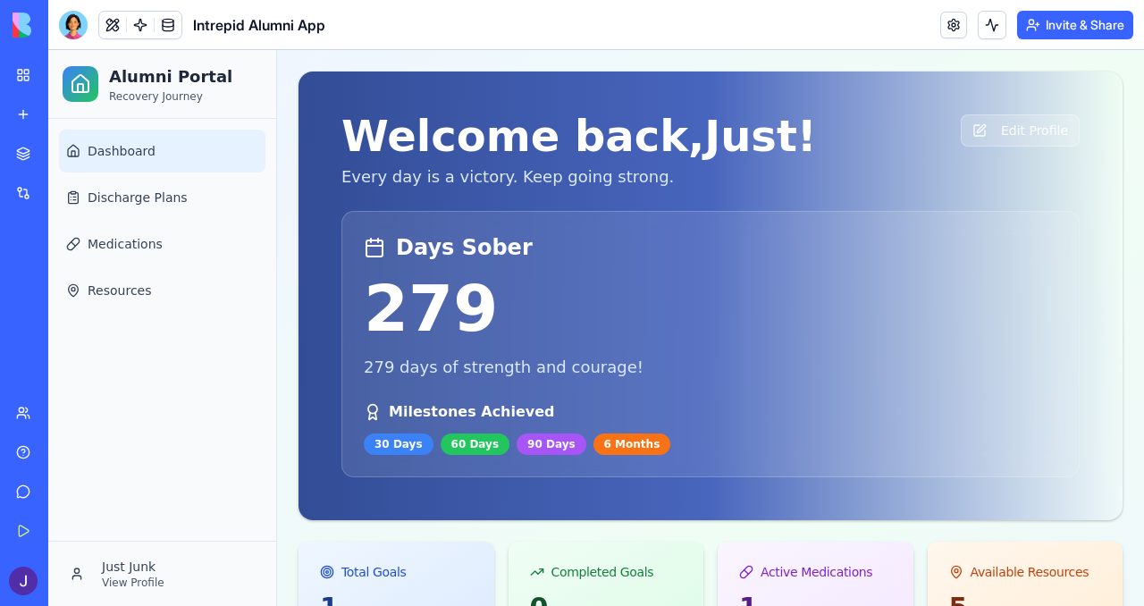
click at [1043, 30] on button "Invite & Share" at bounding box center [1075, 25] width 116 height 29
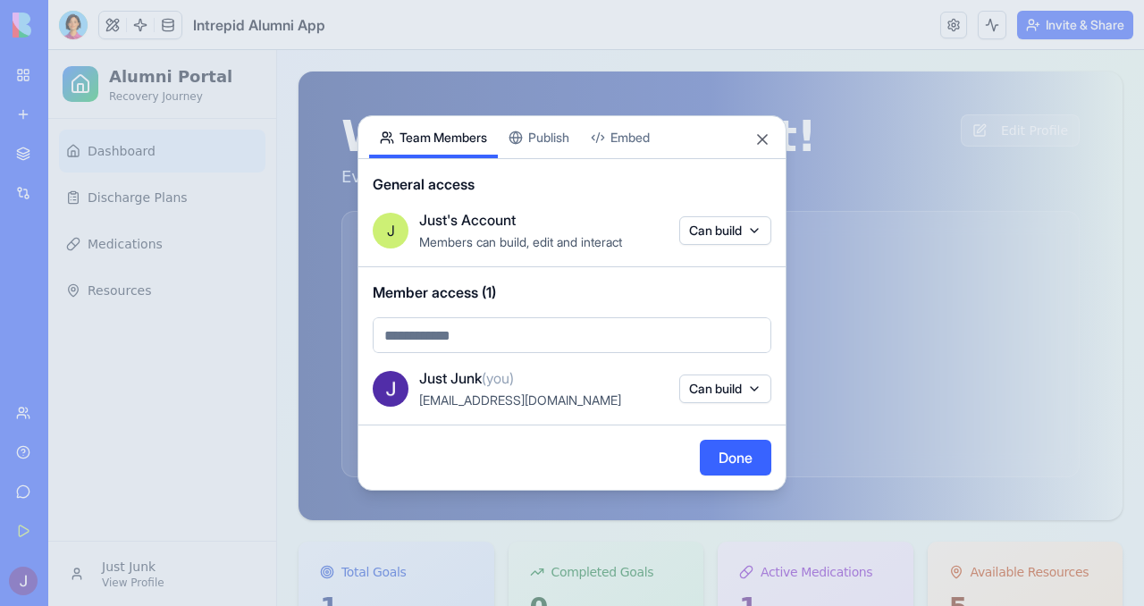
click at [550, 145] on div "Share App Team Members Publish Embed General access J Just's Account Members ca…" at bounding box center [572, 302] width 429 height 375
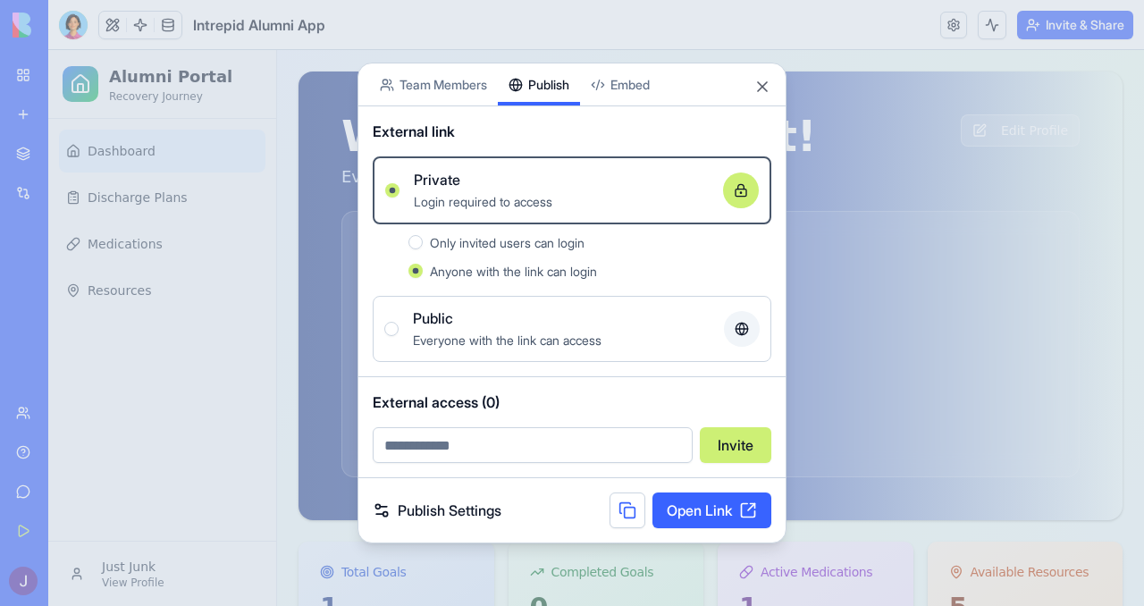
click at [433, 515] on link "Publish Settings" at bounding box center [437, 510] width 129 height 21
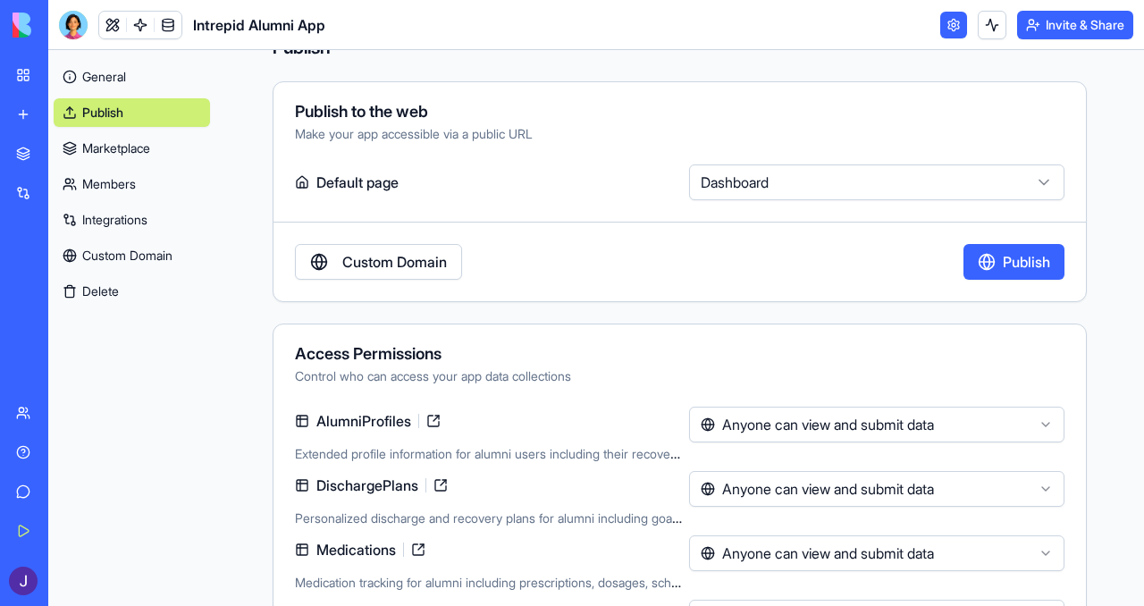
scroll to position [174, 0]
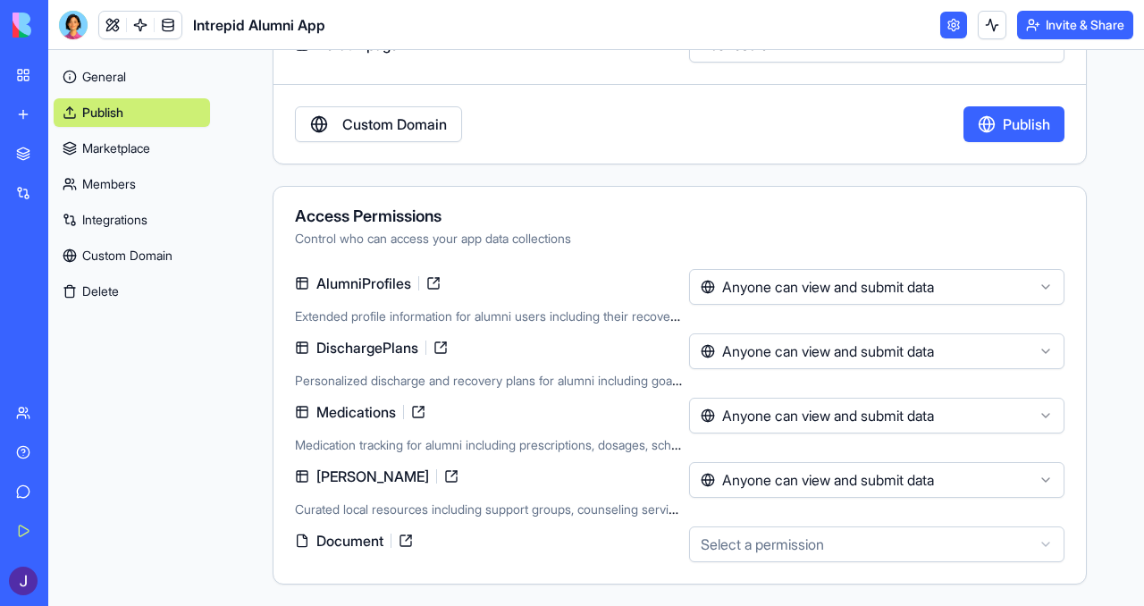
click at [932, 553] on html "**********" at bounding box center [572, 303] width 1144 height 606
click at [584, 502] on html "**********" at bounding box center [572, 303] width 1144 height 606
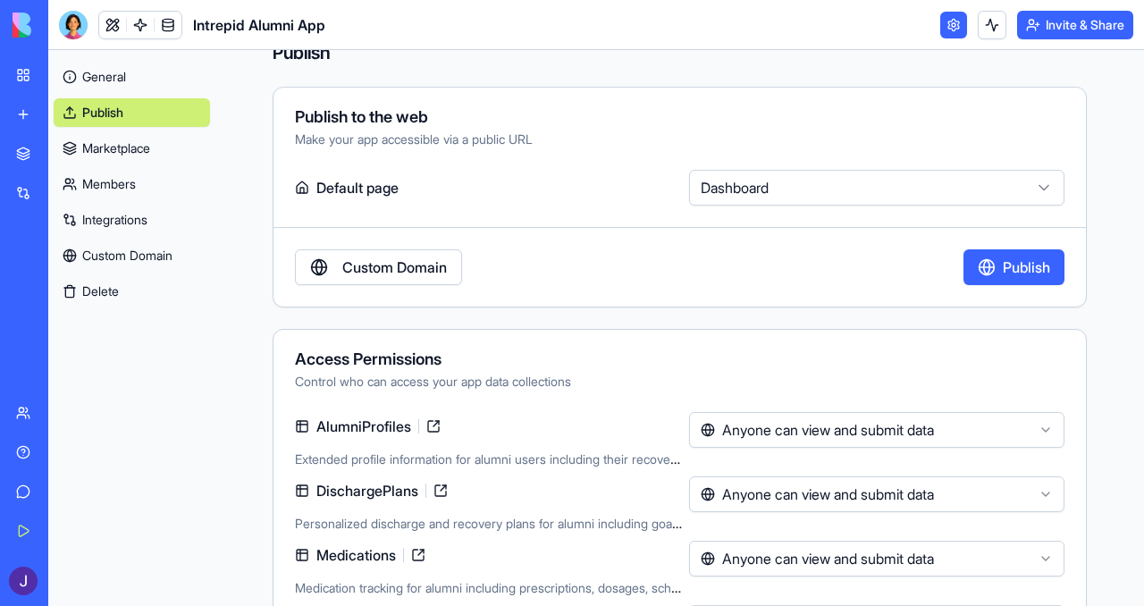
scroll to position [0, 0]
